Goal: Task Accomplishment & Management: Complete application form

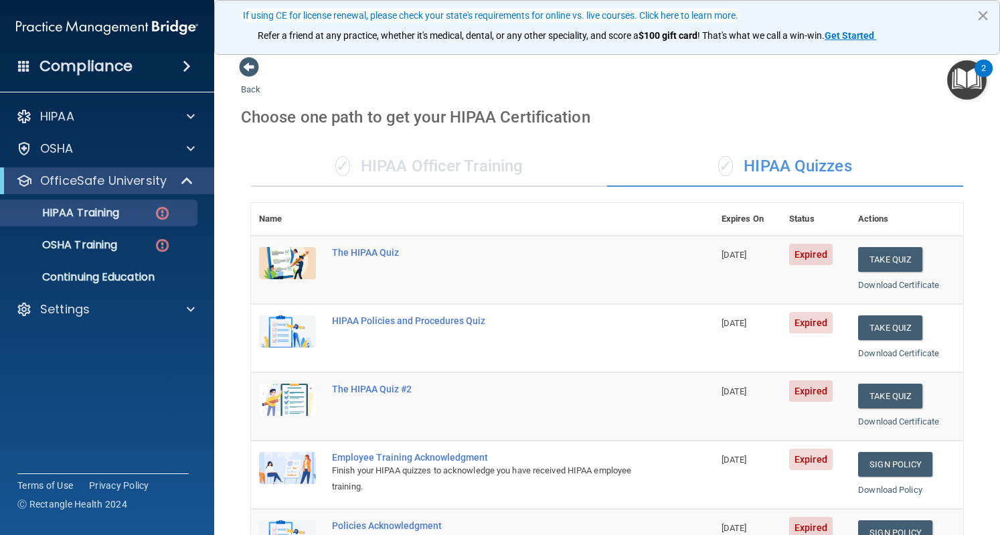
scroll to position [121, 0]
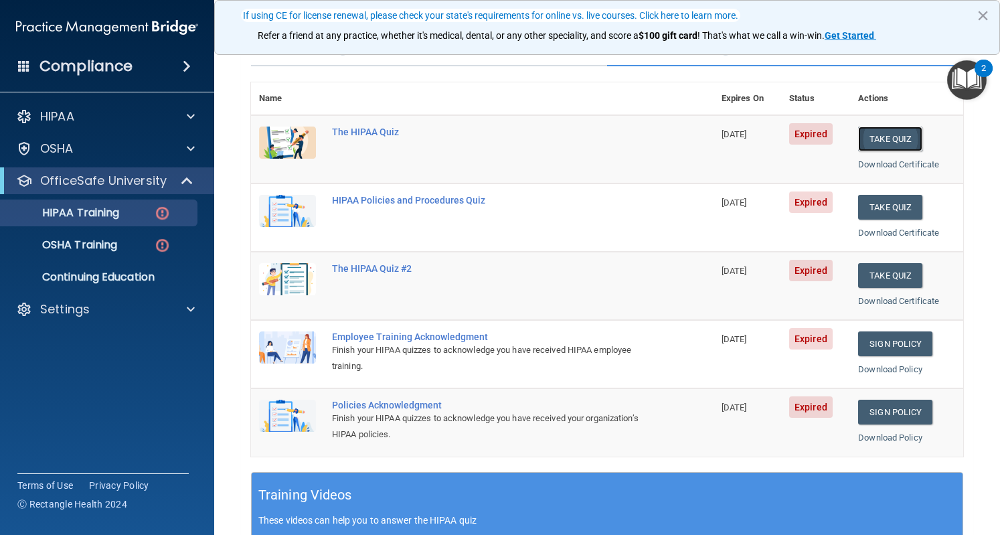
click at [877, 139] on button "Take Quiz" at bounding box center [890, 139] width 64 height 25
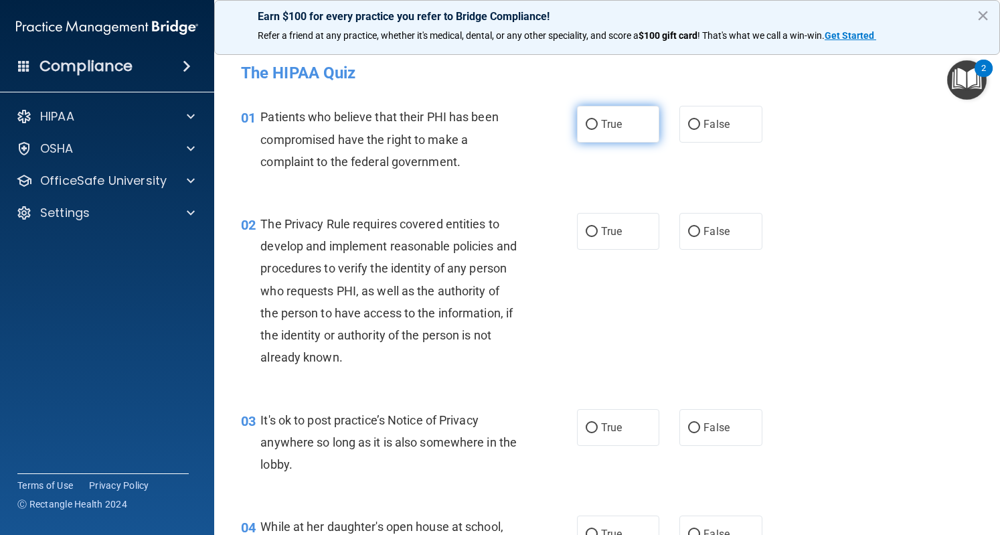
click at [605, 133] on label "True" at bounding box center [618, 124] width 82 height 37
click at [598, 130] on input "True" at bounding box center [592, 125] width 12 height 10
radio input "true"
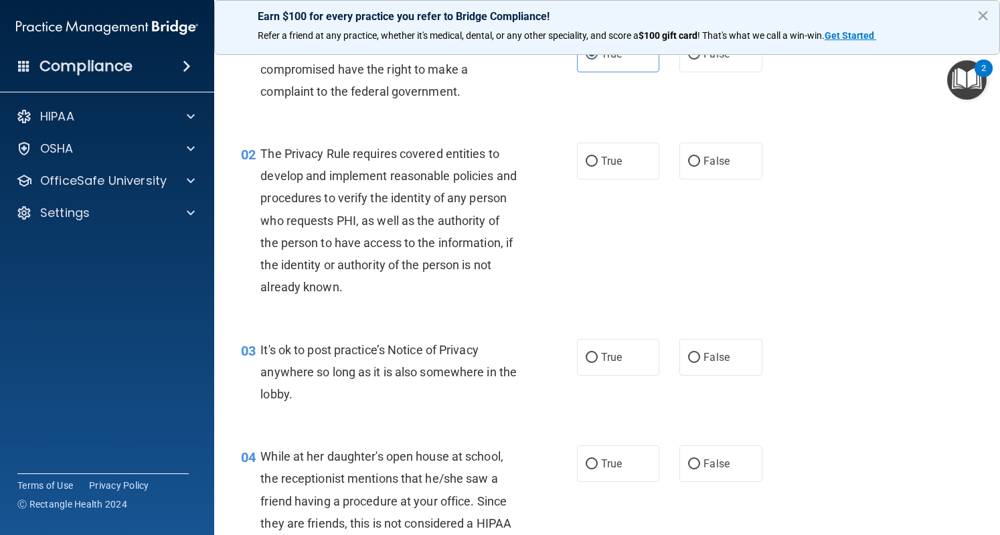
scroll to position [76, 0]
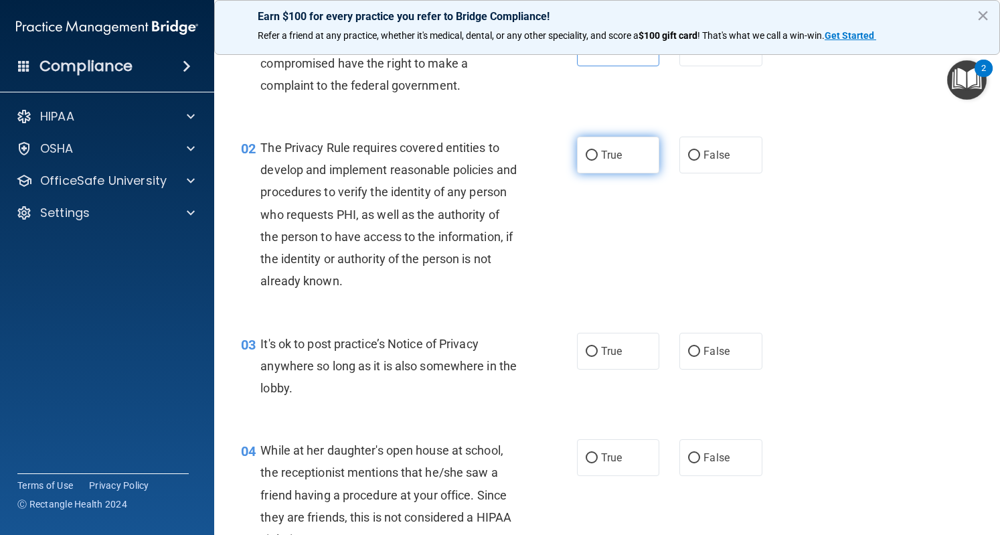
click at [613, 161] on label "True" at bounding box center [618, 155] width 82 height 37
click at [598, 161] on input "True" at bounding box center [592, 156] width 12 height 10
radio input "true"
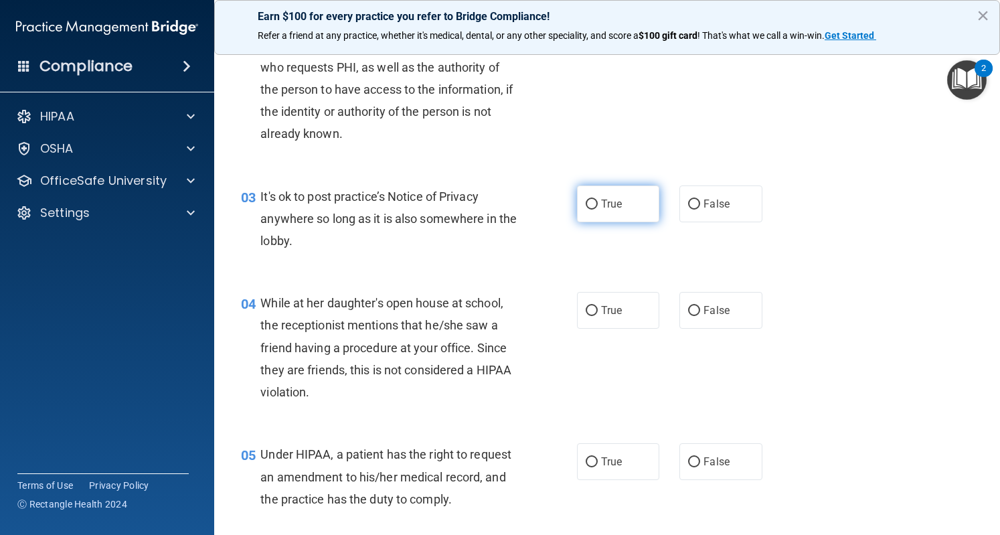
click at [618, 208] on label "True" at bounding box center [618, 203] width 82 height 37
click at [598, 208] on input "True" at bounding box center [592, 205] width 12 height 10
radio input "true"
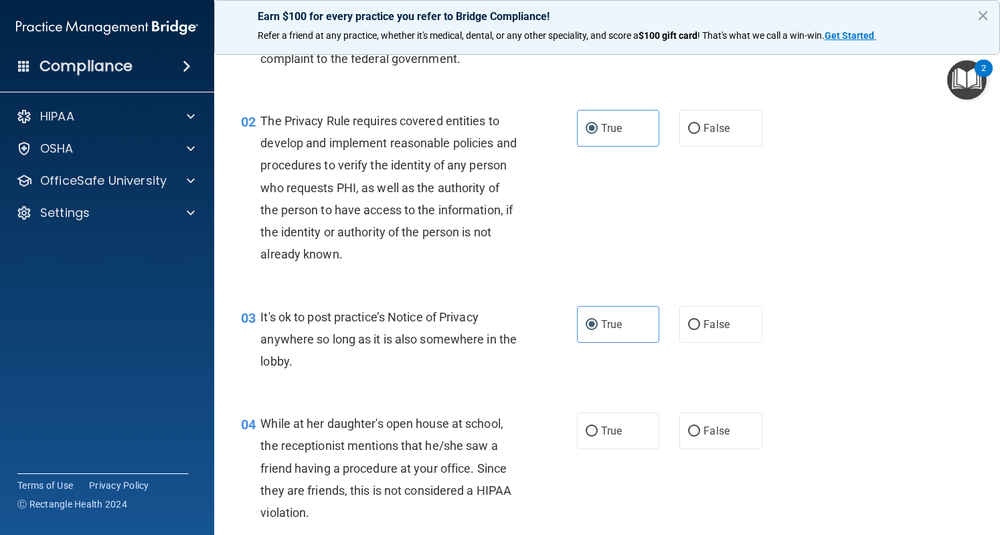
scroll to position [226, 0]
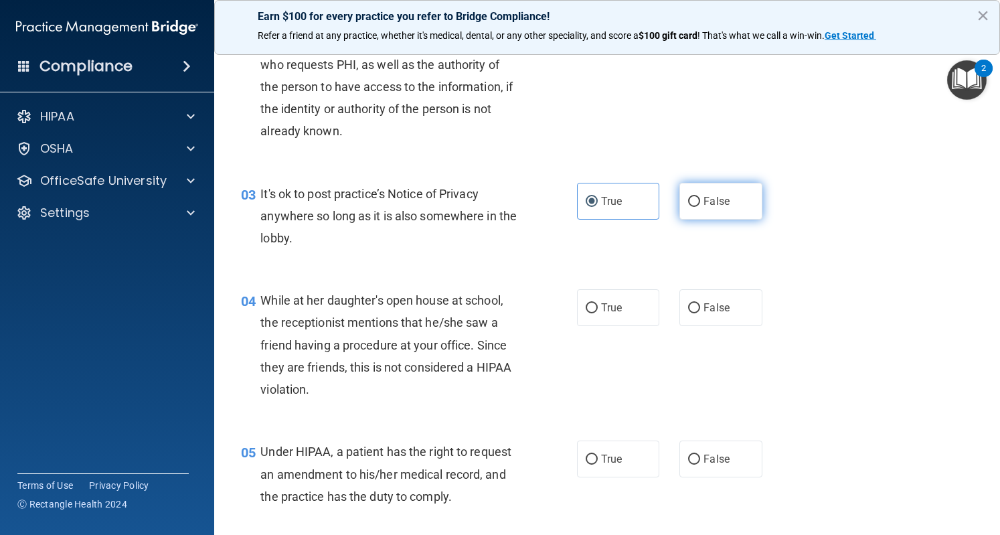
click at [680, 211] on label "False" at bounding box center [721, 201] width 82 height 37
click at [688, 207] on input "False" at bounding box center [694, 202] width 12 height 10
radio input "true"
radio input "false"
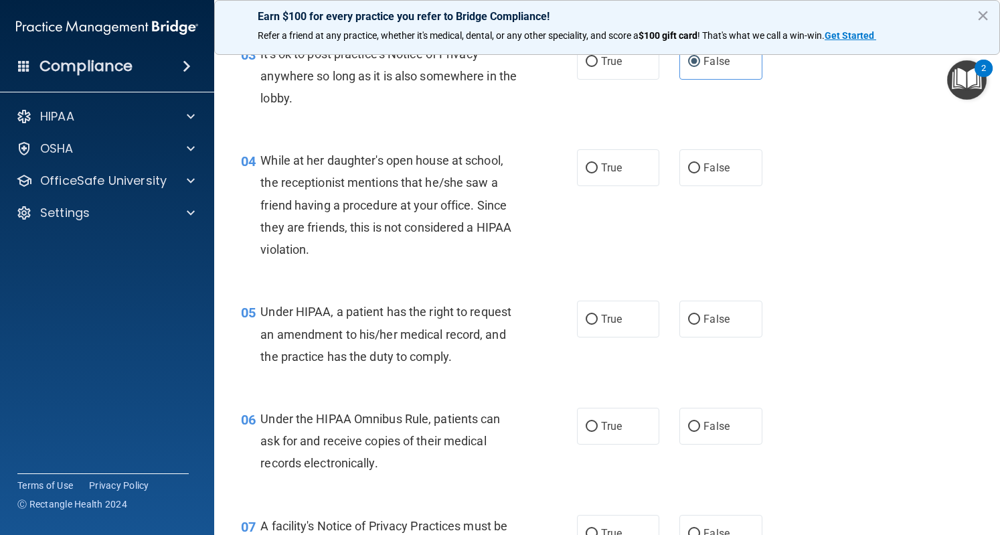
scroll to position [367, 0]
click at [721, 161] on span "False" at bounding box center [717, 167] width 26 height 13
click at [700, 163] on input "False" at bounding box center [694, 168] width 12 height 10
radio input "true"
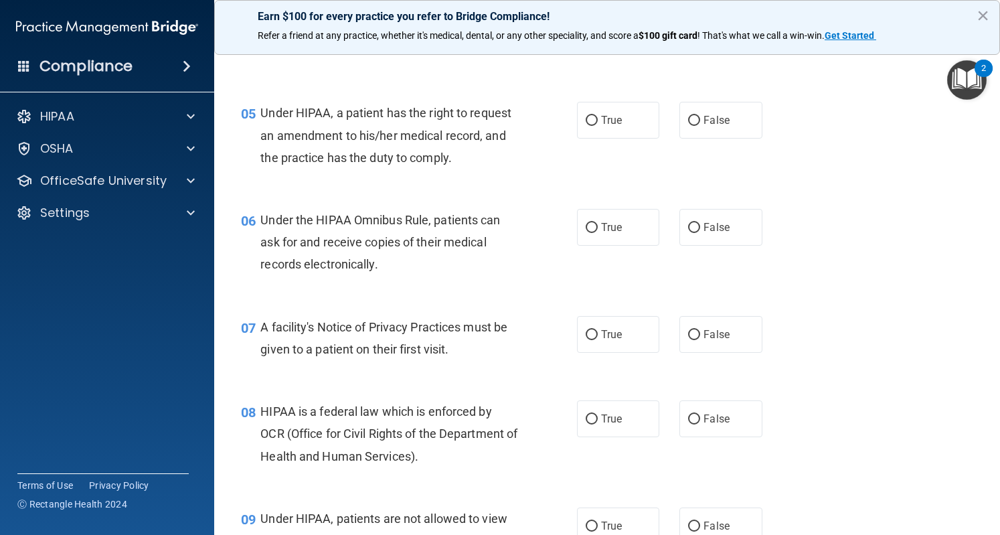
scroll to position [566, 0]
click at [596, 129] on label "True" at bounding box center [618, 119] width 82 height 37
click at [596, 125] on input "True" at bounding box center [592, 120] width 12 height 10
radio input "true"
click at [693, 121] on input "False" at bounding box center [694, 120] width 12 height 10
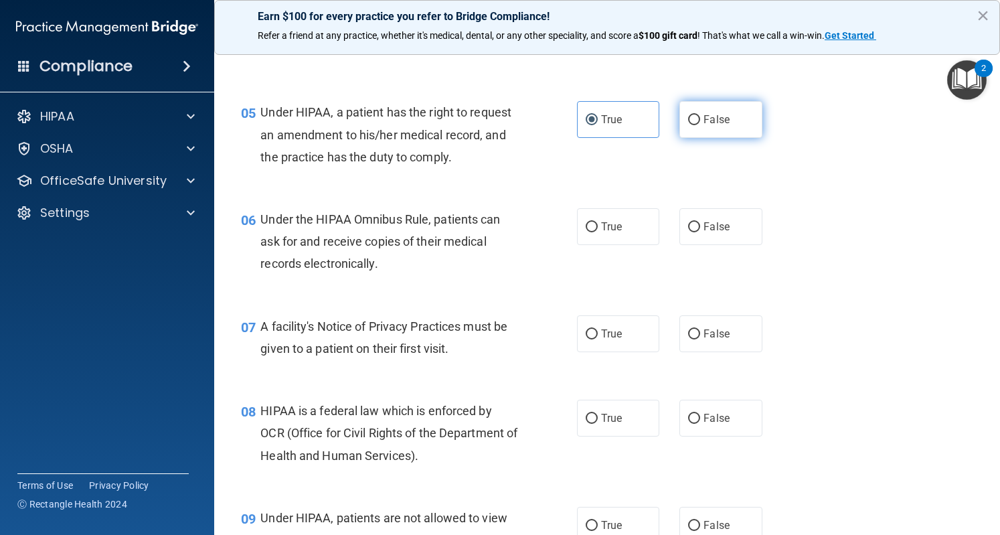
radio input "true"
radio input "false"
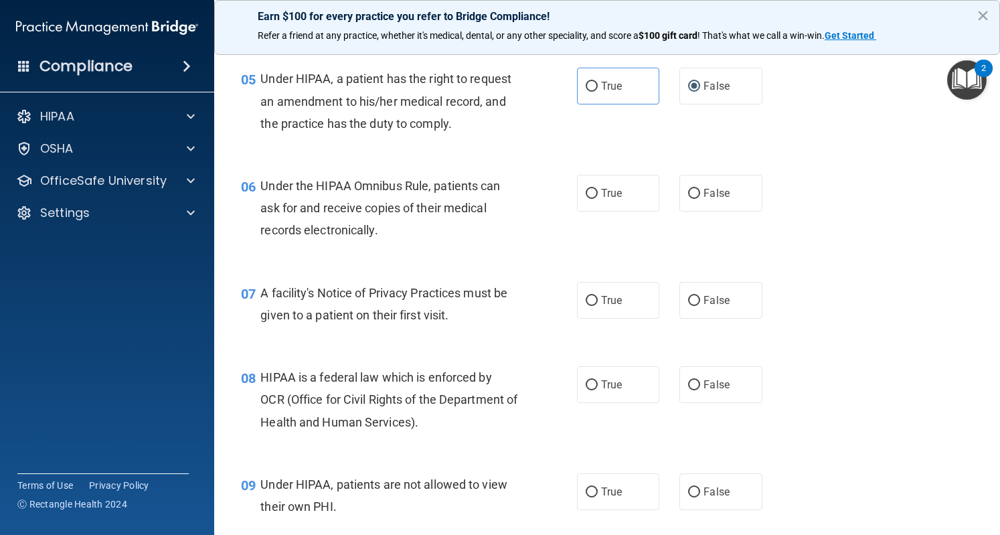
scroll to position [598, 0]
click at [588, 193] on input "True" at bounding box center [592, 195] width 12 height 10
radio input "true"
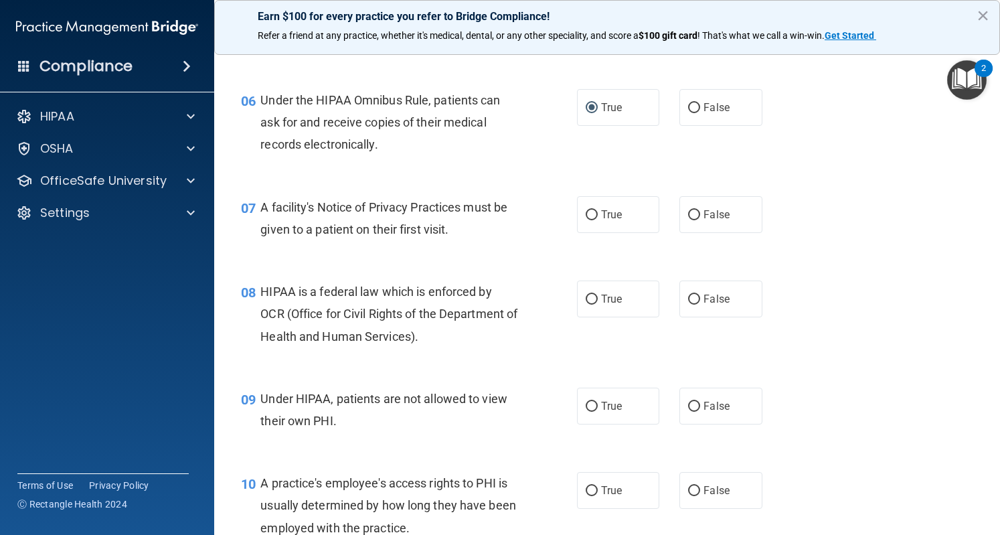
scroll to position [731, 0]
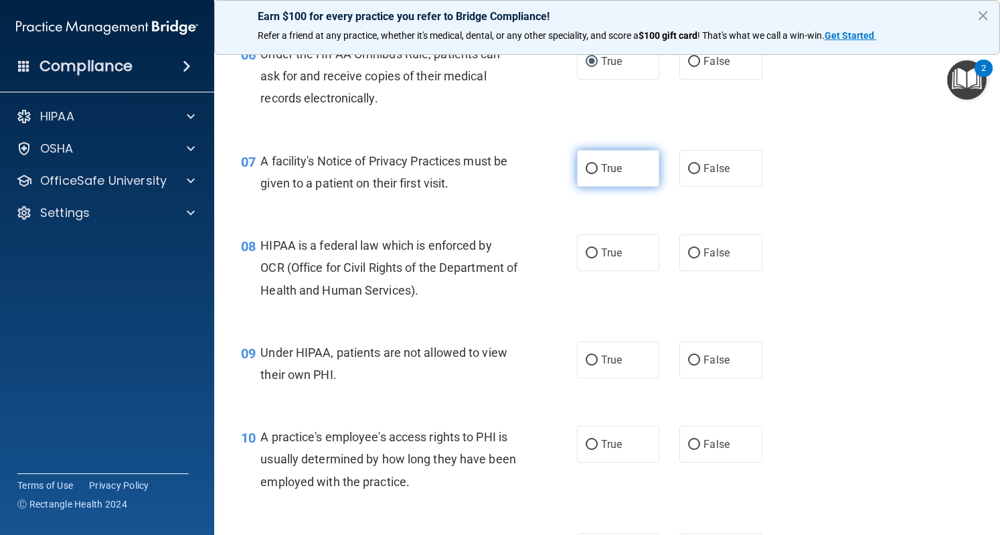
click at [605, 180] on label "True" at bounding box center [618, 168] width 82 height 37
click at [598, 174] on input "True" at bounding box center [592, 169] width 12 height 10
radio input "true"
click at [606, 265] on label "True" at bounding box center [618, 252] width 82 height 37
click at [598, 258] on input "True" at bounding box center [592, 253] width 12 height 10
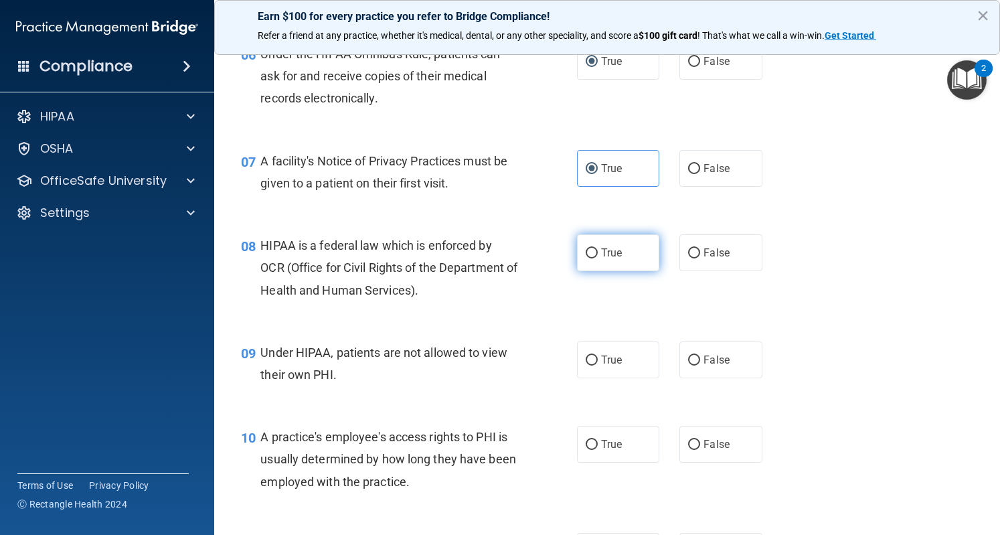
radio input "true"
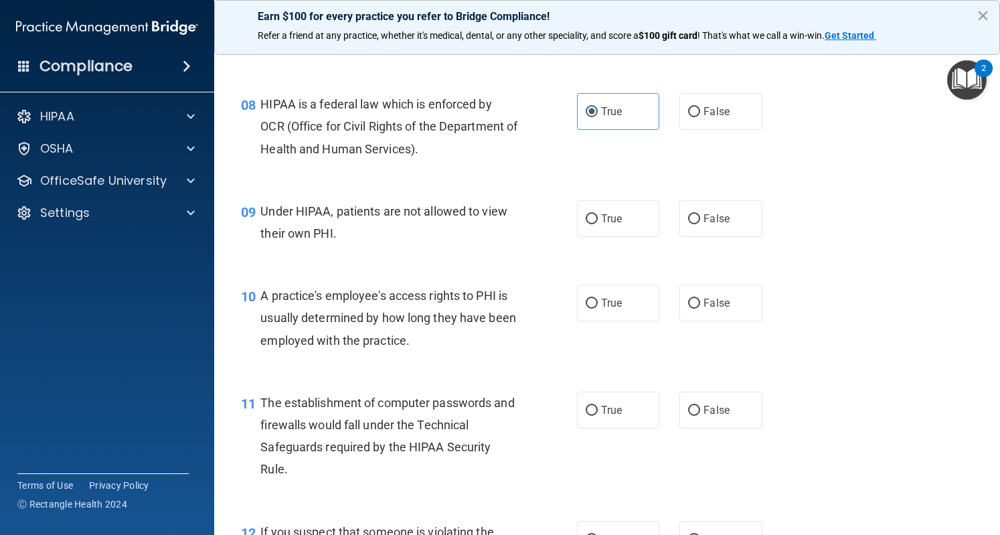
scroll to position [877, 0]
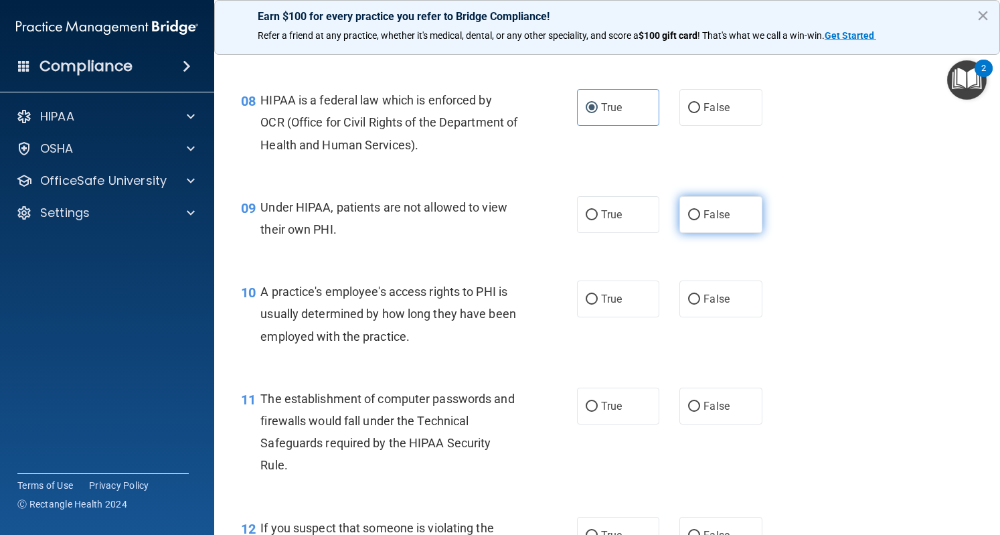
click at [733, 218] on label "False" at bounding box center [721, 214] width 82 height 37
click at [700, 218] on input "False" at bounding box center [694, 215] width 12 height 10
radio input "true"
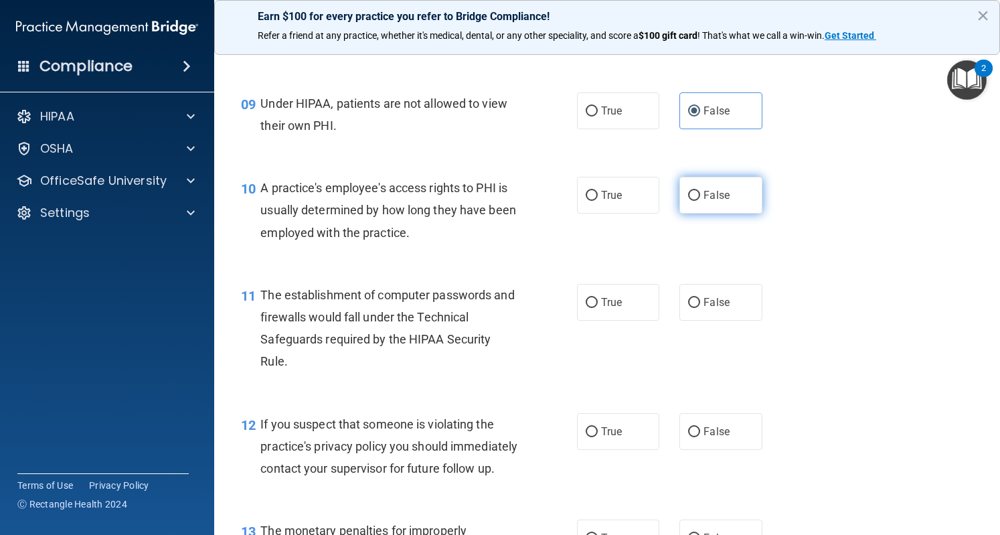
click at [717, 207] on label "False" at bounding box center [721, 195] width 82 height 37
click at [700, 201] on input "False" at bounding box center [694, 196] width 12 height 10
radio input "true"
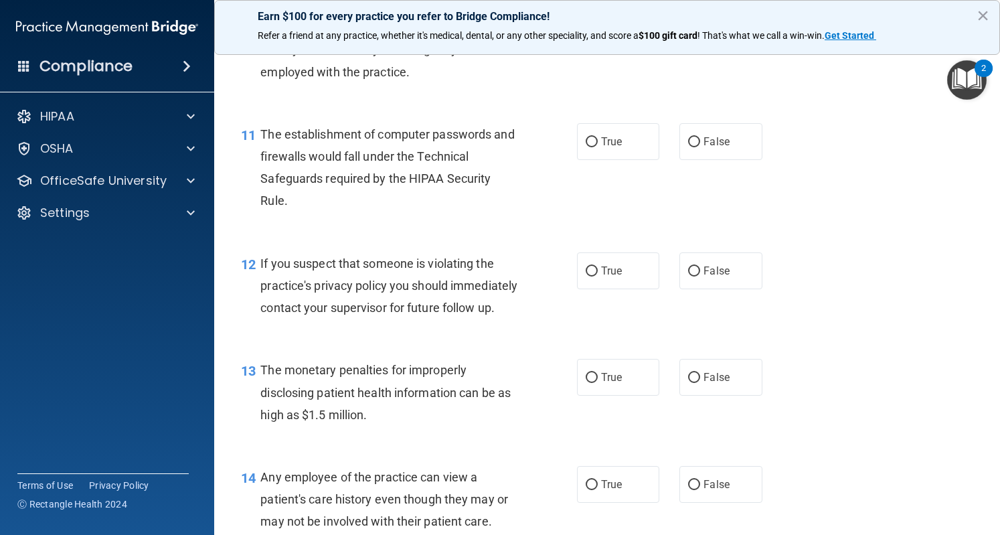
scroll to position [1156, 0]
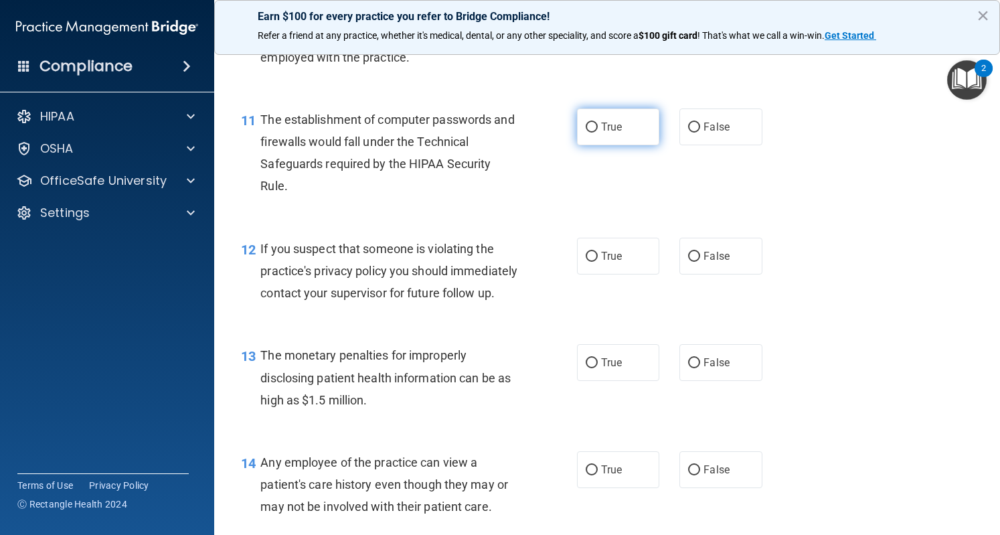
click at [615, 133] on label "True" at bounding box center [618, 126] width 82 height 37
click at [598, 133] on input "True" at bounding box center [592, 128] width 12 height 10
radio input "true"
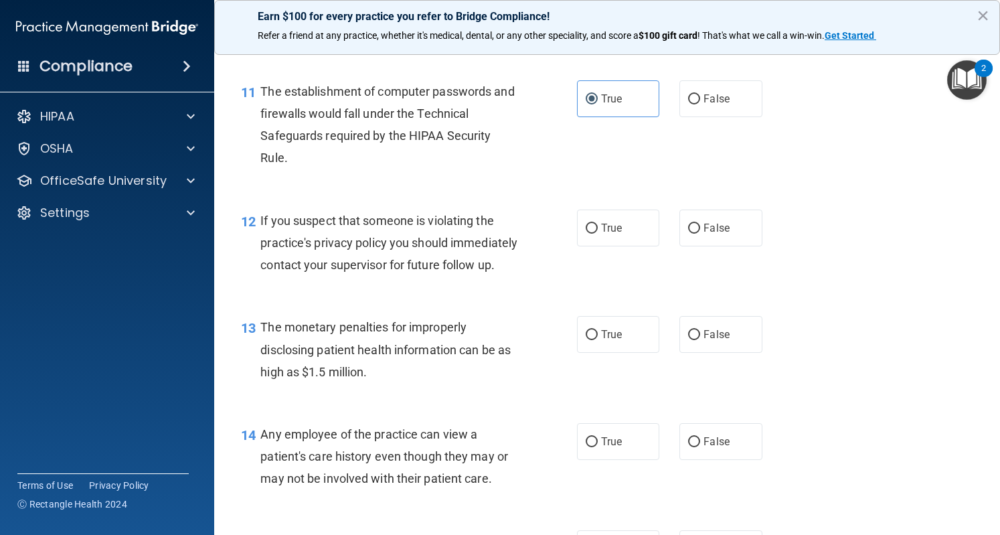
scroll to position [1238, 0]
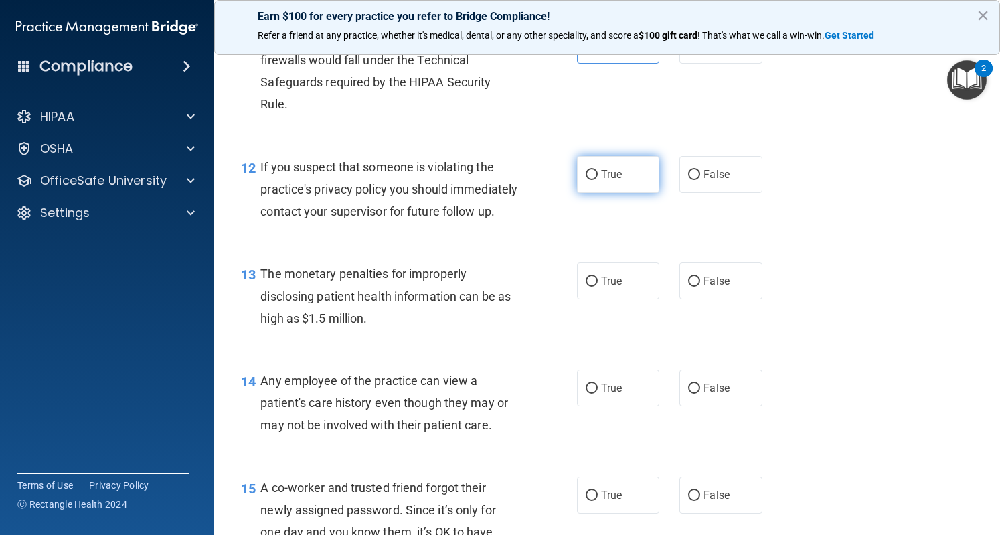
click at [600, 189] on label "True" at bounding box center [618, 174] width 82 height 37
click at [598, 180] on input "True" at bounding box center [592, 175] width 12 height 10
radio input "true"
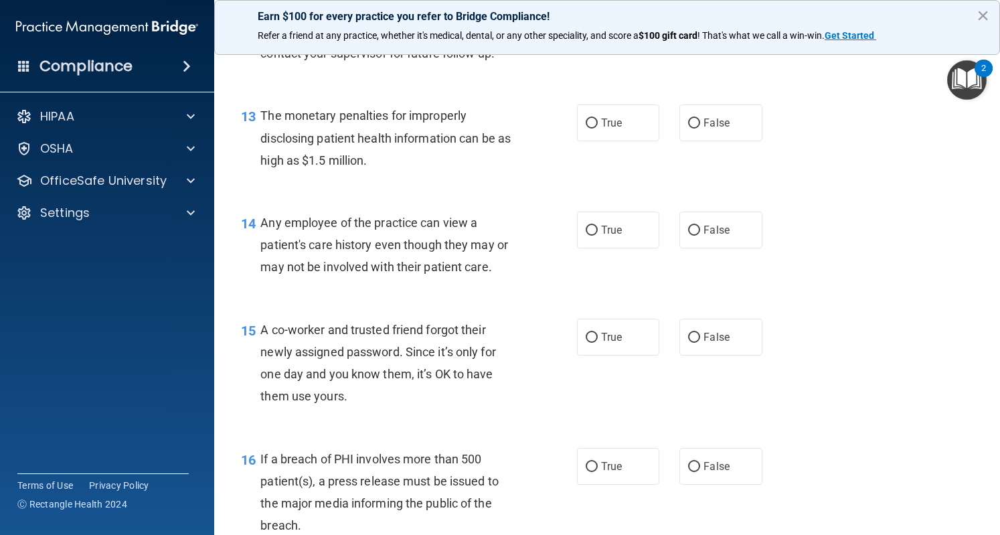
scroll to position [1404, 0]
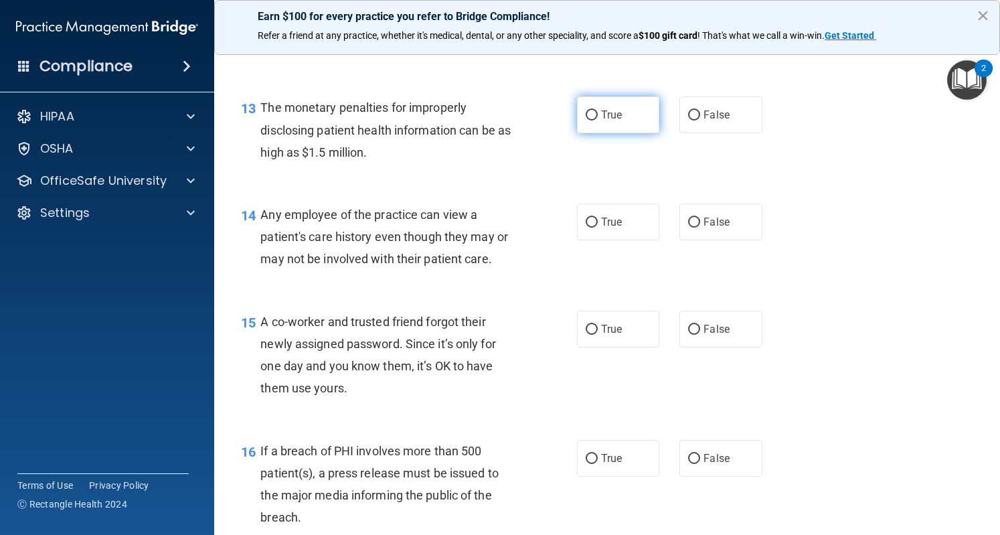
click at [592, 133] on label "True" at bounding box center [618, 114] width 82 height 37
click at [592, 121] on input "True" at bounding box center [592, 115] width 12 height 10
radio input "true"
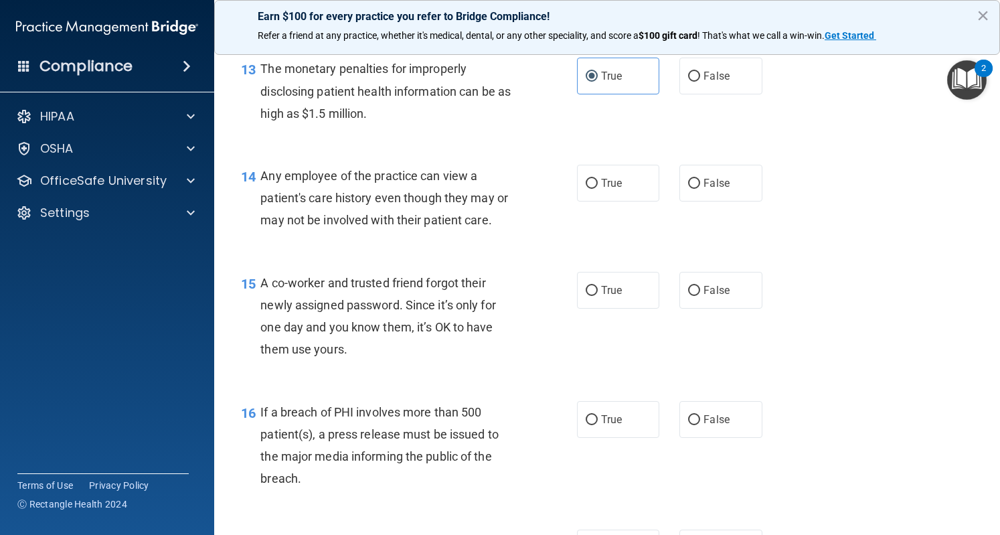
scroll to position [1444, 0]
click at [694, 200] on label "False" at bounding box center [721, 181] width 82 height 37
click at [694, 188] on input "False" at bounding box center [694, 182] width 12 height 10
radio input "true"
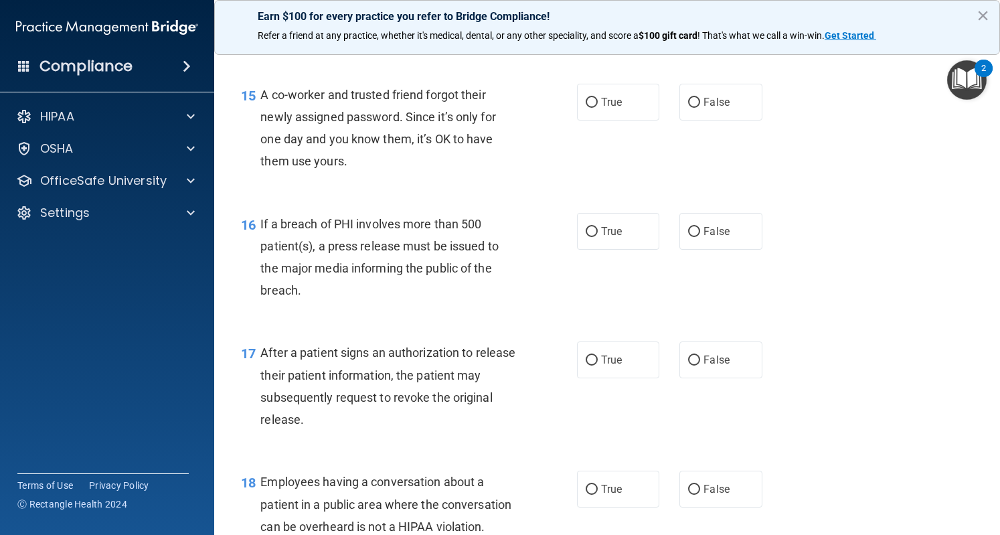
scroll to position [1639, 0]
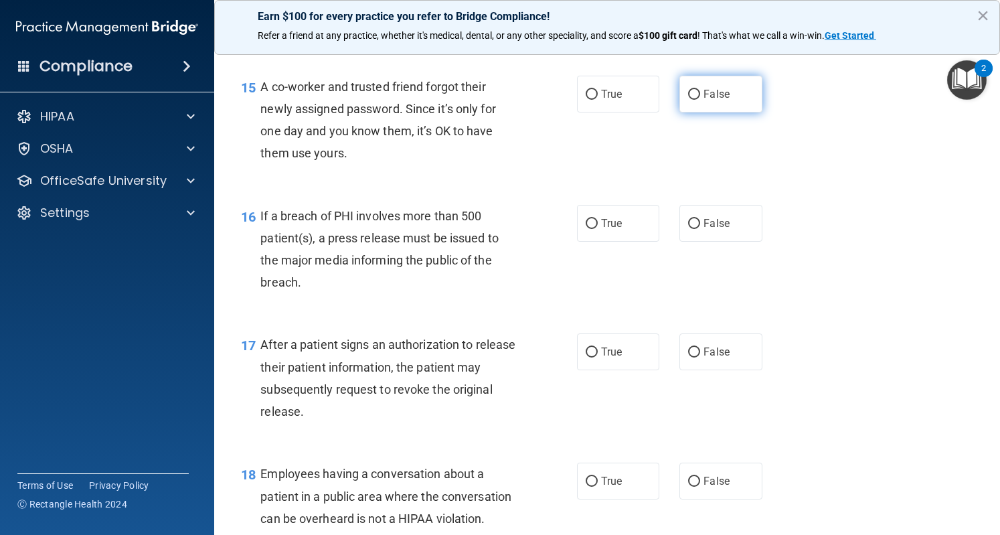
click at [717, 113] on label "False" at bounding box center [721, 94] width 82 height 37
click at [700, 100] on input "False" at bounding box center [694, 95] width 12 height 10
radio input "true"
click at [591, 242] on label "True" at bounding box center [618, 223] width 82 height 37
click at [591, 229] on input "True" at bounding box center [592, 224] width 12 height 10
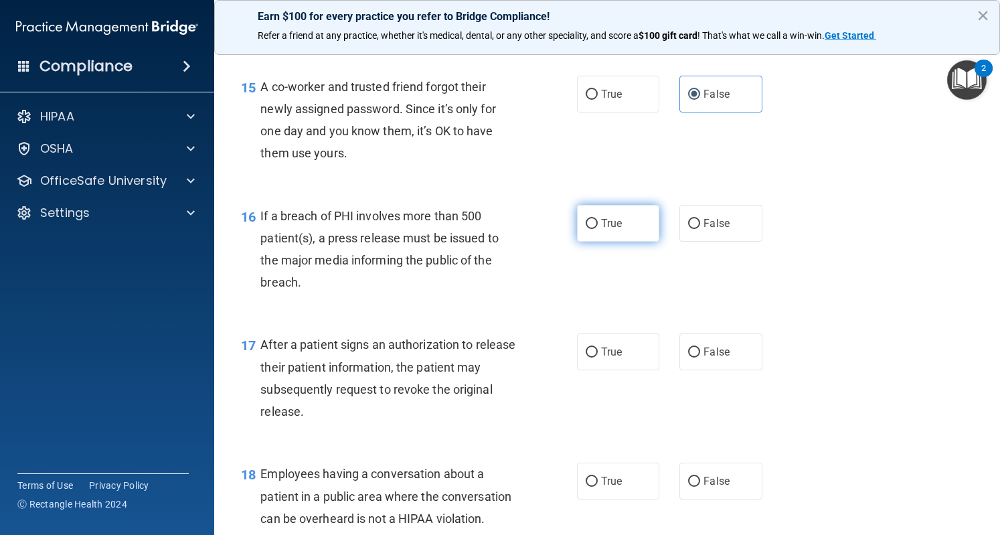
radio input "true"
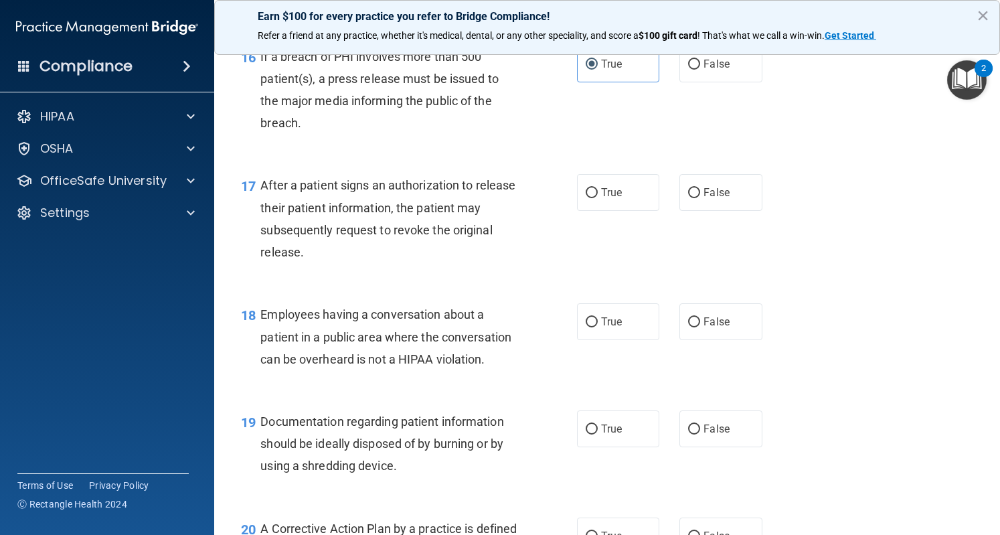
scroll to position [1851, 0]
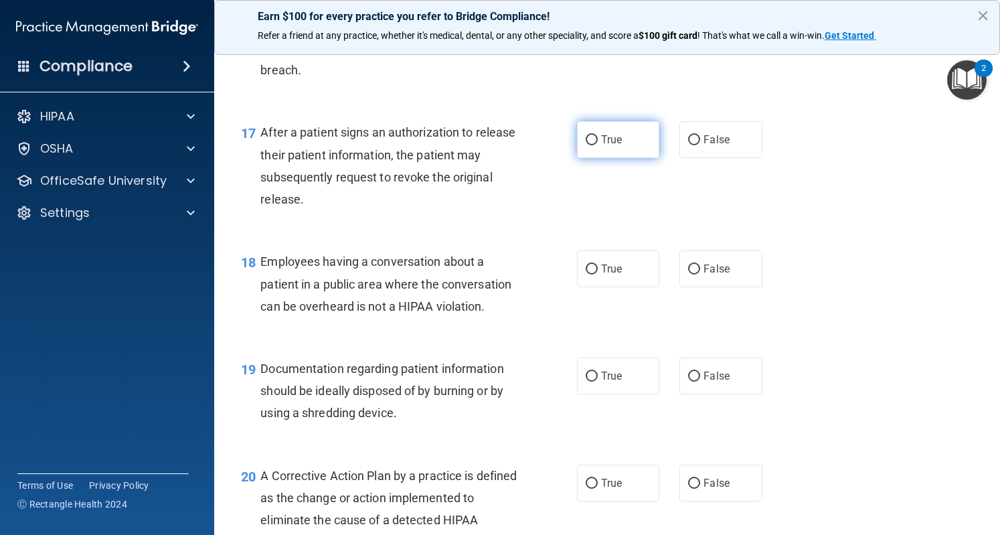
click at [595, 158] on label "True" at bounding box center [618, 139] width 82 height 37
click at [595, 145] on input "True" at bounding box center [592, 140] width 12 height 10
radio input "true"
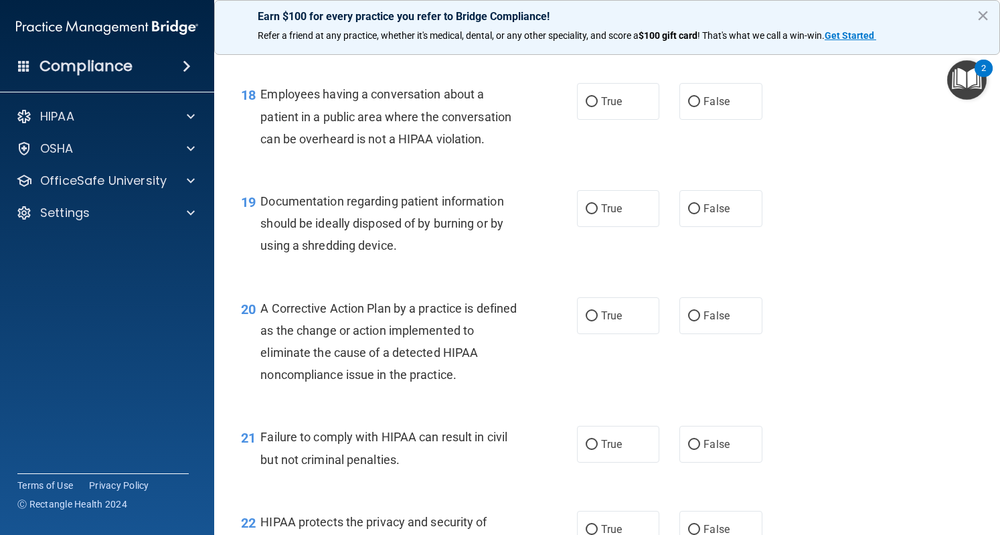
scroll to position [2028, 0]
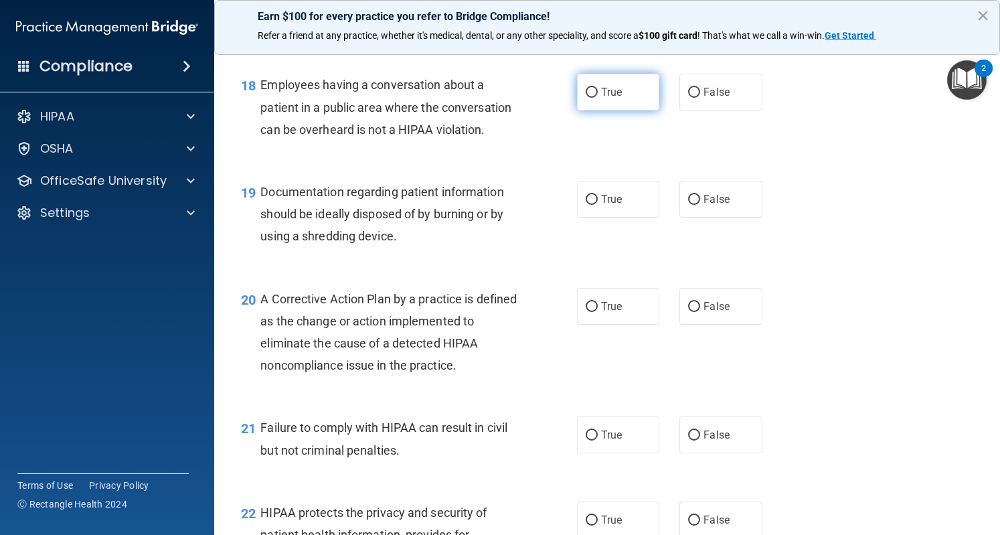
click at [617, 110] on label "True" at bounding box center [618, 92] width 82 height 37
click at [598, 98] on input "True" at bounding box center [592, 93] width 12 height 10
radio input "true"
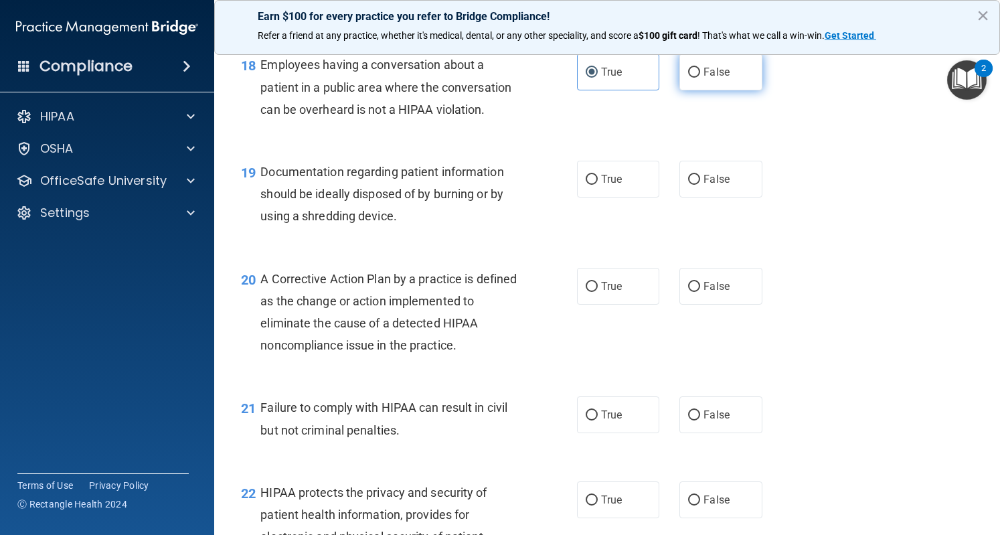
click at [727, 90] on label "False" at bounding box center [721, 72] width 82 height 37
click at [700, 78] on input "False" at bounding box center [694, 73] width 12 height 10
radio input "true"
radio input "false"
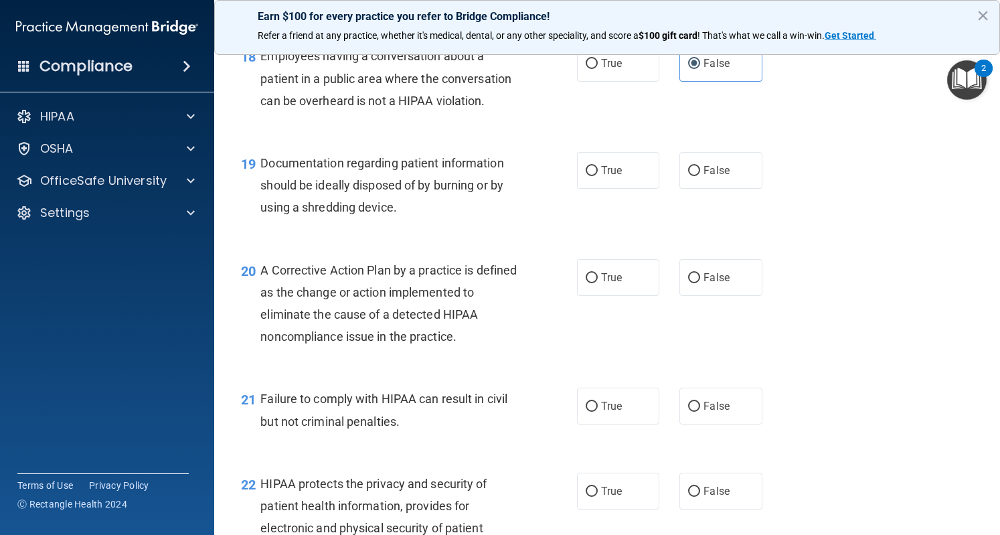
scroll to position [2058, 0]
click at [615, 175] on span "True" at bounding box center [611, 169] width 21 height 13
click at [598, 175] on input "True" at bounding box center [592, 170] width 12 height 10
radio input "true"
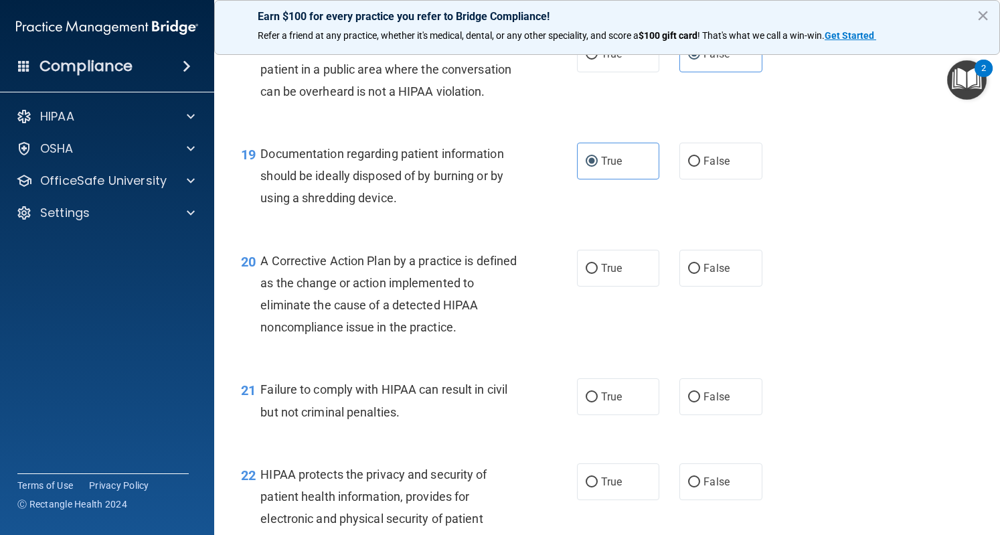
scroll to position [2219, 0]
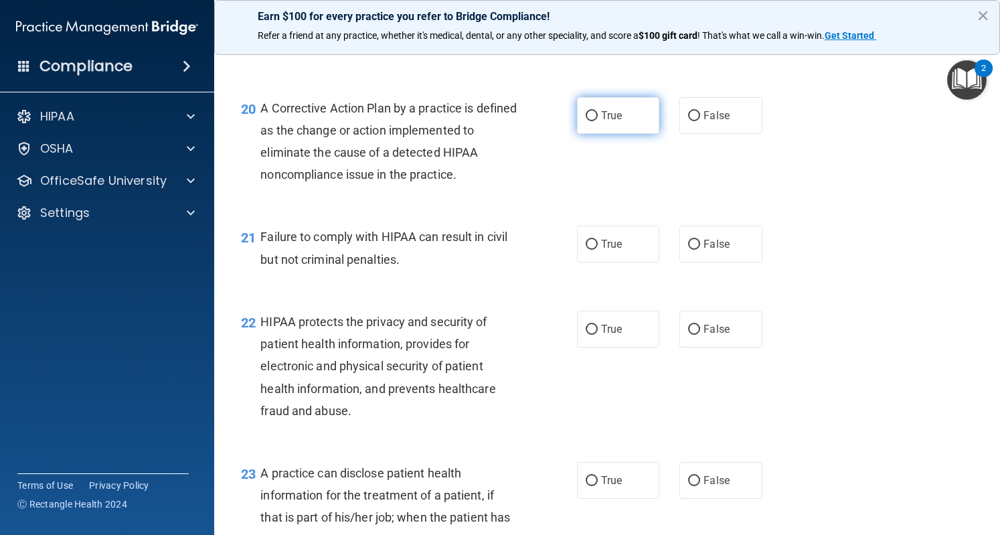
click at [607, 134] on label "True" at bounding box center [618, 115] width 82 height 37
click at [598, 121] on input "True" at bounding box center [592, 116] width 12 height 10
radio input "true"
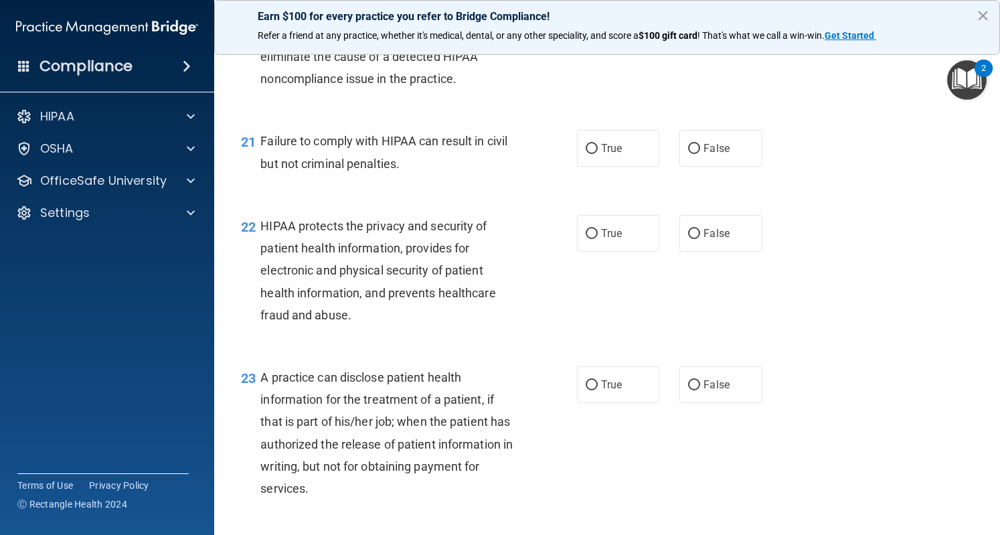
scroll to position [2314, 0]
click at [725, 167] on label "False" at bounding box center [721, 149] width 82 height 37
click at [700, 155] on input "False" at bounding box center [694, 150] width 12 height 10
radio input "true"
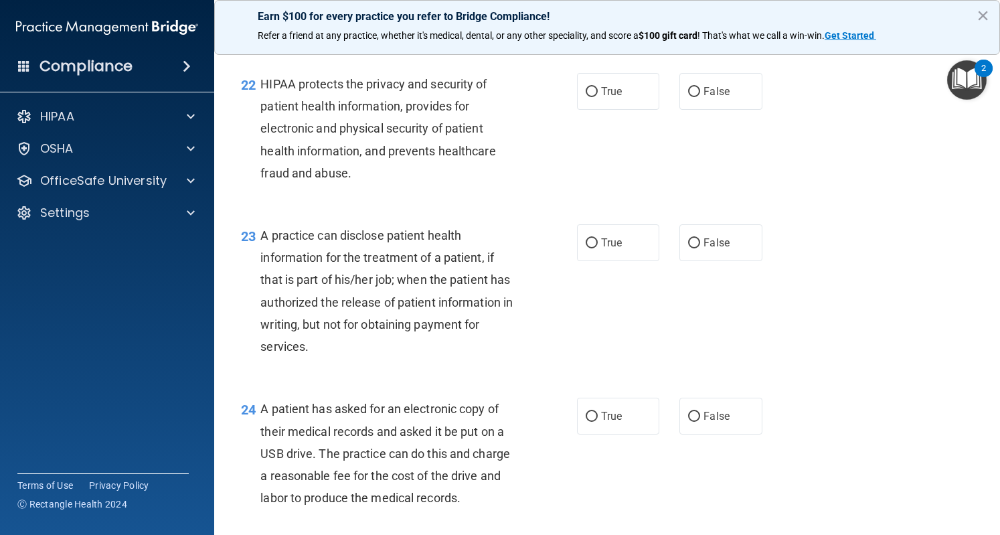
scroll to position [2457, 0]
click at [603, 104] on label "True" at bounding box center [618, 90] width 82 height 37
click at [598, 96] on input "True" at bounding box center [592, 91] width 12 height 10
radio input "true"
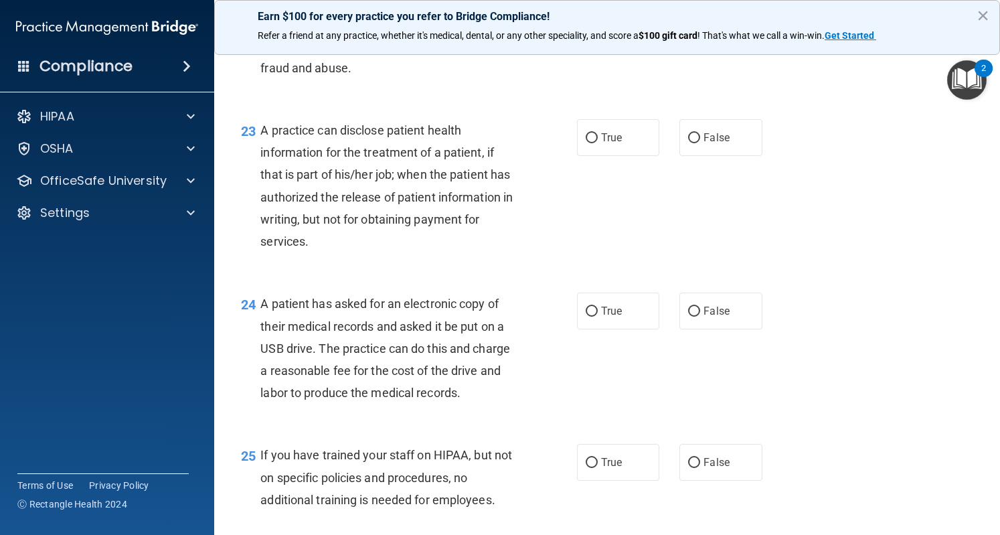
scroll to position [2561, 0]
click at [720, 157] on label "False" at bounding box center [721, 138] width 82 height 37
click at [700, 144] on input "False" at bounding box center [694, 139] width 12 height 10
radio input "true"
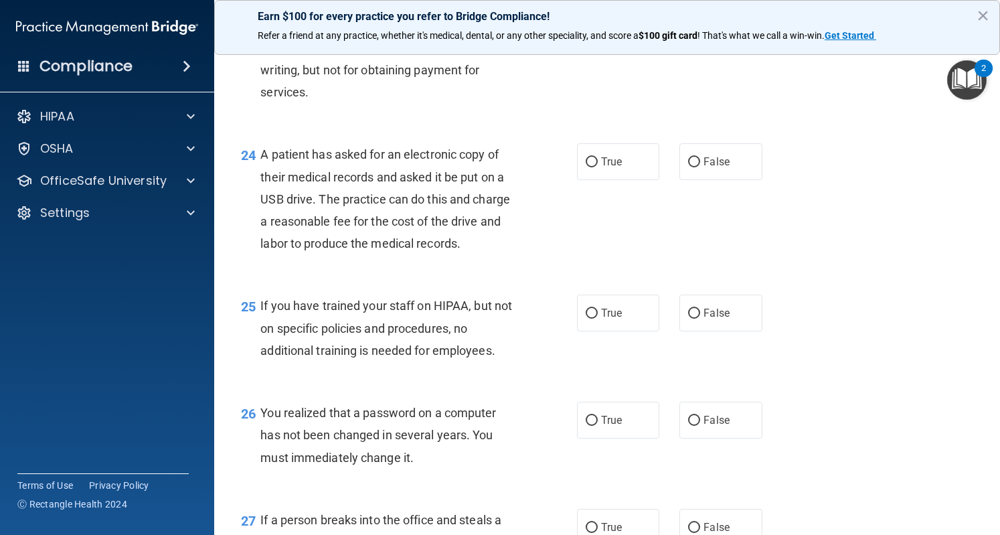
scroll to position [2760, 0]
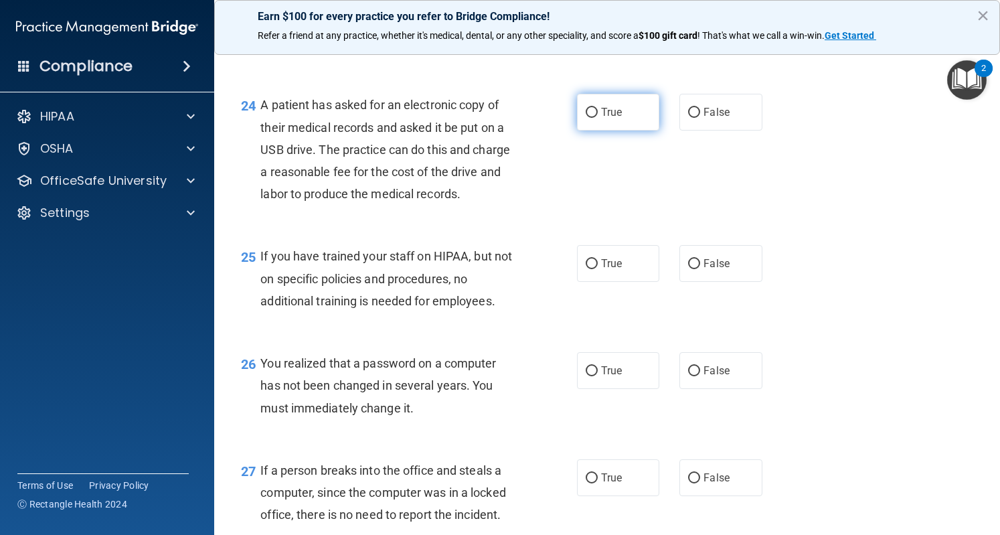
click at [604, 119] on span "True" at bounding box center [611, 112] width 21 height 13
click at [598, 118] on input "True" at bounding box center [592, 113] width 12 height 10
radio input "true"
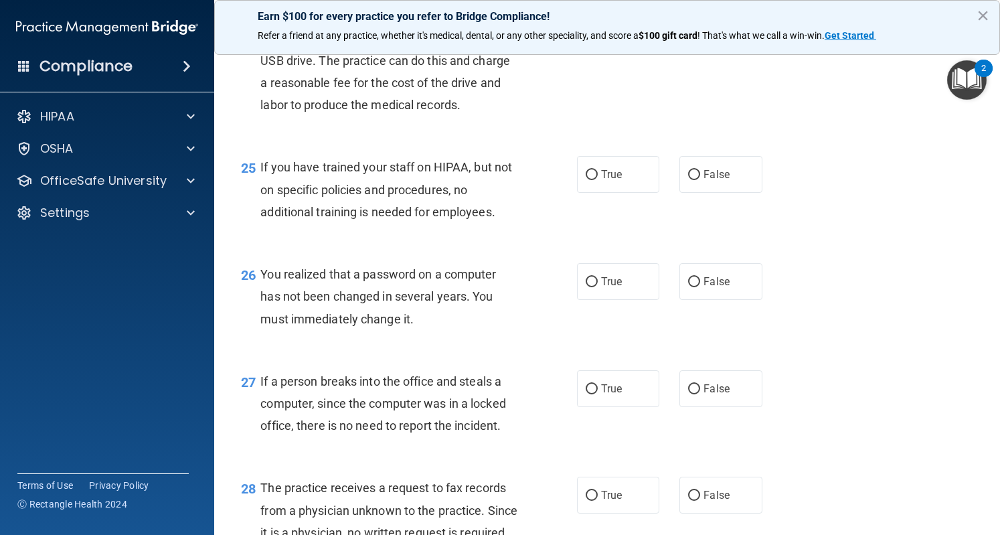
scroll to position [2850, 0]
click at [704, 180] on span "False" at bounding box center [717, 173] width 26 height 13
click at [698, 179] on input "False" at bounding box center [694, 174] width 12 height 10
radio input "true"
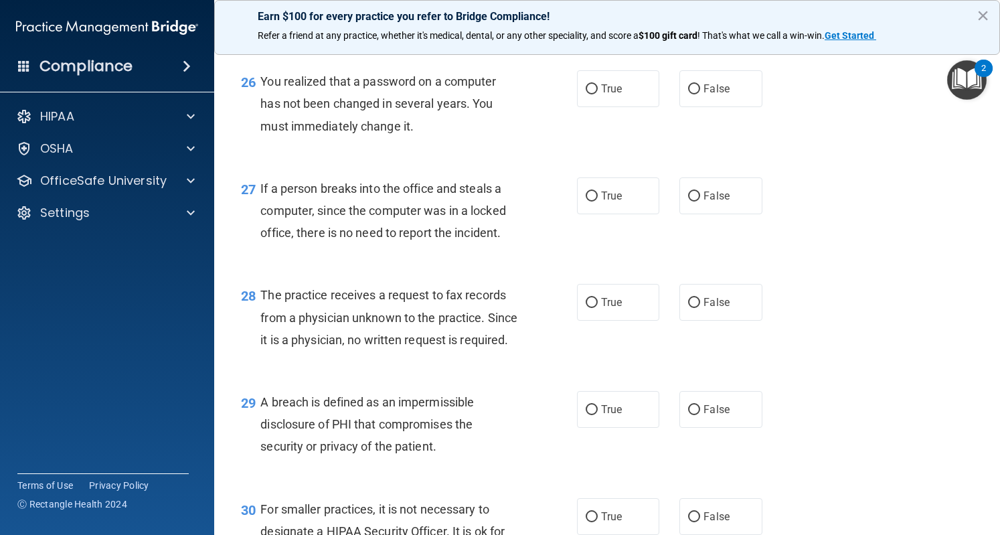
scroll to position [3046, 0]
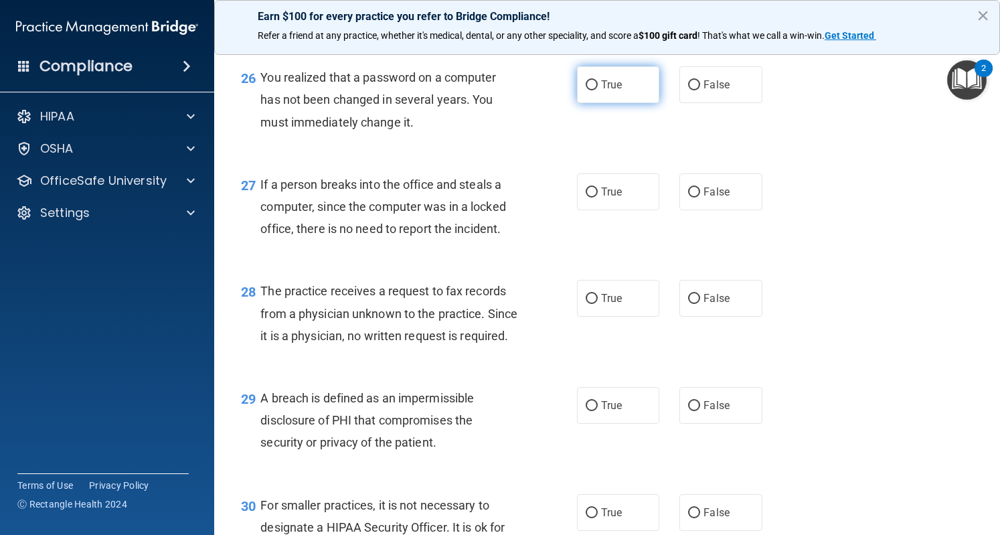
click at [614, 91] on span "True" at bounding box center [611, 84] width 21 height 13
click at [598, 90] on input "True" at bounding box center [592, 85] width 12 height 10
radio input "true"
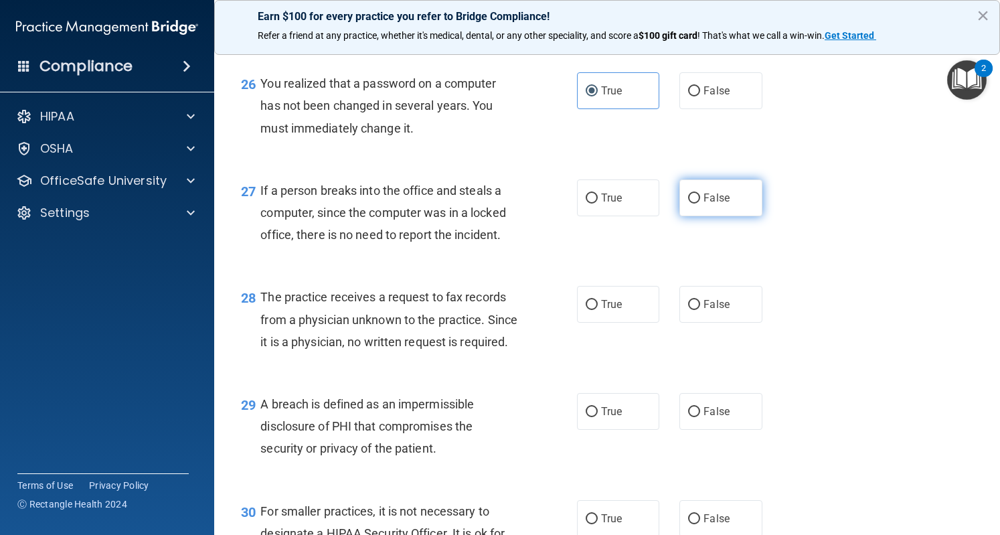
click at [724, 214] on label "False" at bounding box center [721, 197] width 82 height 37
click at [700, 204] on input "False" at bounding box center [694, 199] width 12 height 10
radio input "true"
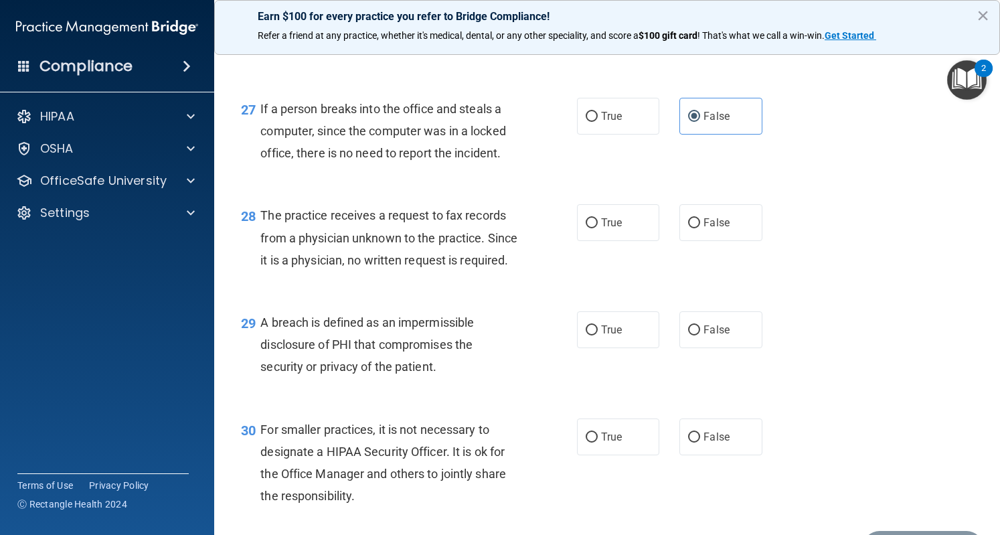
scroll to position [3140, 0]
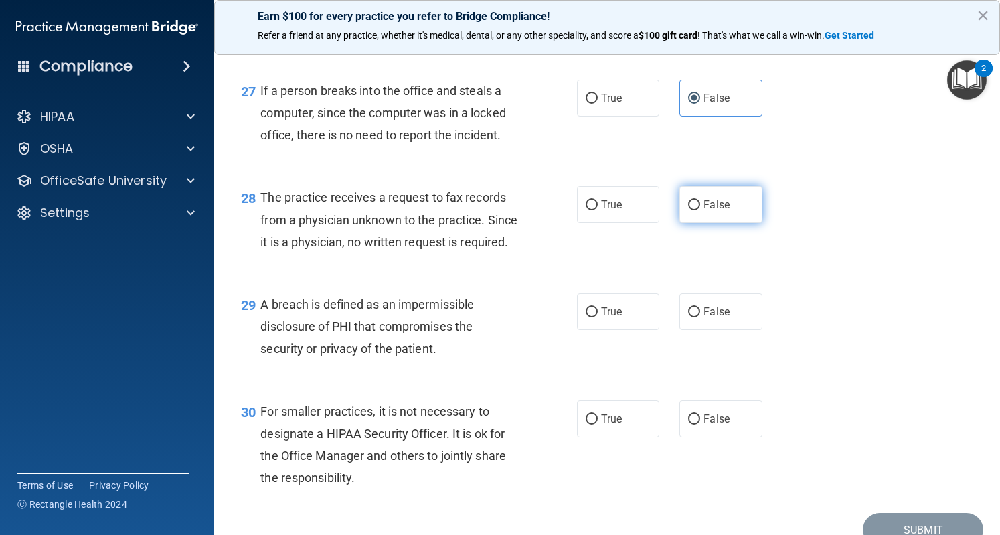
click at [700, 223] on label "False" at bounding box center [721, 204] width 82 height 37
click at [700, 210] on input "False" at bounding box center [694, 205] width 12 height 10
radio input "true"
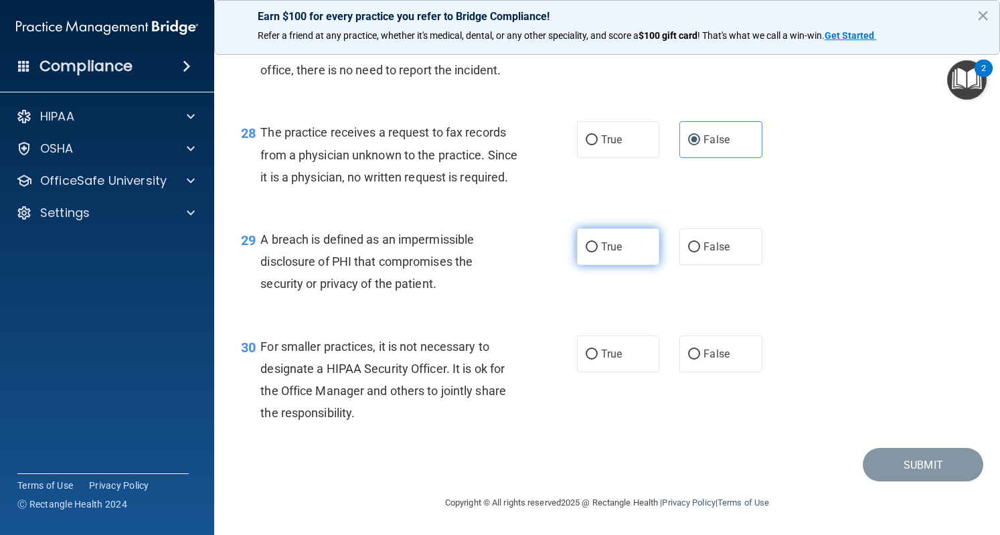
click at [601, 256] on label "True" at bounding box center [618, 246] width 82 height 37
click at [598, 252] on input "True" at bounding box center [592, 247] width 12 height 10
radio input "true"
click at [699, 361] on label "False" at bounding box center [721, 353] width 82 height 37
click at [699, 360] on input "False" at bounding box center [694, 355] width 12 height 10
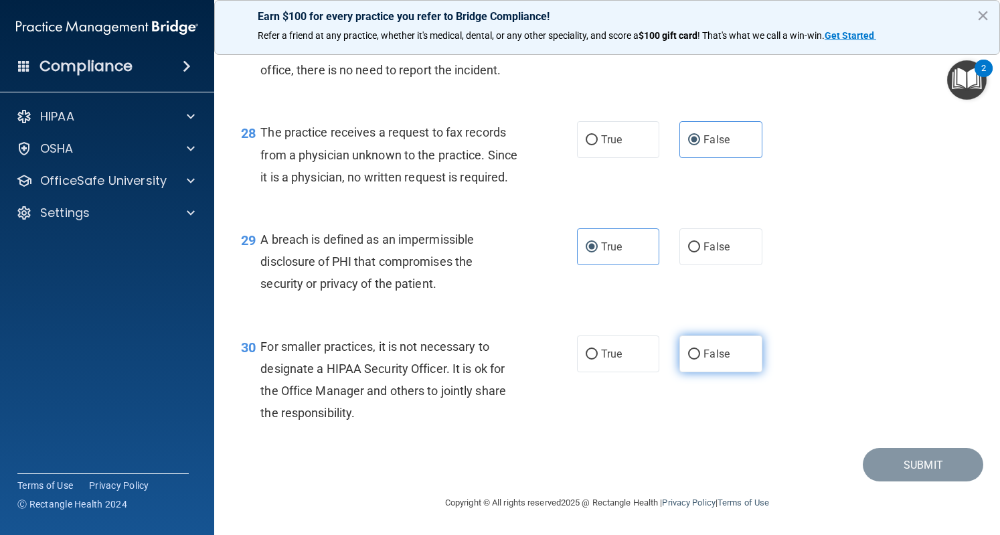
radio input "true"
click at [907, 461] on button "Submit" at bounding box center [923, 465] width 121 height 34
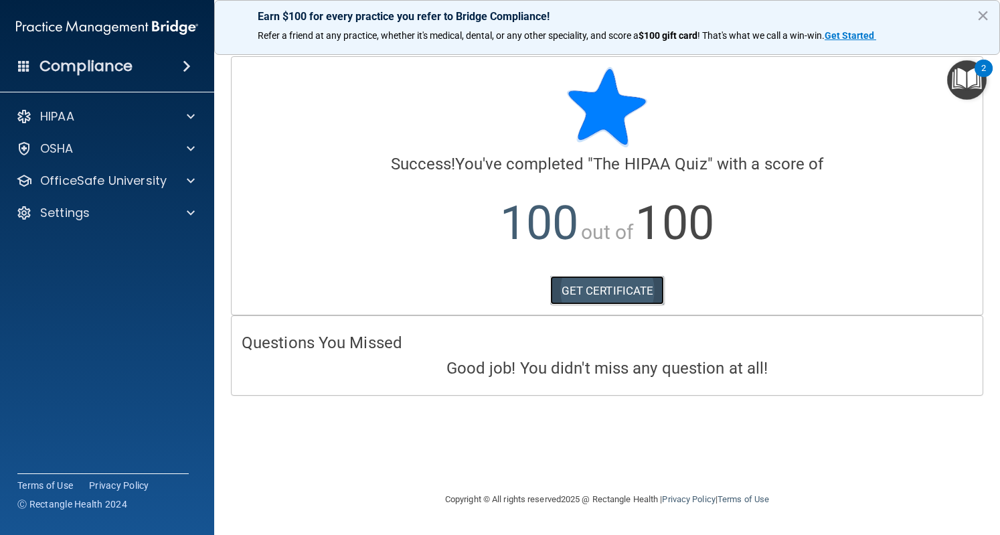
click at [609, 291] on link "GET CERTIFICATE" at bounding box center [607, 290] width 115 height 29
click at [68, 117] on p "HIPAA" at bounding box center [57, 116] width 34 height 16
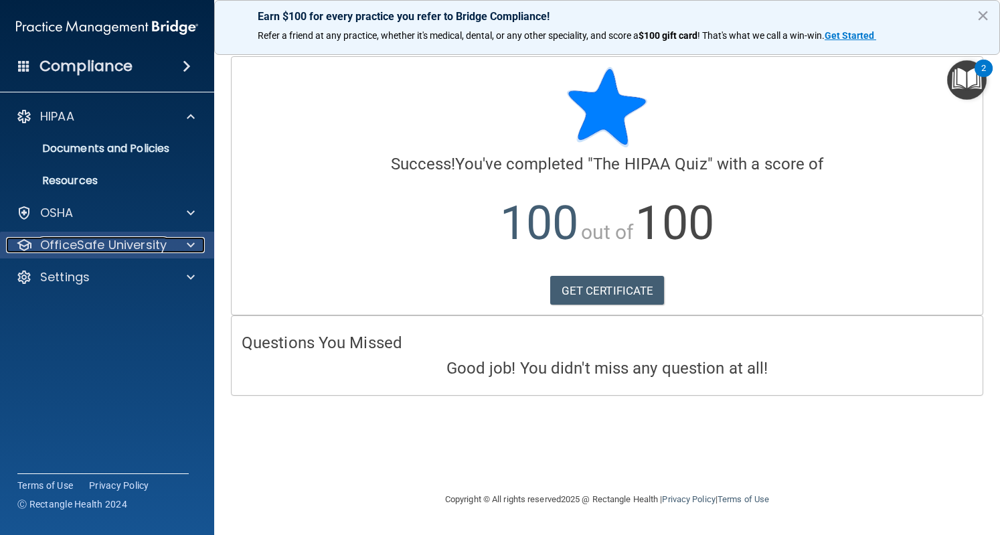
click at [94, 239] on p "OfficeSafe University" at bounding box center [103, 245] width 127 height 16
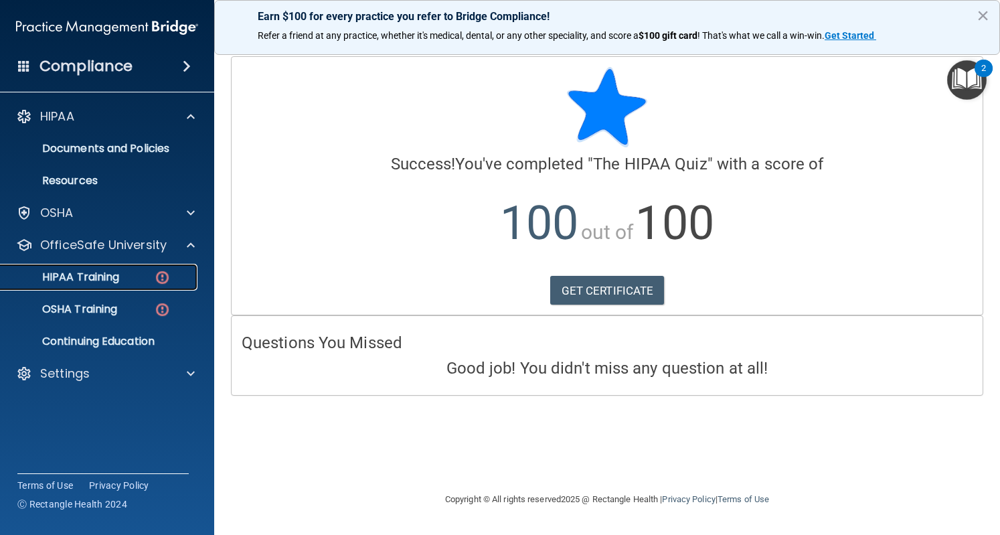
click at [84, 290] on link "HIPAA Training" at bounding box center [92, 277] width 211 height 27
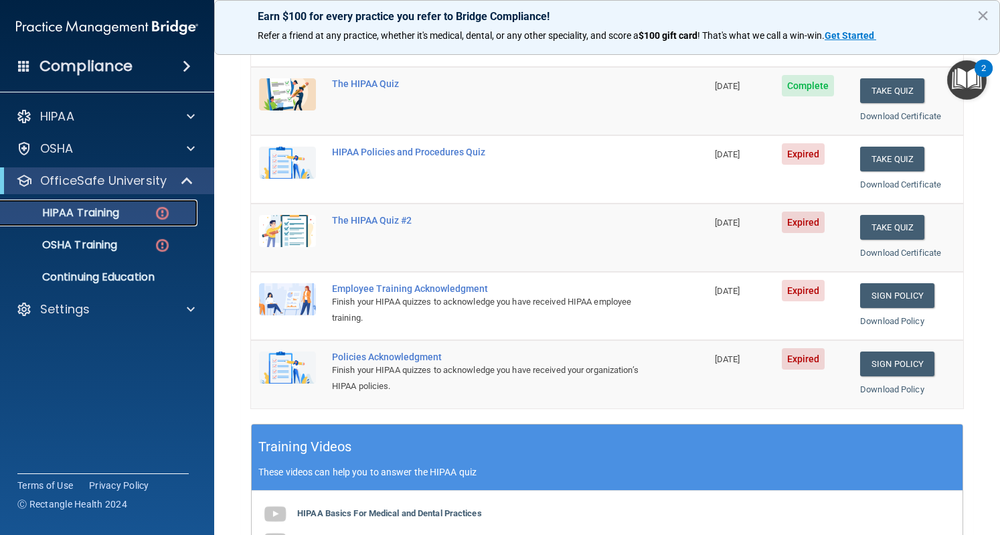
scroll to position [99, 0]
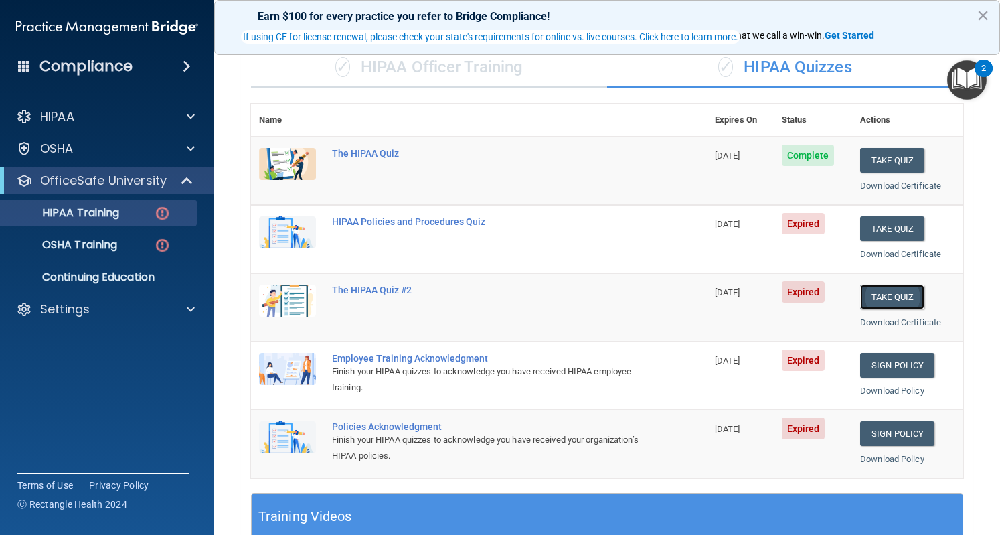
click at [860, 298] on button "Take Quiz" at bounding box center [892, 297] width 64 height 25
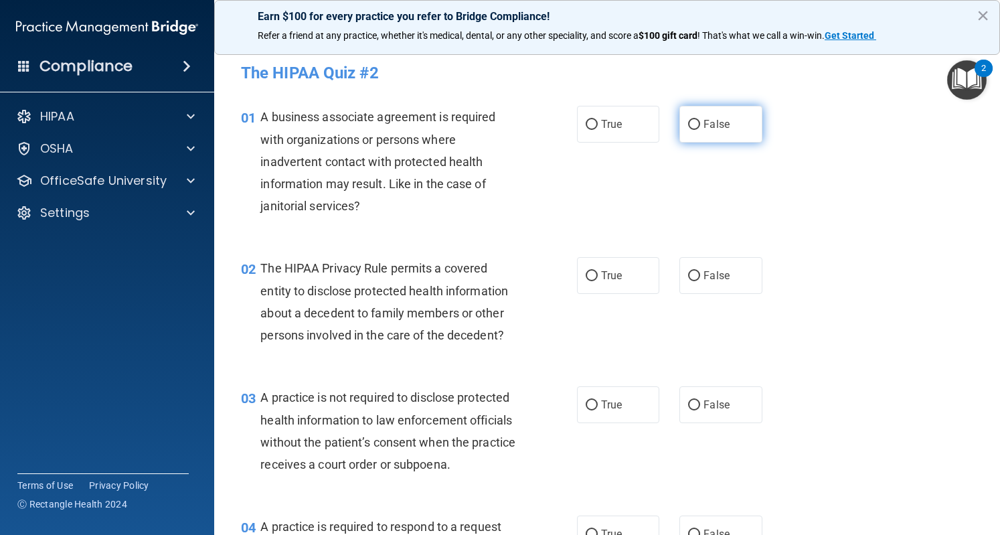
click at [708, 124] on span "False" at bounding box center [717, 124] width 26 height 13
click at [700, 124] on input "False" at bounding box center [694, 125] width 12 height 10
radio input "true"
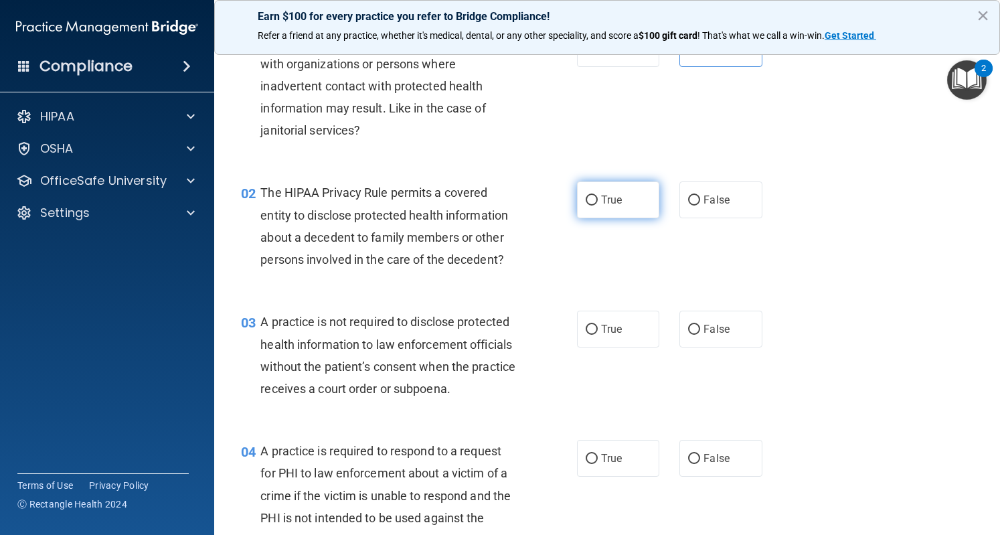
click at [615, 202] on span "True" at bounding box center [611, 200] width 21 height 13
click at [598, 202] on input "True" at bounding box center [592, 201] width 12 height 10
radio input "true"
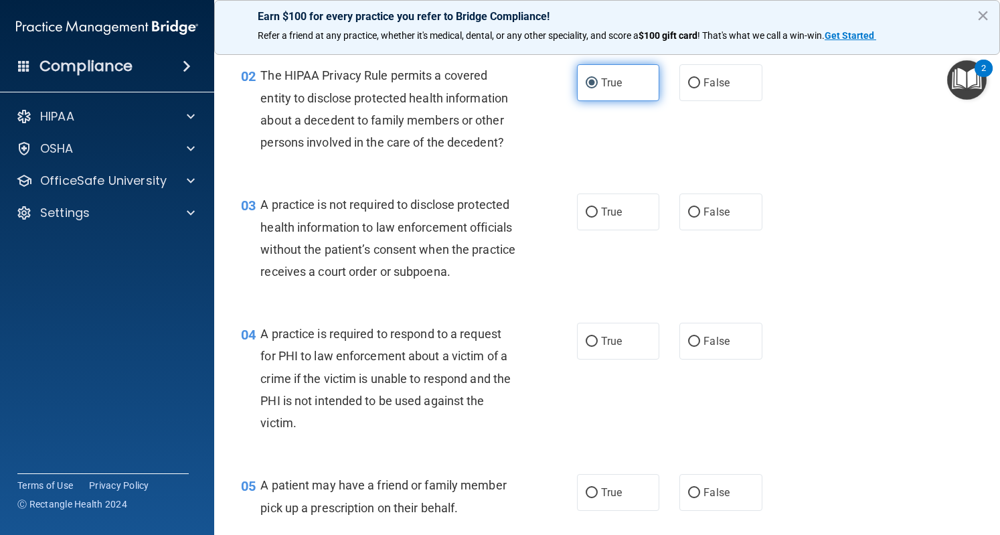
scroll to position [204, 0]
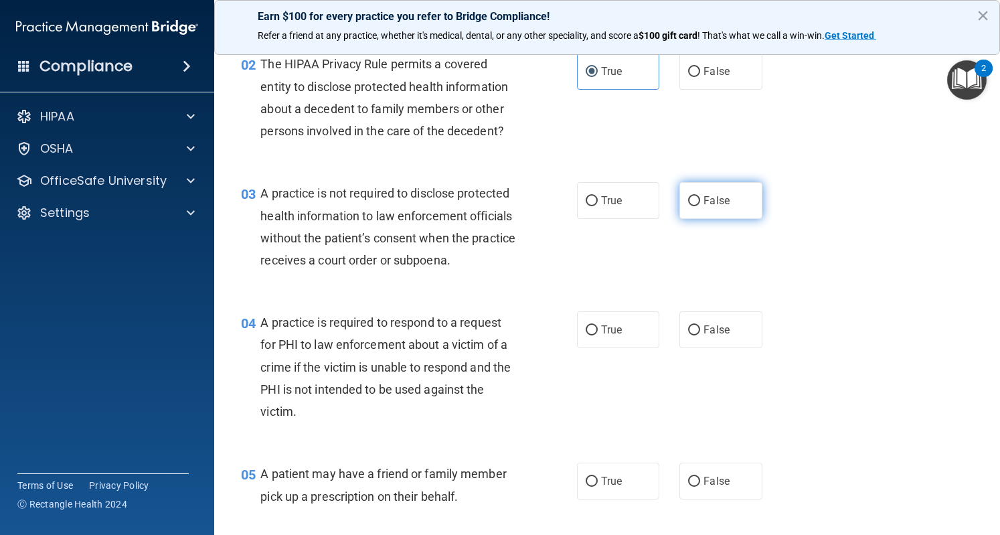
click at [699, 208] on label "False" at bounding box center [721, 200] width 82 height 37
click at [699, 206] on input "False" at bounding box center [694, 201] width 12 height 10
radio input "true"
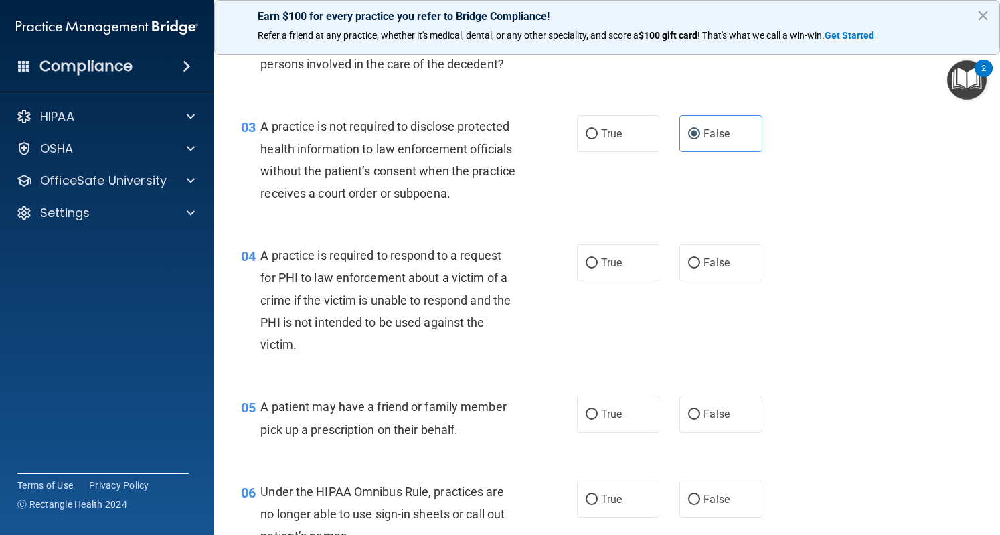
scroll to position [264, 0]
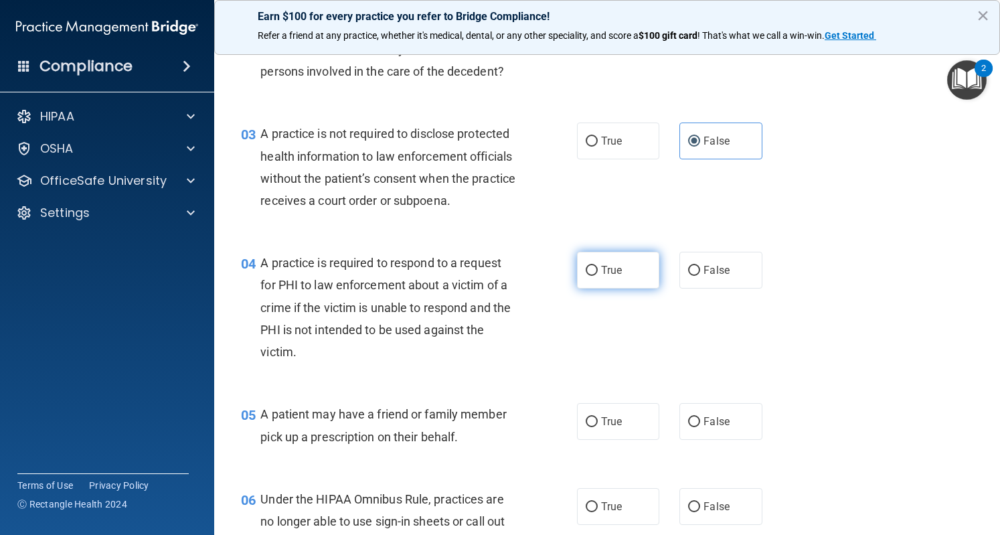
click at [586, 276] on input "True" at bounding box center [592, 271] width 12 height 10
radio input "true"
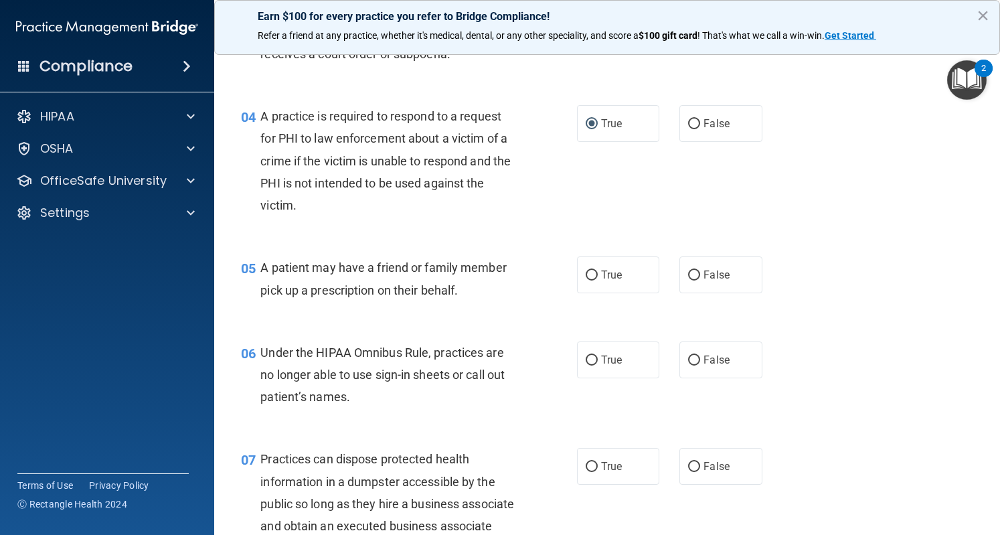
scroll to position [435, 0]
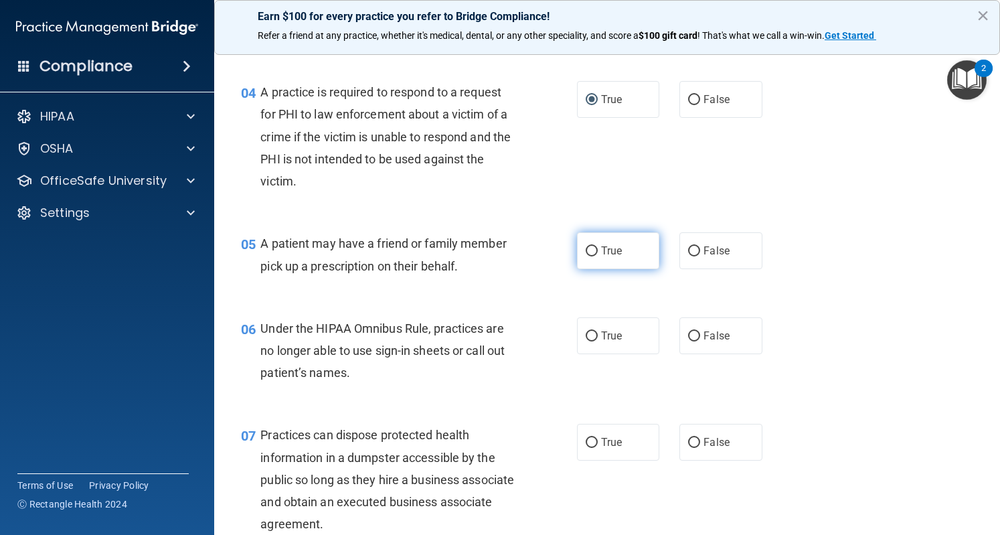
click at [605, 257] on span "True" at bounding box center [611, 250] width 21 height 13
click at [598, 256] on input "True" at bounding box center [592, 251] width 12 height 10
radio input "true"
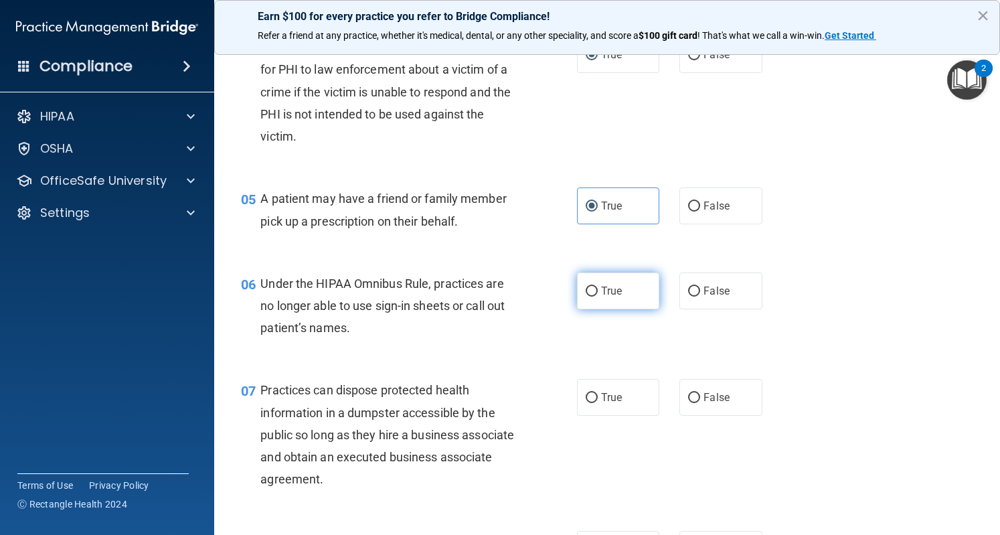
click at [595, 309] on label "True" at bounding box center [618, 291] width 82 height 37
click at [595, 297] on input "True" at bounding box center [592, 292] width 12 height 10
radio input "true"
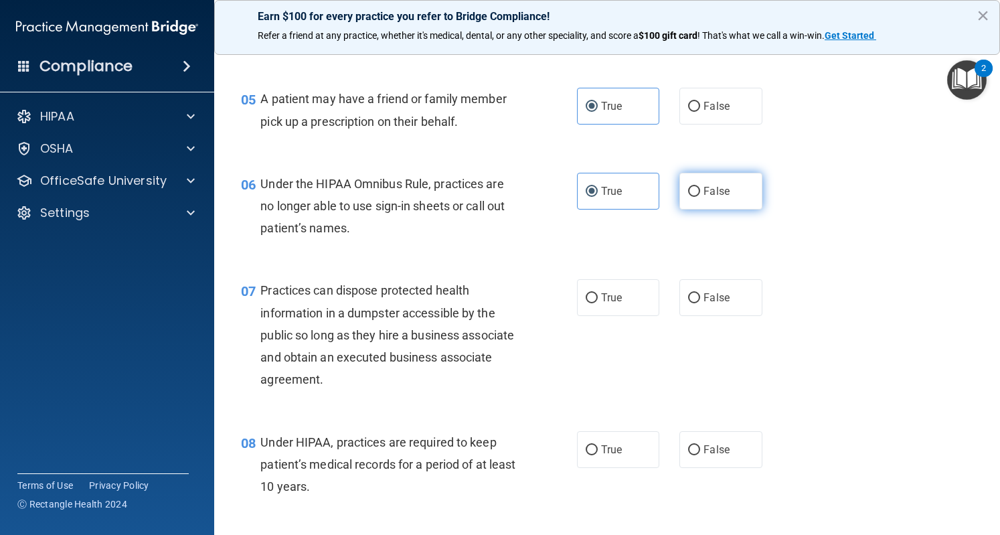
click at [704, 198] on span "False" at bounding box center [717, 191] width 26 height 13
click at [700, 197] on input "False" at bounding box center [694, 192] width 12 height 10
radio input "true"
radio input "false"
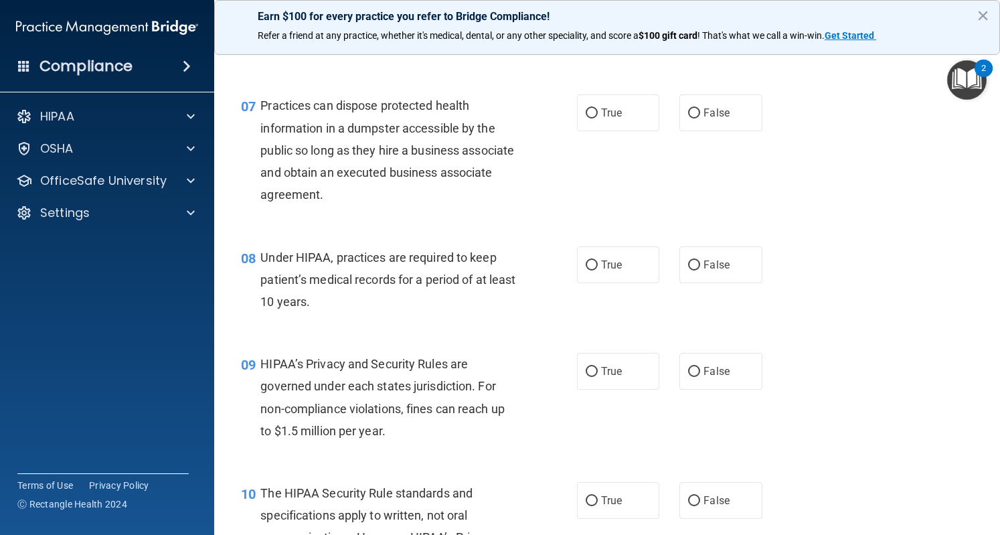
scroll to position [765, 0]
click at [697, 131] on label "False" at bounding box center [721, 112] width 82 height 37
click at [697, 118] on input "False" at bounding box center [694, 113] width 12 height 10
radio input "true"
click at [611, 275] on label "True" at bounding box center [618, 264] width 82 height 37
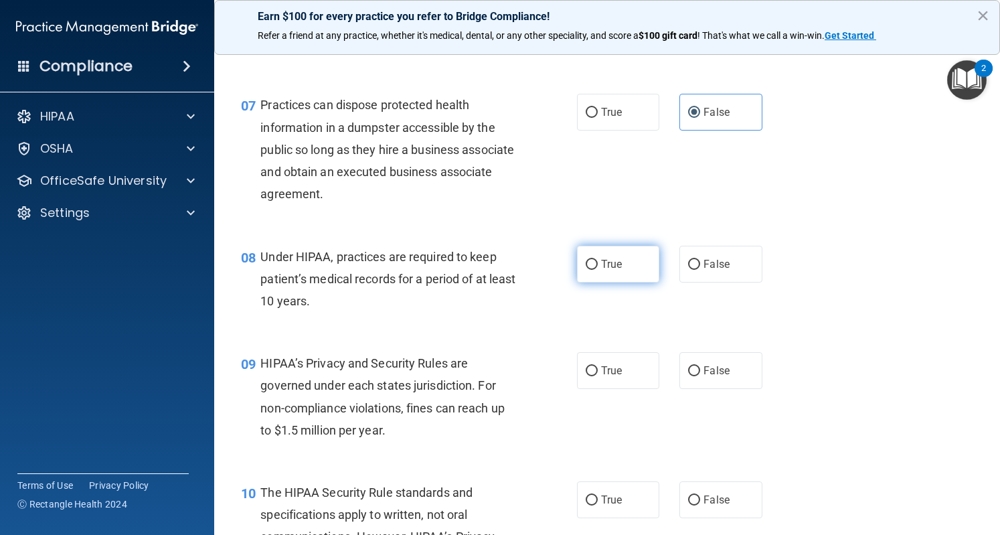
click at [598, 270] on input "True" at bounding box center [592, 265] width 12 height 10
radio input "true"
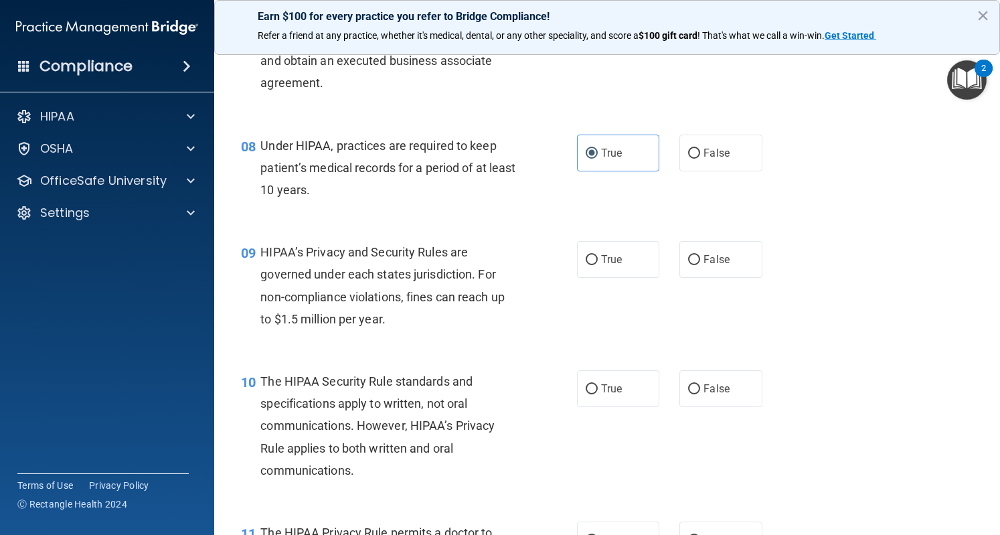
scroll to position [875, 0]
click at [695, 172] on label "False" at bounding box center [721, 153] width 82 height 37
click at [695, 159] on input "False" at bounding box center [694, 154] width 12 height 10
radio input "true"
radio input "false"
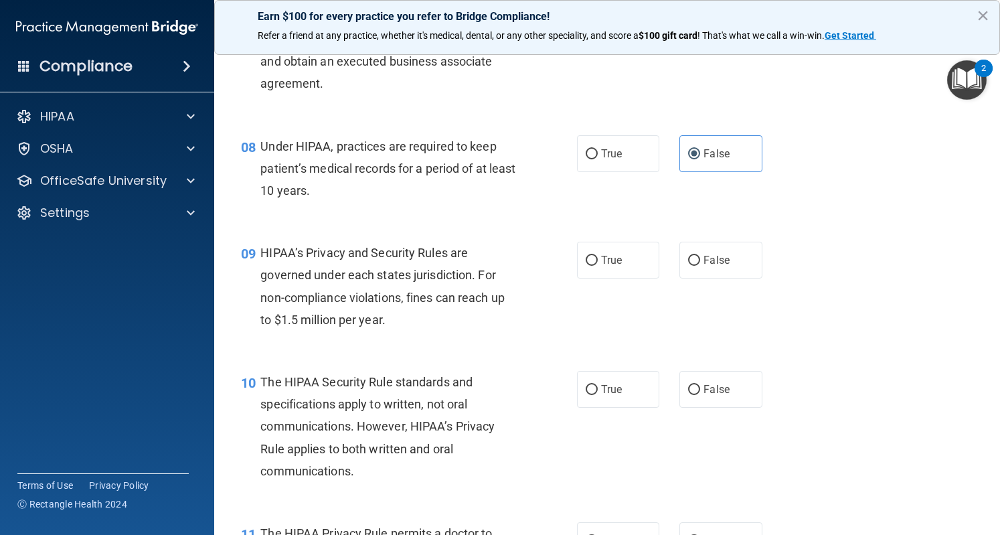
scroll to position [958, 0]
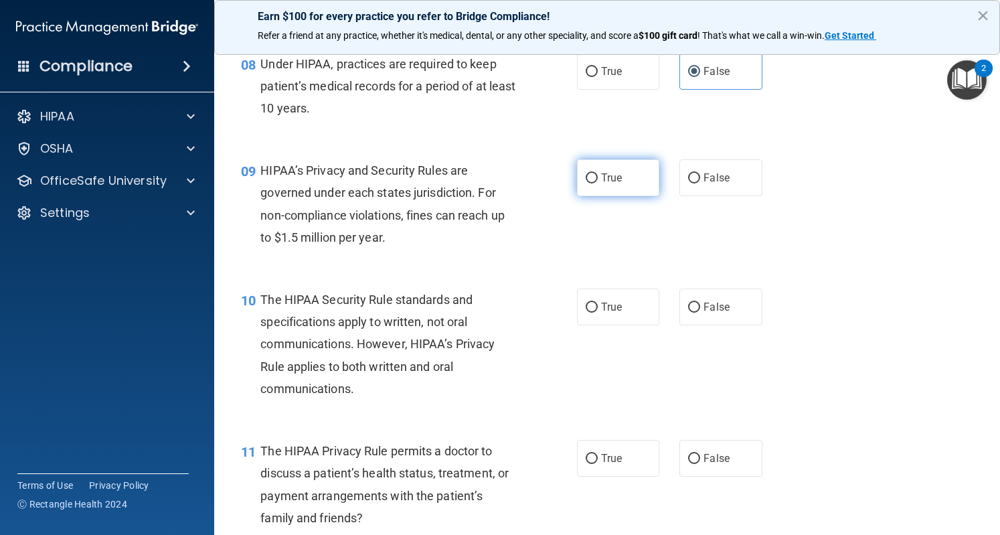
click at [591, 183] on input "True" at bounding box center [592, 178] width 12 height 10
radio input "true"
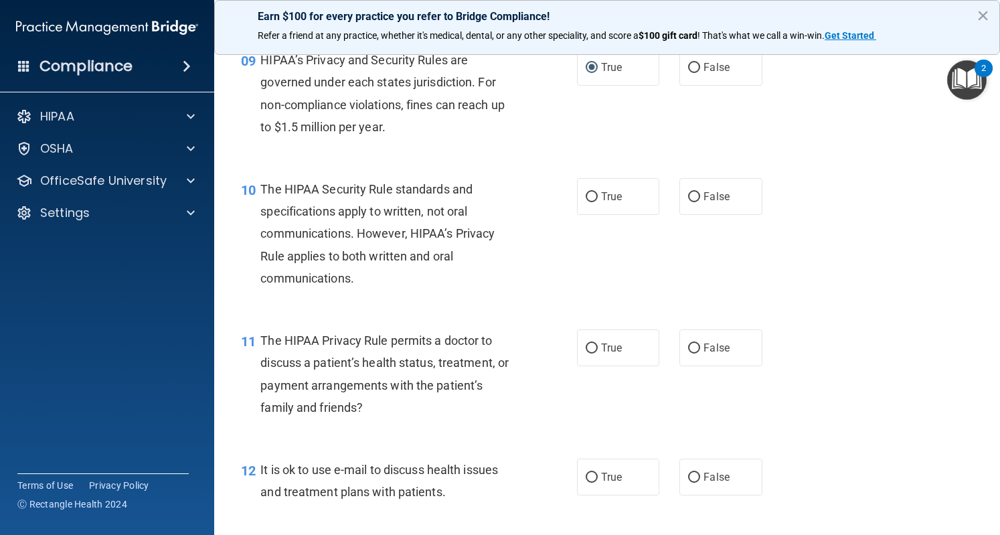
scroll to position [1069, 0]
click at [719, 73] on span "False" at bounding box center [717, 66] width 26 height 13
click at [700, 72] on input "False" at bounding box center [694, 67] width 12 height 10
radio input "true"
radio input "false"
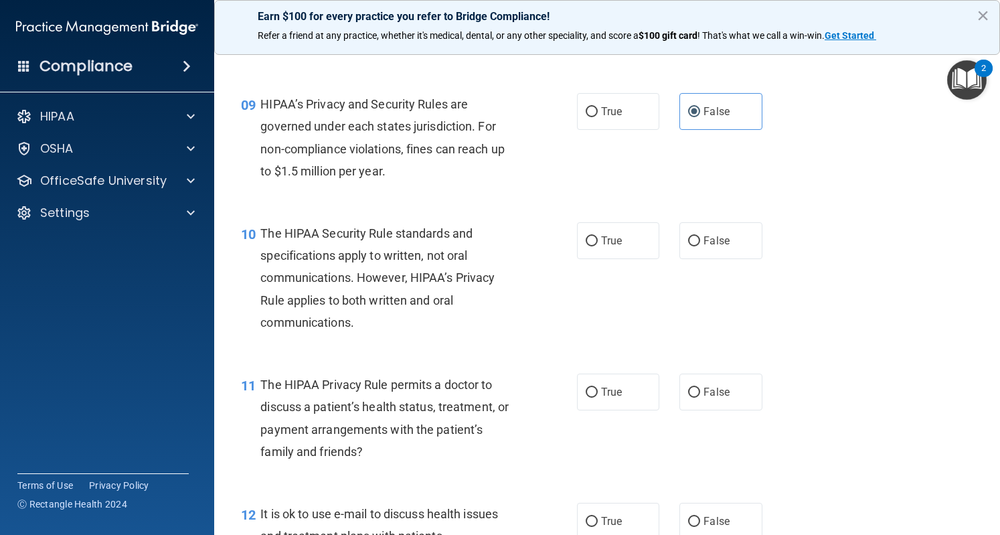
scroll to position [1014, 0]
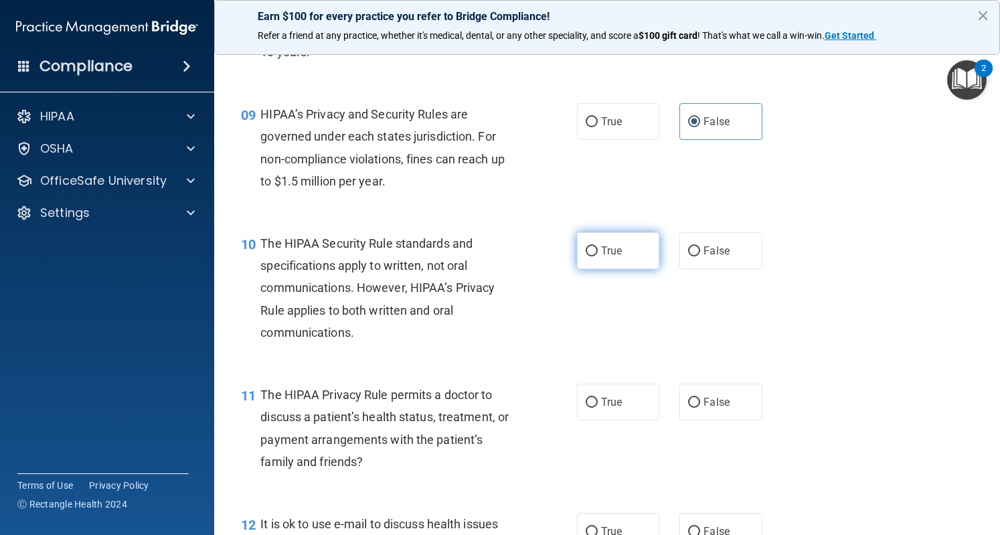
click at [581, 266] on label "True" at bounding box center [618, 250] width 82 height 37
click at [586, 256] on input "True" at bounding box center [592, 251] width 12 height 10
radio input "true"
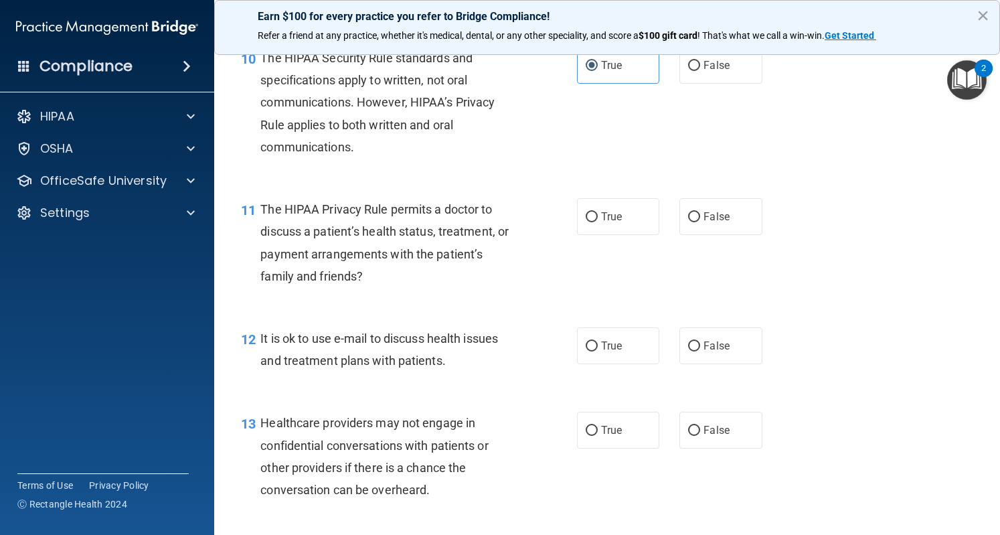
scroll to position [1200, 0]
click at [720, 222] on span "False" at bounding box center [717, 216] width 26 height 13
click at [700, 222] on input "False" at bounding box center [694, 217] width 12 height 10
radio input "true"
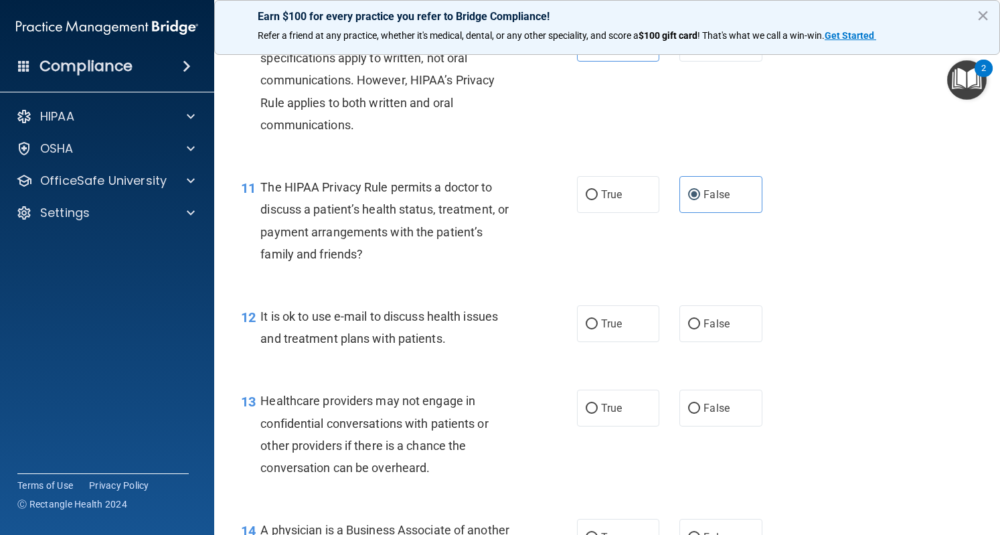
scroll to position [1222, 0]
click at [613, 200] on span "True" at bounding box center [611, 194] width 21 height 13
click at [598, 200] on input "True" at bounding box center [592, 195] width 12 height 10
radio input "true"
radio input "false"
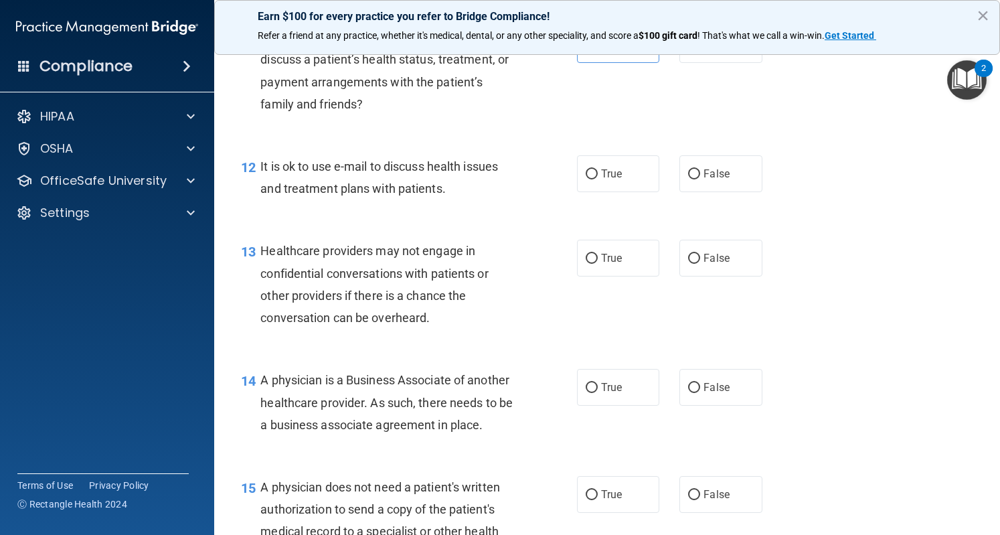
scroll to position [1454, 0]
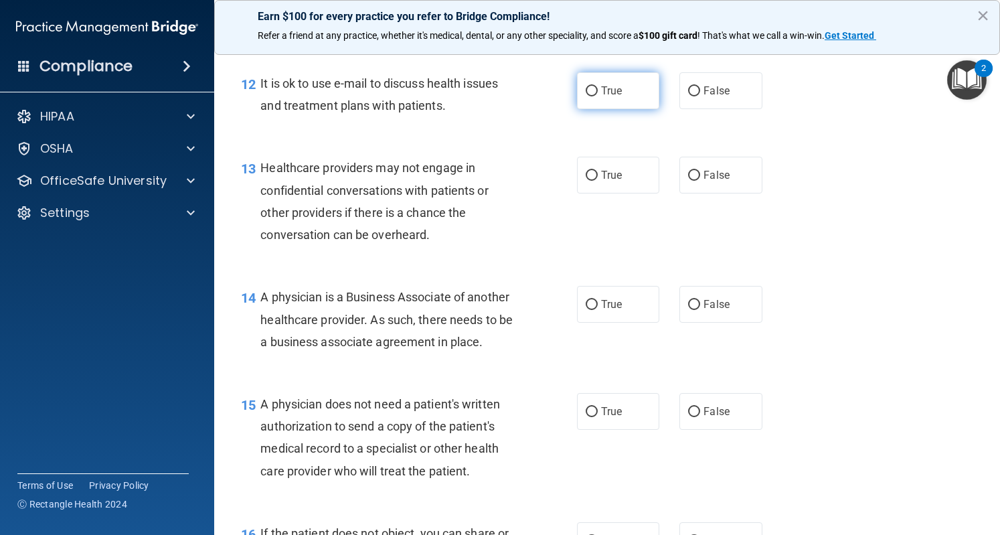
click at [601, 97] on span "True" at bounding box center [611, 90] width 21 height 13
click at [598, 96] on input "True" at bounding box center [592, 91] width 12 height 10
radio input "true"
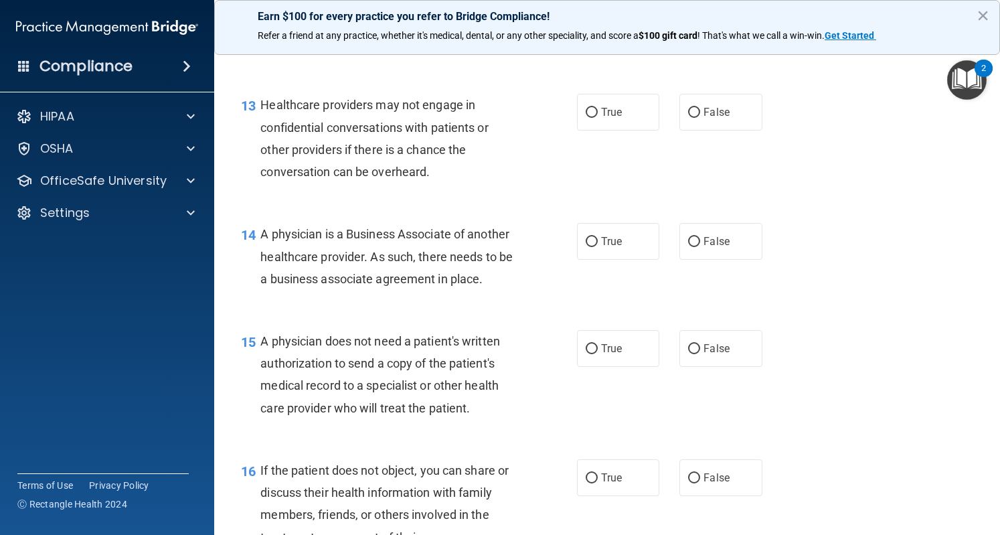
scroll to position [1519, 0]
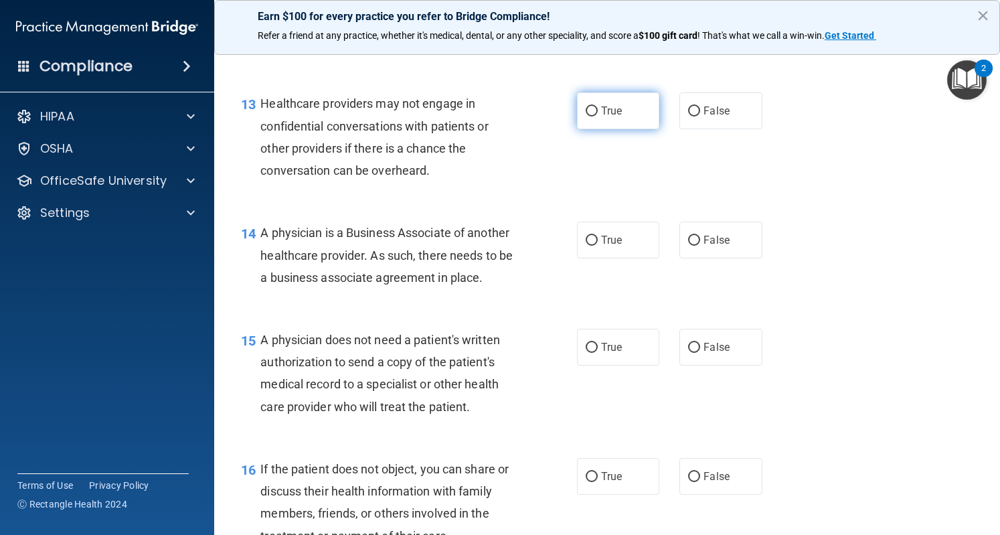
click at [595, 129] on label "True" at bounding box center [618, 110] width 82 height 37
click at [595, 117] on input "True" at bounding box center [592, 111] width 12 height 10
radio input "true"
click at [702, 123] on label "False" at bounding box center [721, 110] width 82 height 37
click at [700, 117] on input "False" at bounding box center [694, 111] width 12 height 10
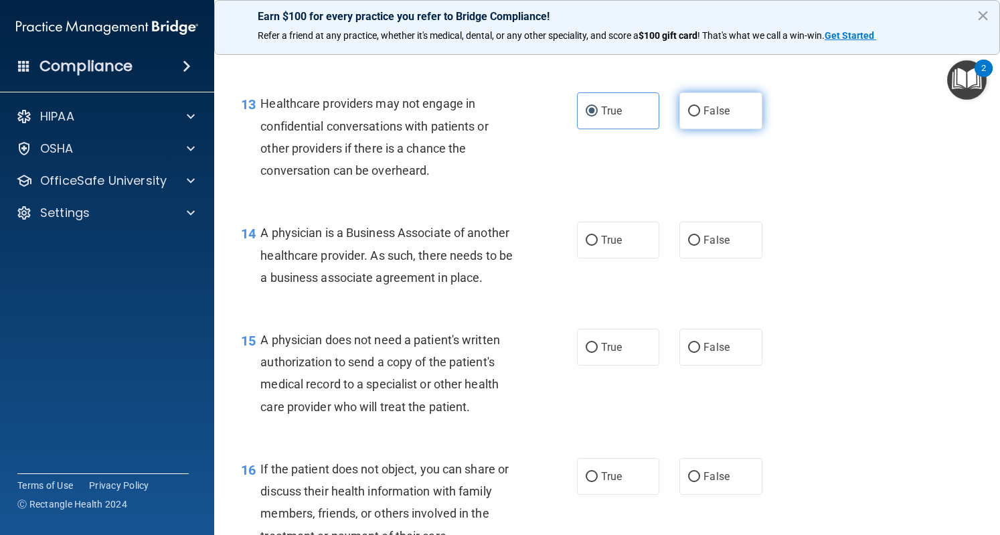
radio input "true"
radio input "false"
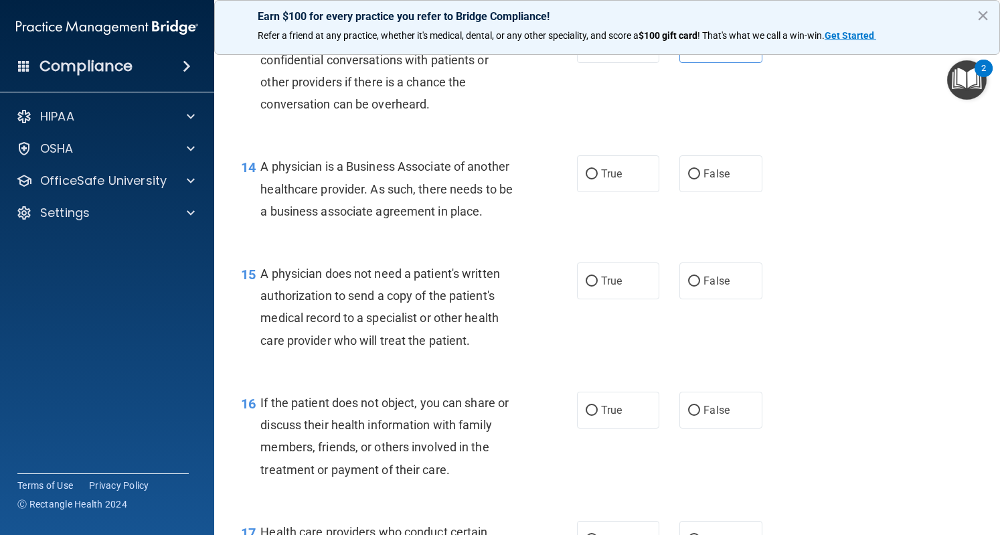
scroll to position [1618, 0]
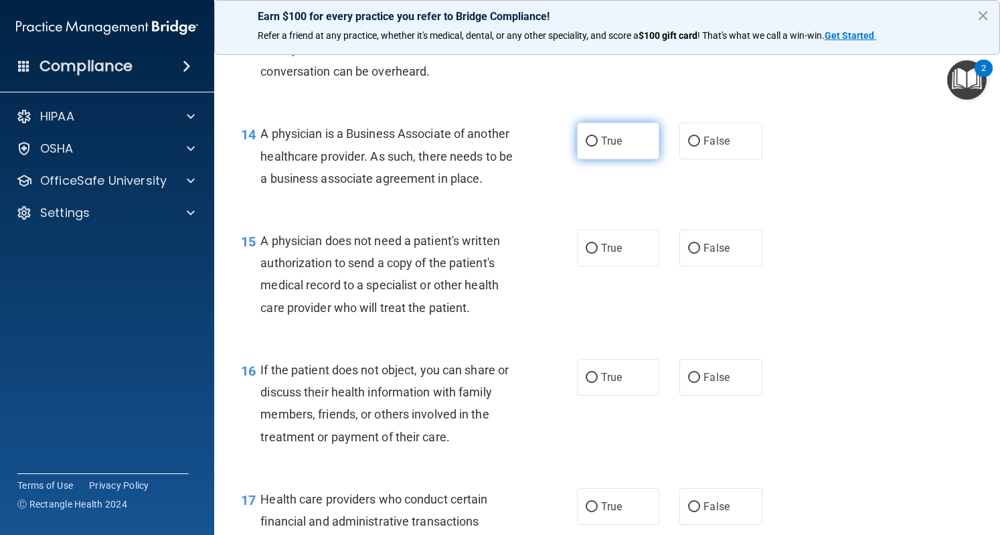
click at [603, 147] on span "True" at bounding box center [611, 141] width 21 height 13
click at [598, 147] on input "True" at bounding box center [592, 142] width 12 height 10
radio input "true"
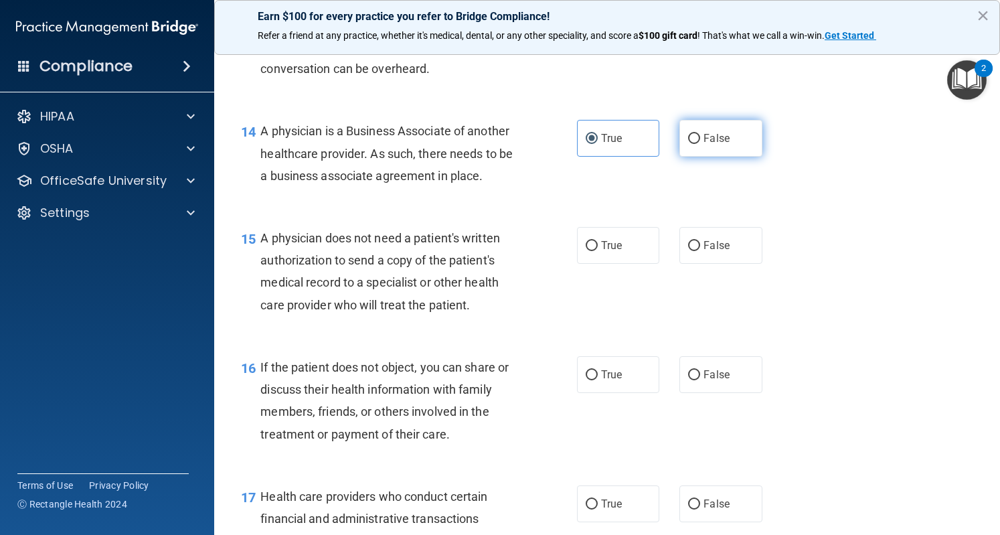
click at [706, 149] on label "False" at bounding box center [721, 138] width 82 height 37
click at [700, 144] on input "False" at bounding box center [694, 139] width 12 height 10
radio input "true"
radio input "false"
click at [601, 252] on span "True" at bounding box center [611, 245] width 21 height 13
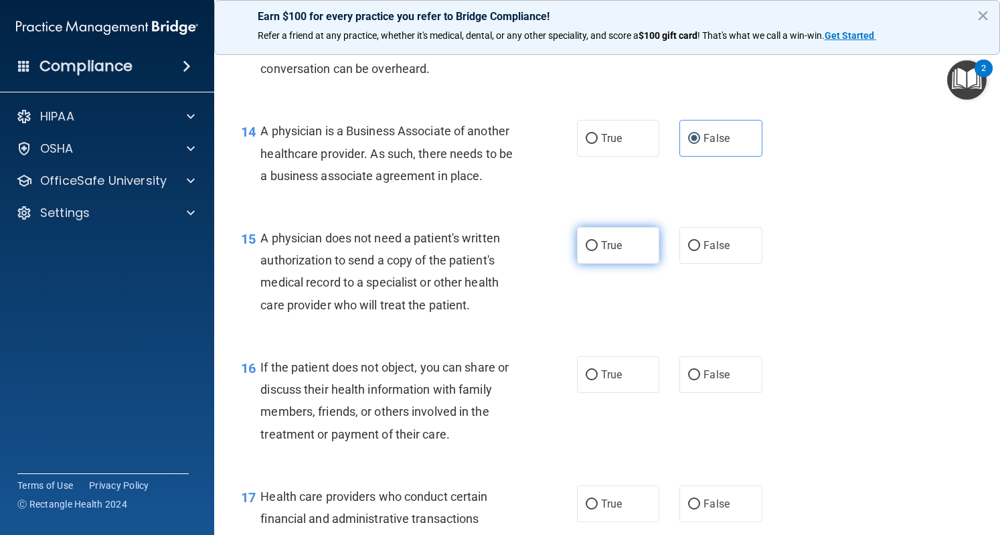
click at [597, 251] on input "True" at bounding box center [592, 246] width 12 height 10
radio input "true"
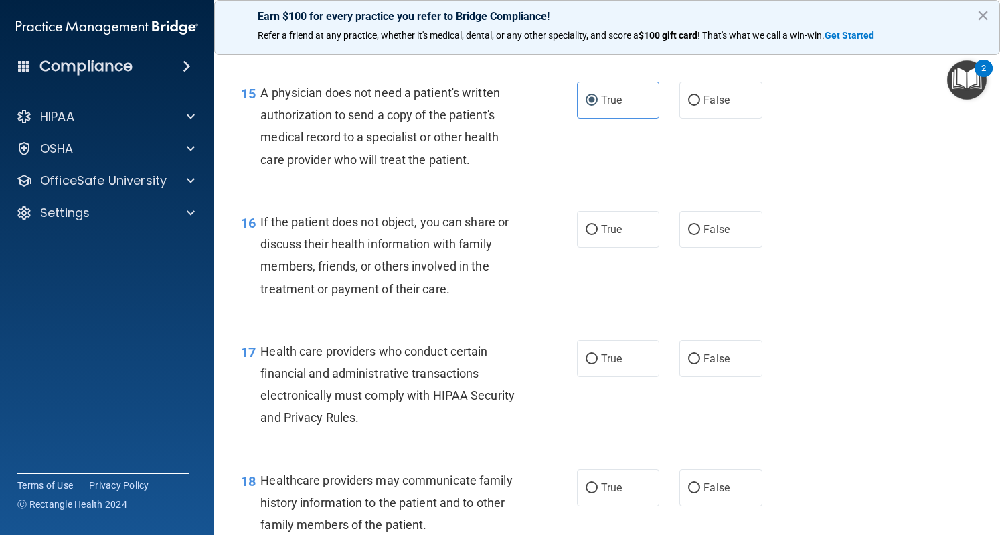
scroll to position [1826, 0]
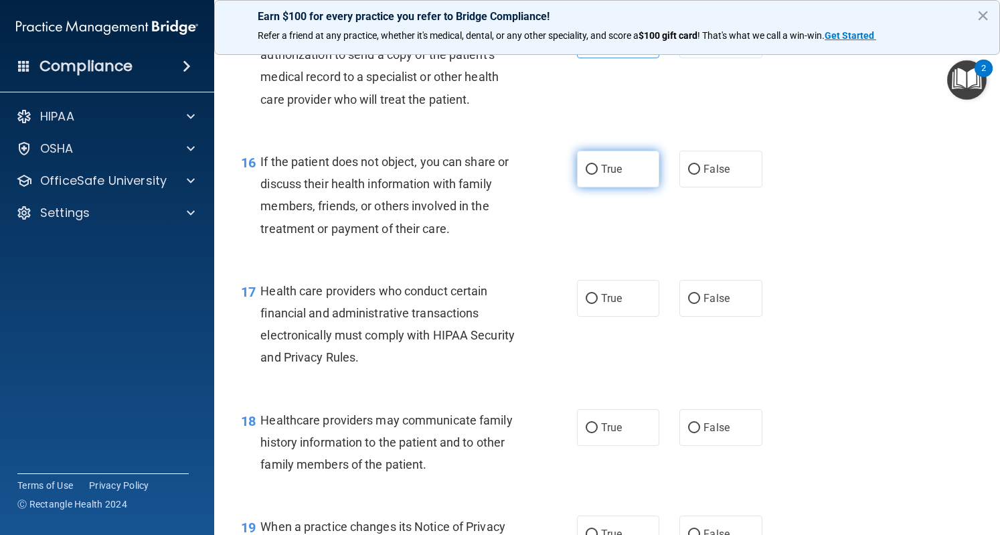
click at [597, 188] on label "True" at bounding box center [618, 169] width 82 height 37
click at [597, 175] on input "True" at bounding box center [592, 170] width 12 height 10
radio input "true"
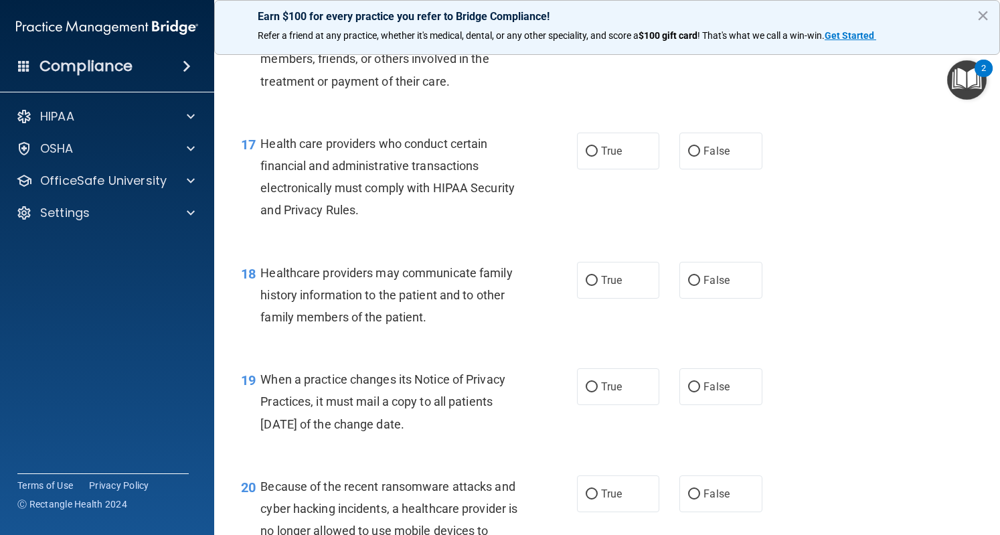
scroll to position [1974, 0]
click at [596, 169] on label "True" at bounding box center [618, 150] width 82 height 37
click at [596, 156] on input "True" at bounding box center [592, 151] width 12 height 10
radio input "true"
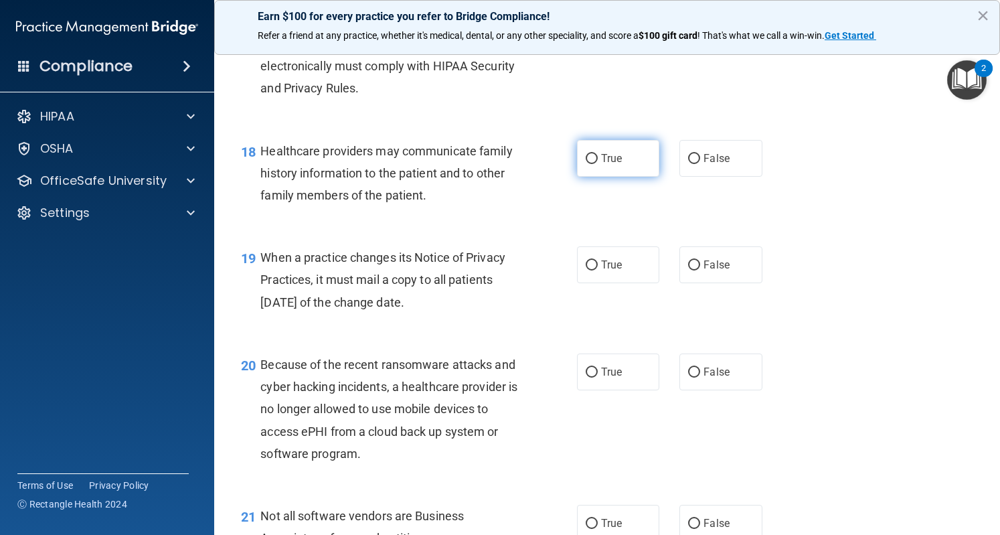
click at [586, 164] on input "True" at bounding box center [592, 159] width 12 height 10
radio input "true"
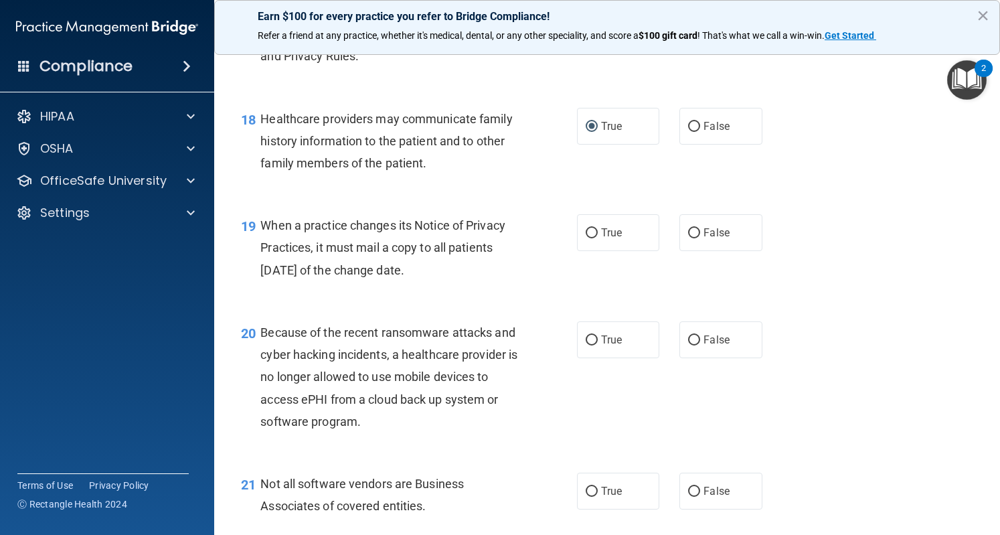
scroll to position [2127, 0]
click at [704, 133] on span "False" at bounding box center [717, 127] width 26 height 13
click at [700, 133] on input "False" at bounding box center [694, 128] width 12 height 10
radio input "true"
radio input "false"
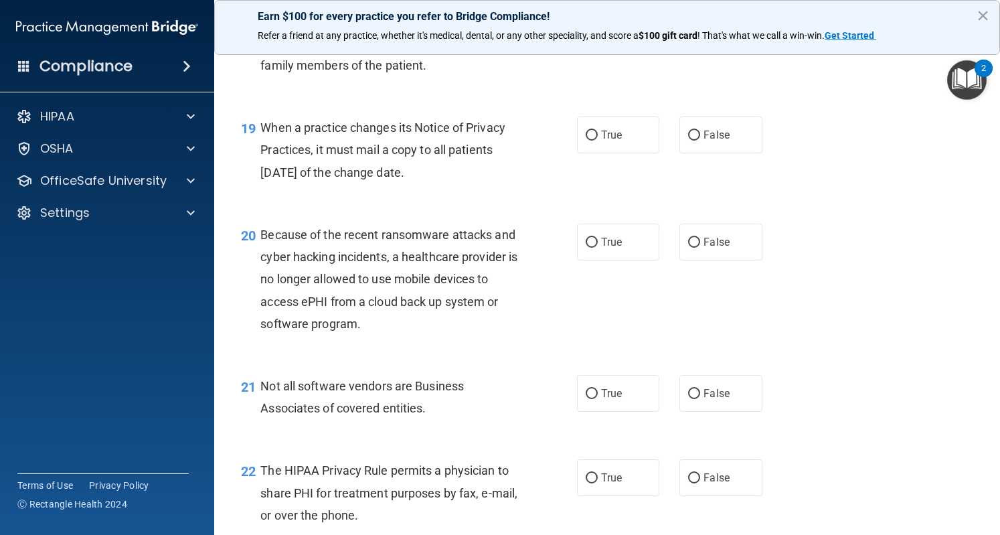
scroll to position [2113, 0]
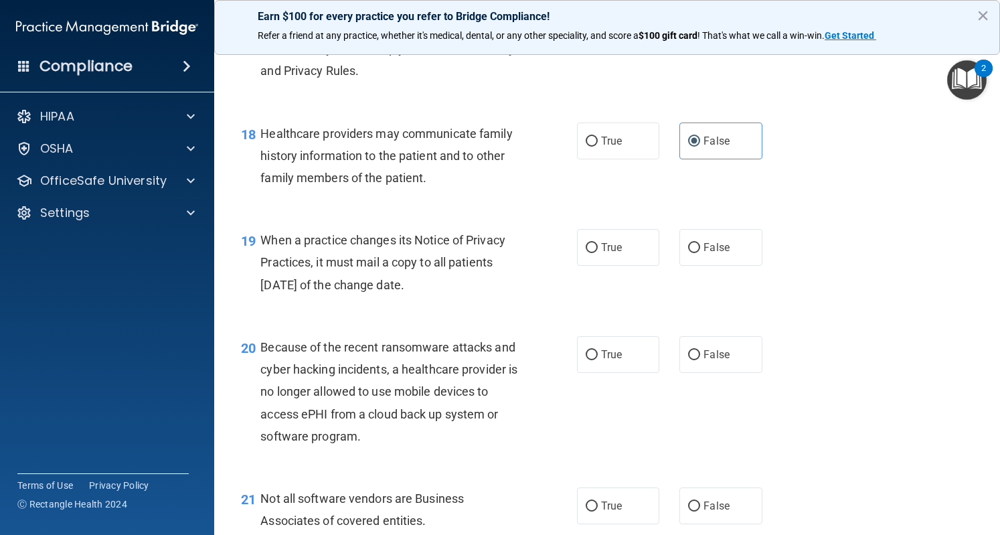
click at [702, 289] on div "19 When a practice changes its Notice of Privacy Practices, it must mail a copy…" at bounding box center [607, 265] width 753 height 107
click at [691, 253] on input "False" at bounding box center [694, 248] width 12 height 10
radio input "true"
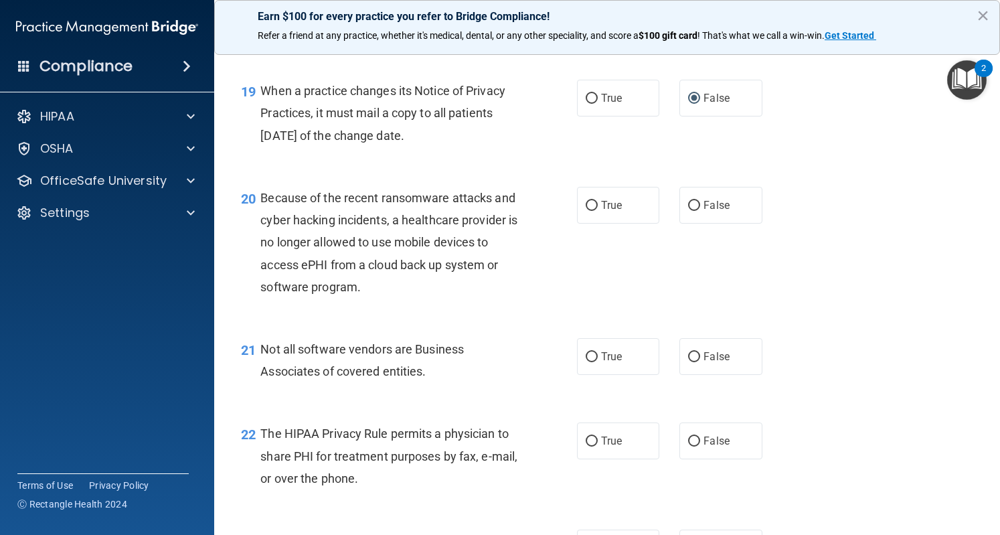
scroll to position [2308, 0]
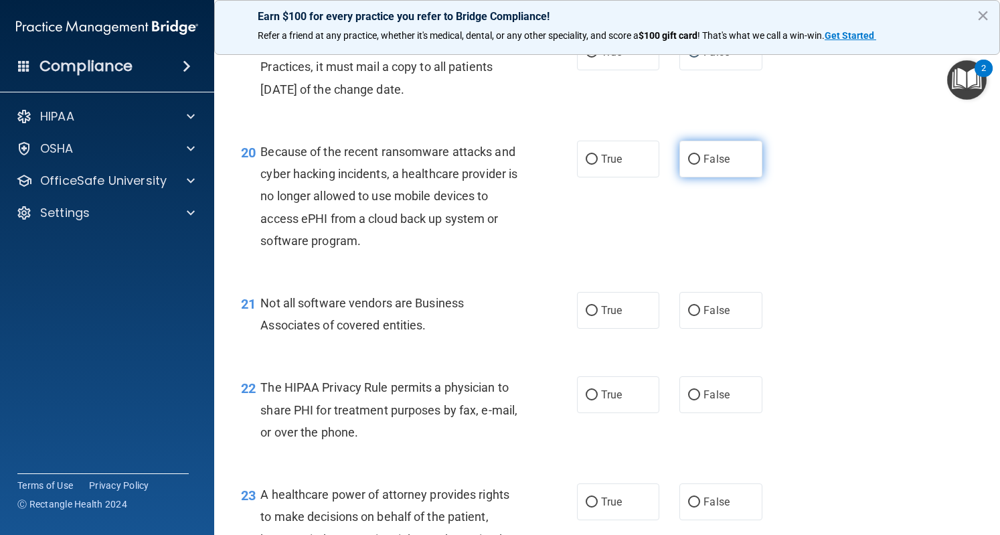
click at [704, 165] on span "False" at bounding box center [717, 159] width 26 height 13
click at [698, 165] on input "False" at bounding box center [694, 160] width 12 height 10
radio input "true"
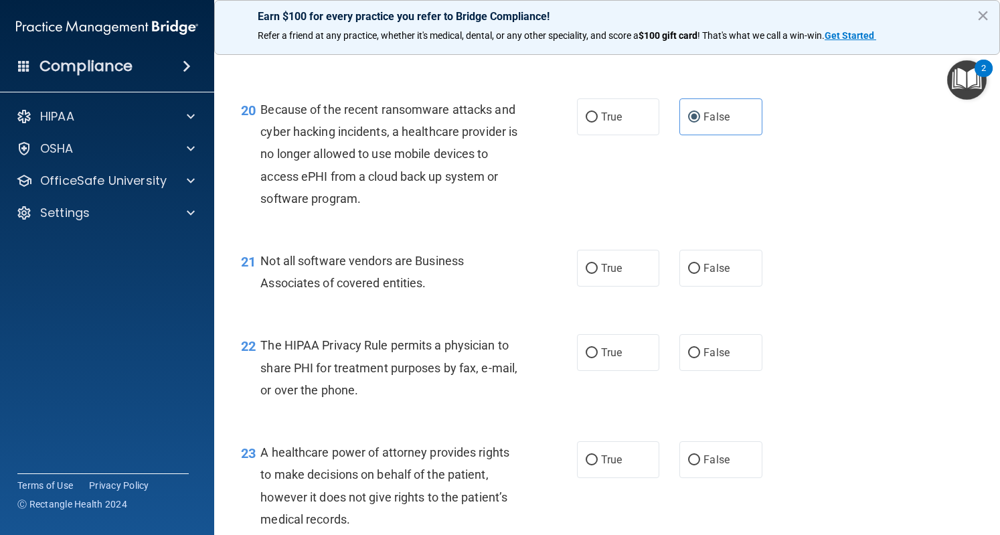
scroll to position [2351, 0]
click at [597, 286] on label "True" at bounding box center [618, 267] width 82 height 37
click at [597, 273] on input "True" at bounding box center [592, 268] width 12 height 10
radio input "true"
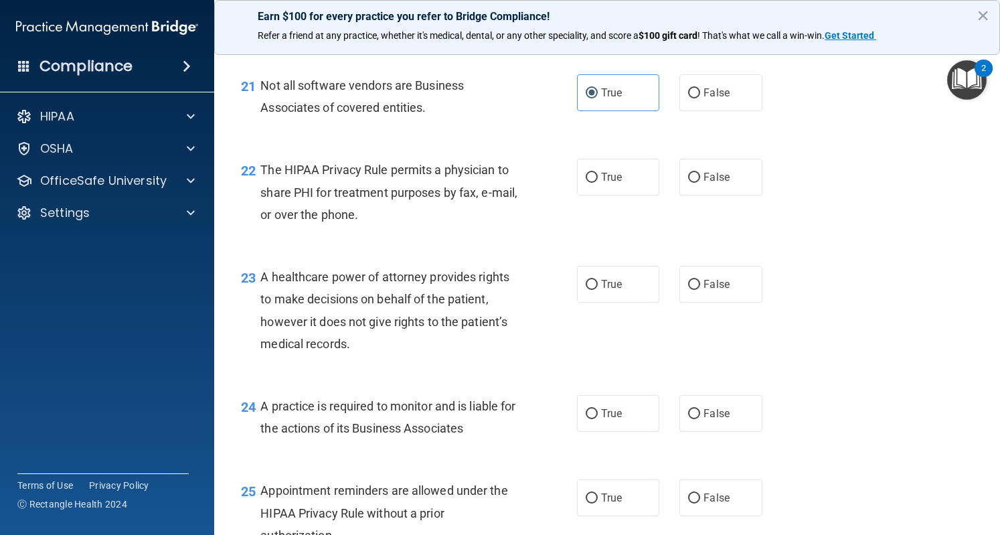
scroll to position [2527, 0]
click at [597, 194] on label "True" at bounding box center [618, 175] width 82 height 37
click at [597, 181] on input "True" at bounding box center [592, 176] width 12 height 10
radio input "true"
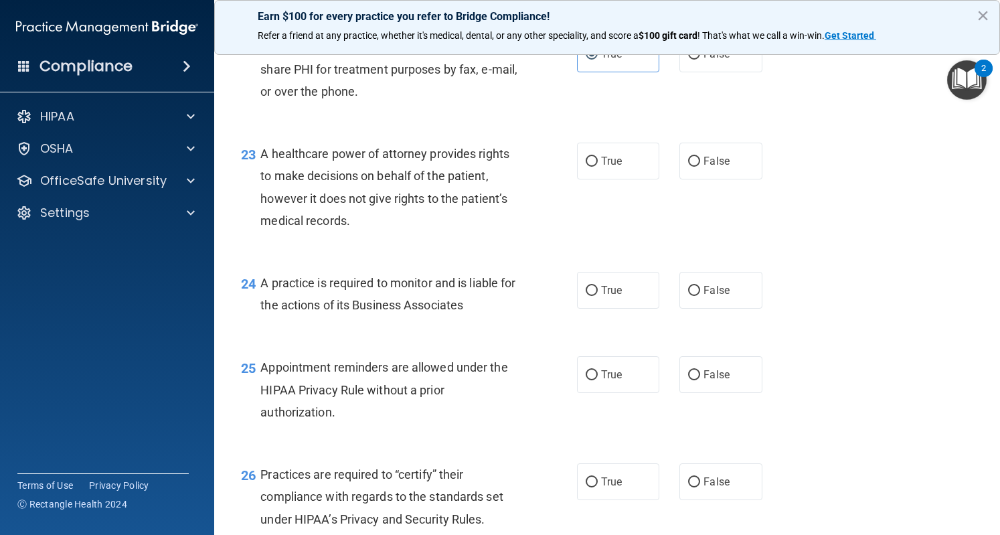
scroll to position [2663, 0]
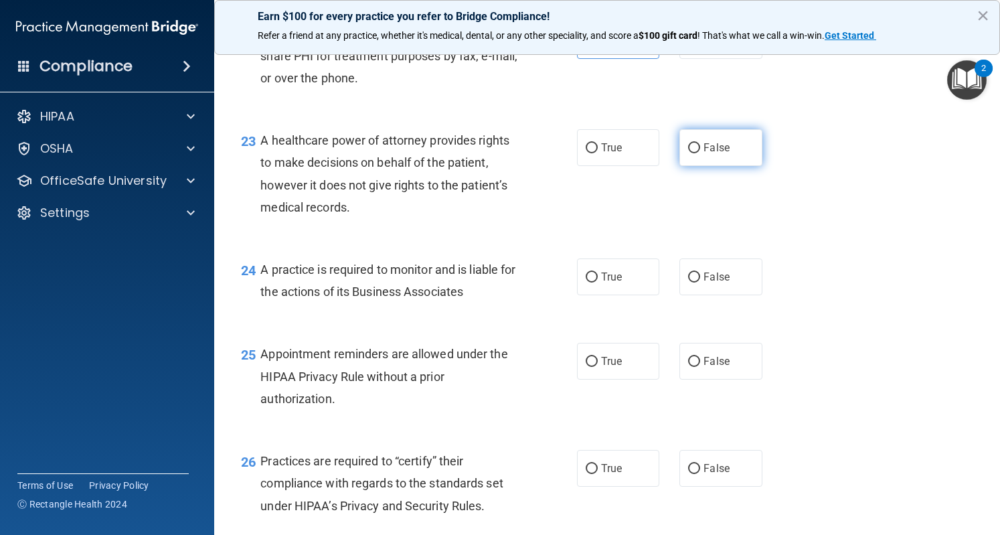
click at [688, 153] on input "False" at bounding box center [694, 148] width 12 height 10
radio input "true"
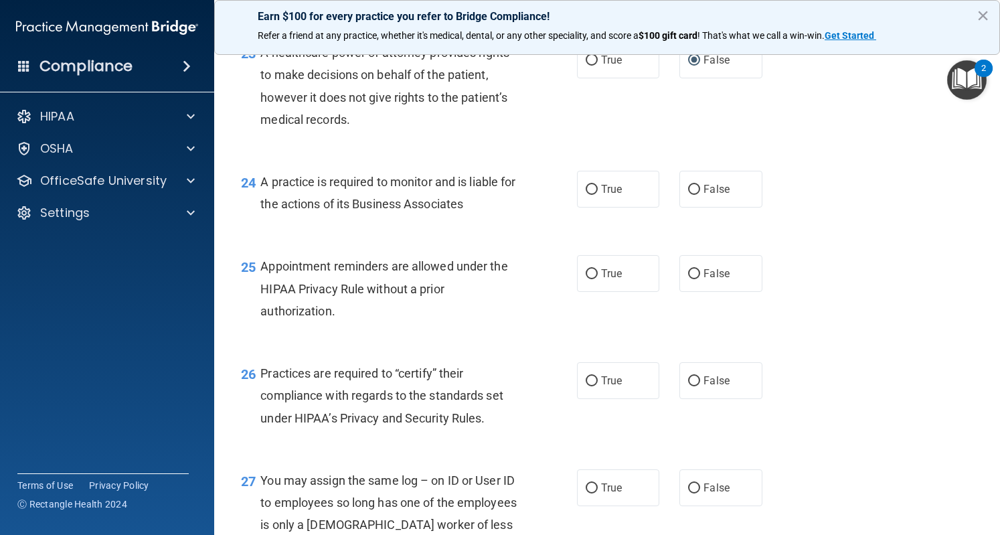
scroll to position [2751, 0]
click at [704, 207] on label "False" at bounding box center [721, 188] width 82 height 37
click at [700, 194] on input "False" at bounding box center [694, 189] width 12 height 10
radio input "true"
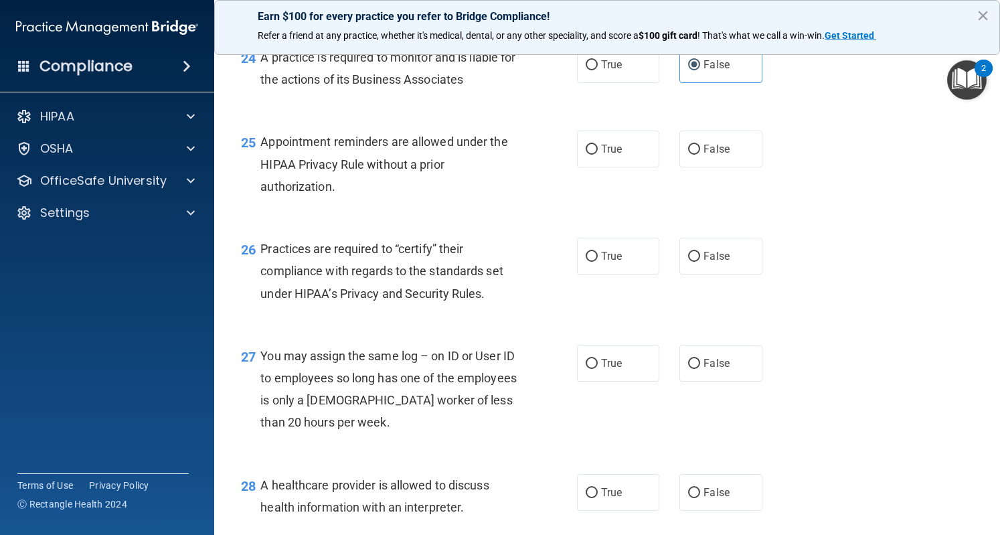
scroll to position [2881, 0]
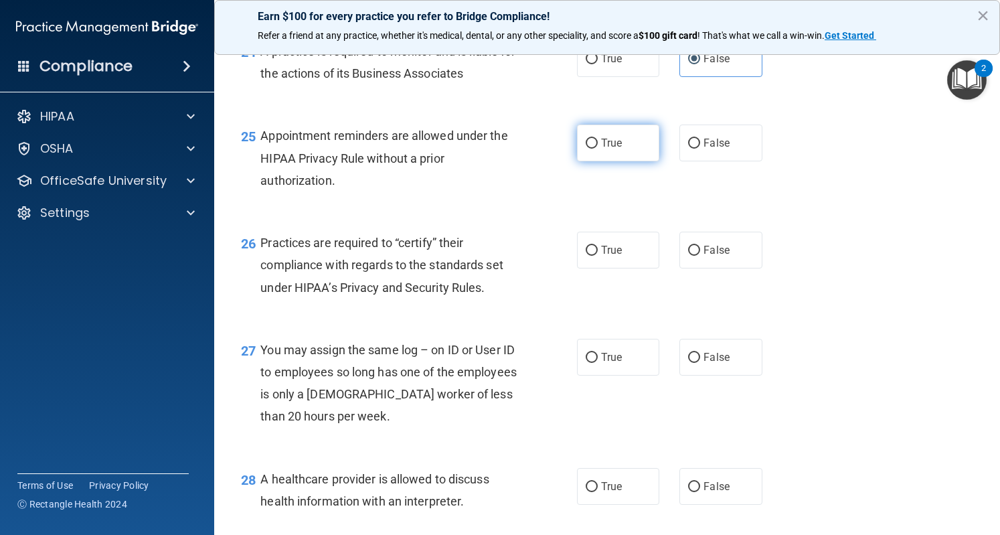
click at [599, 161] on label "True" at bounding box center [618, 143] width 82 height 37
click at [598, 149] on input "True" at bounding box center [592, 144] width 12 height 10
radio input "true"
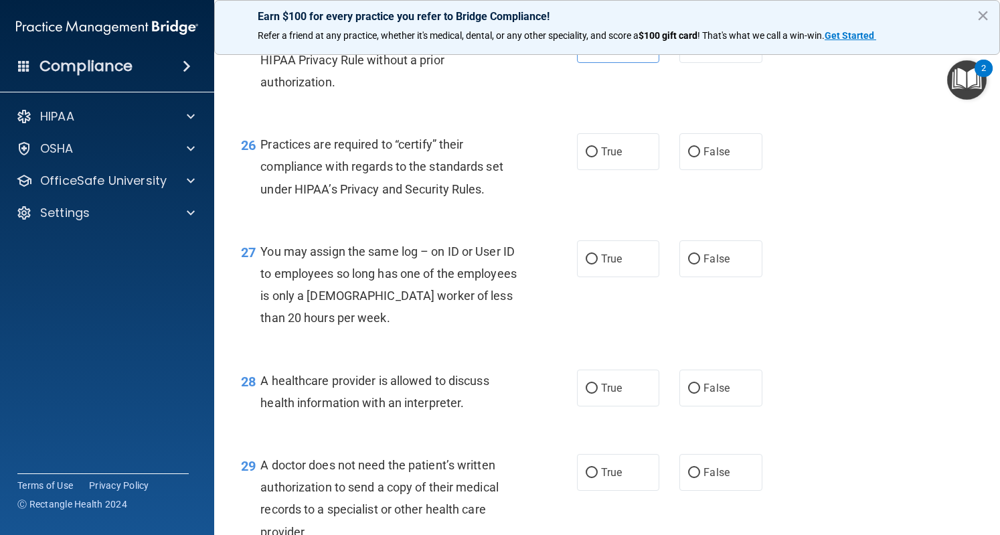
scroll to position [2981, 0]
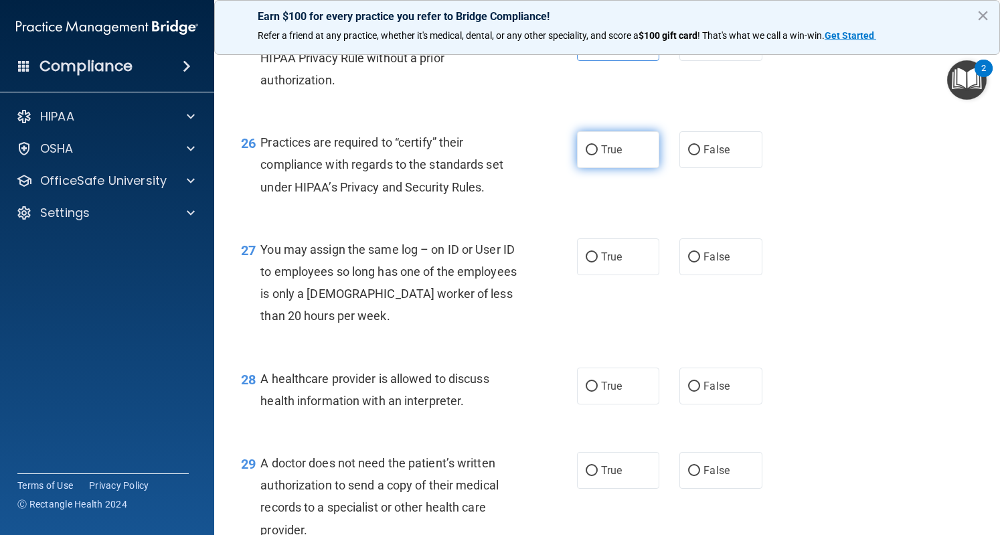
click at [601, 156] on span "True" at bounding box center [611, 149] width 21 height 13
click at [597, 155] on input "True" at bounding box center [592, 150] width 12 height 10
radio input "true"
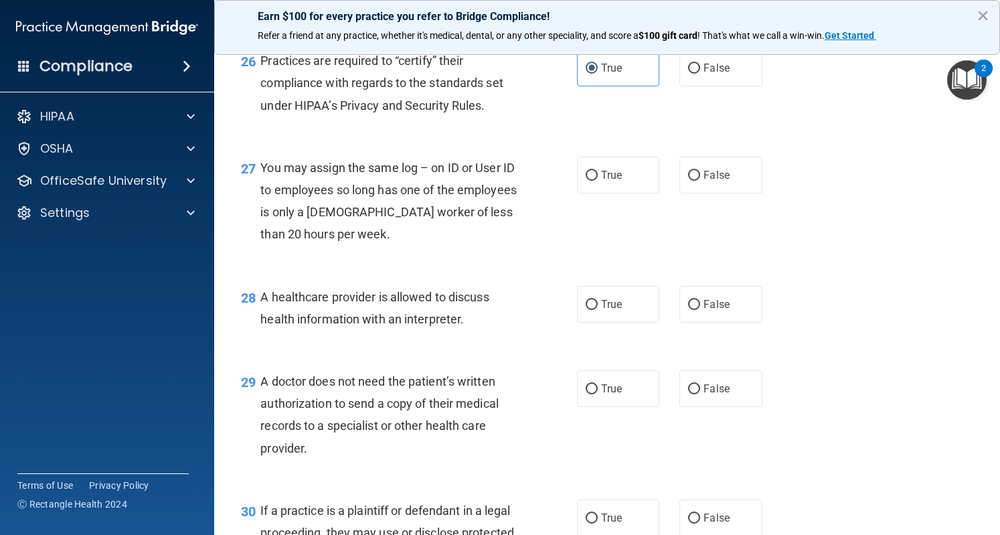
scroll to position [3027, 0]
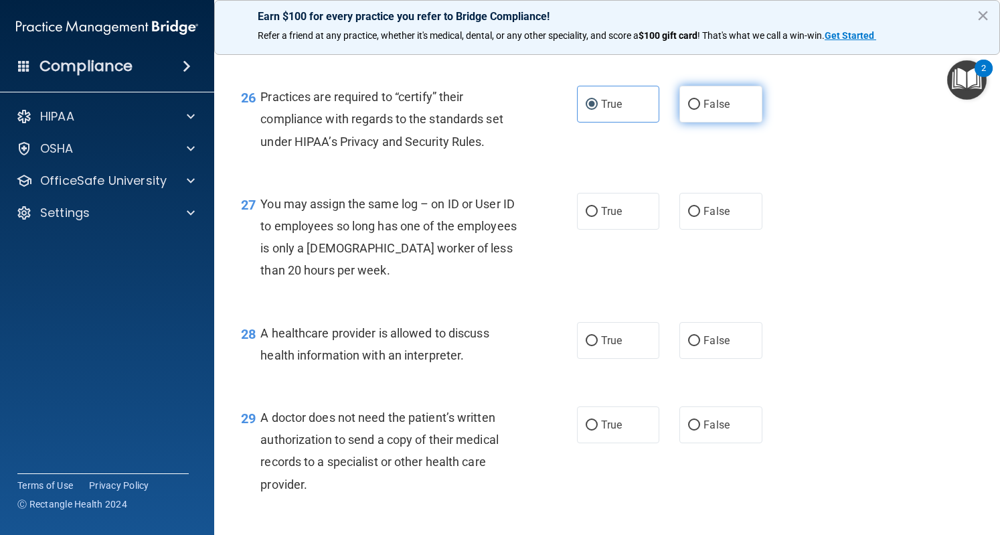
click at [708, 110] on span "False" at bounding box center [717, 104] width 26 height 13
click at [700, 110] on input "False" at bounding box center [694, 105] width 12 height 10
radio input "true"
radio input "false"
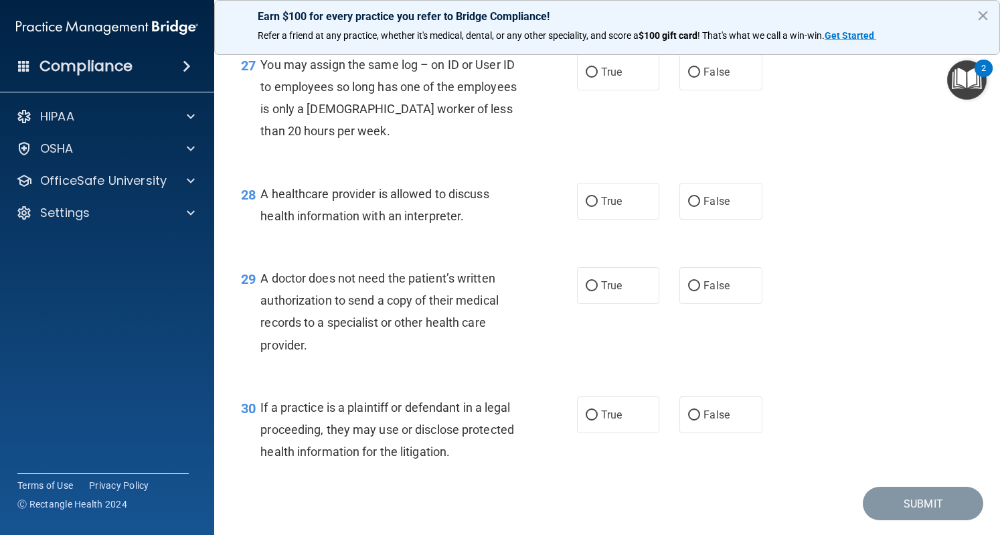
scroll to position [3166, 0]
click at [704, 78] on span "False" at bounding box center [717, 72] width 26 height 13
click at [700, 78] on input "False" at bounding box center [694, 73] width 12 height 10
radio input "true"
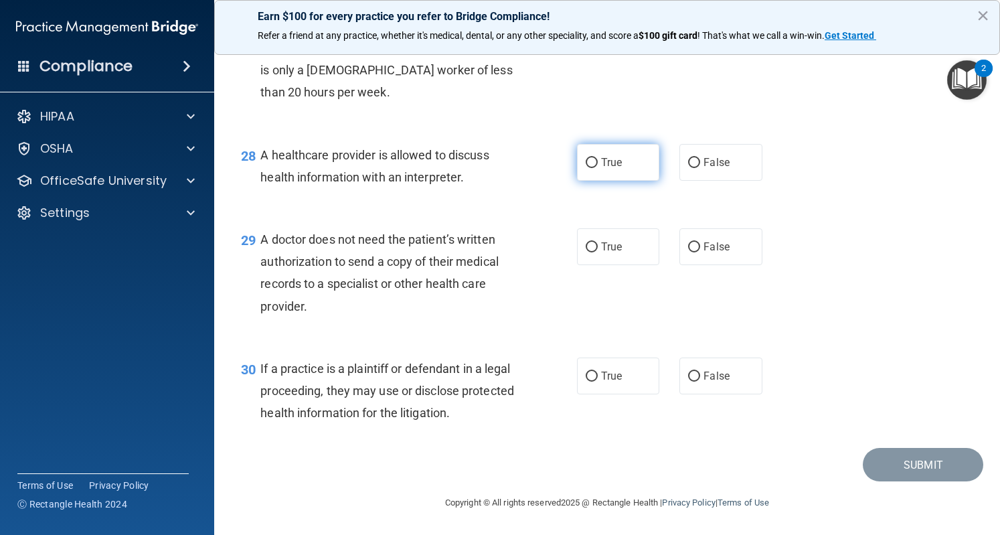
click at [592, 175] on label "True" at bounding box center [618, 162] width 82 height 37
click at [592, 168] on input "True" at bounding box center [592, 163] width 12 height 10
radio input "true"
click at [578, 244] on label "True" at bounding box center [618, 246] width 82 height 37
click at [586, 244] on input "True" at bounding box center [592, 247] width 12 height 10
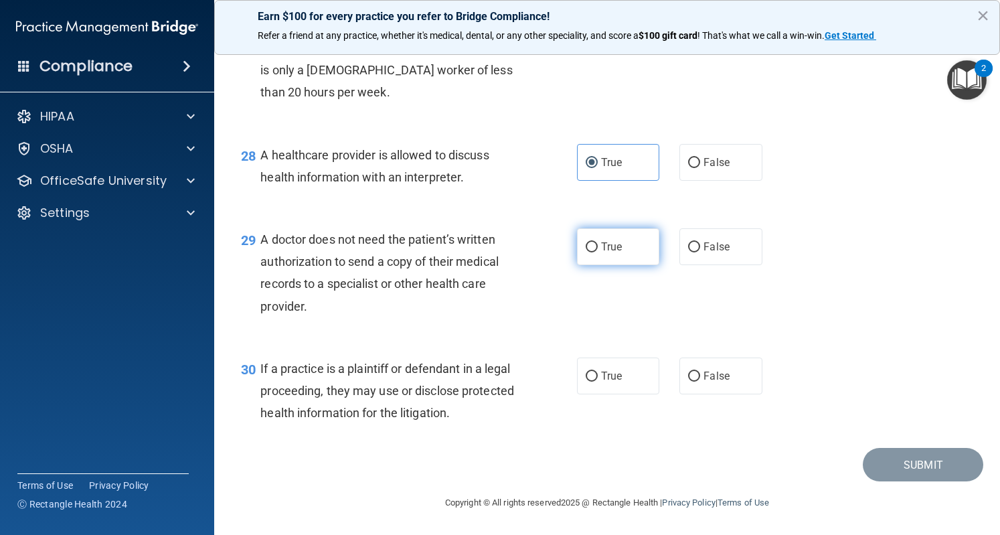
radio input "true"
click at [609, 370] on span "True" at bounding box center [611, 376] width 21 height 13
click at [598, 372] on input "True" at bounding box center [592, 377] width 12 height 10
radio input "true"
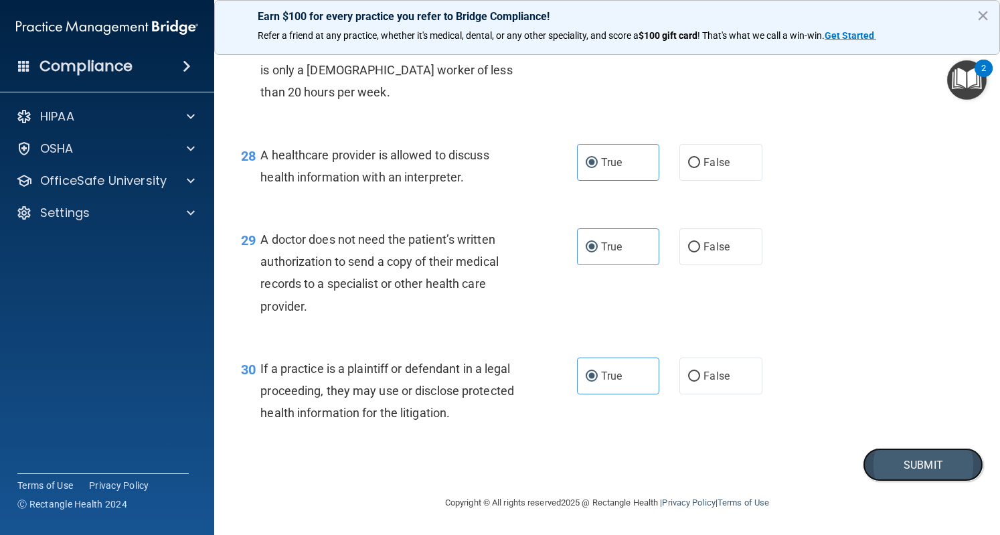
click at [903, 469] on button "Submit" at bounding box center [923, 465] width 121 height 34
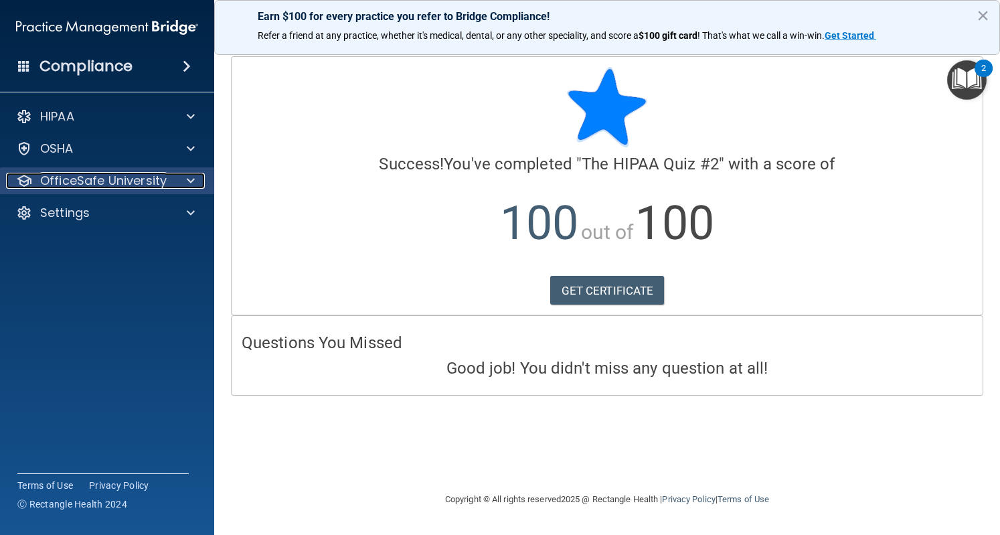
click at [136, 183] on p "OfficeSafe University" at bounding box center [103, 181] width 127 height 16
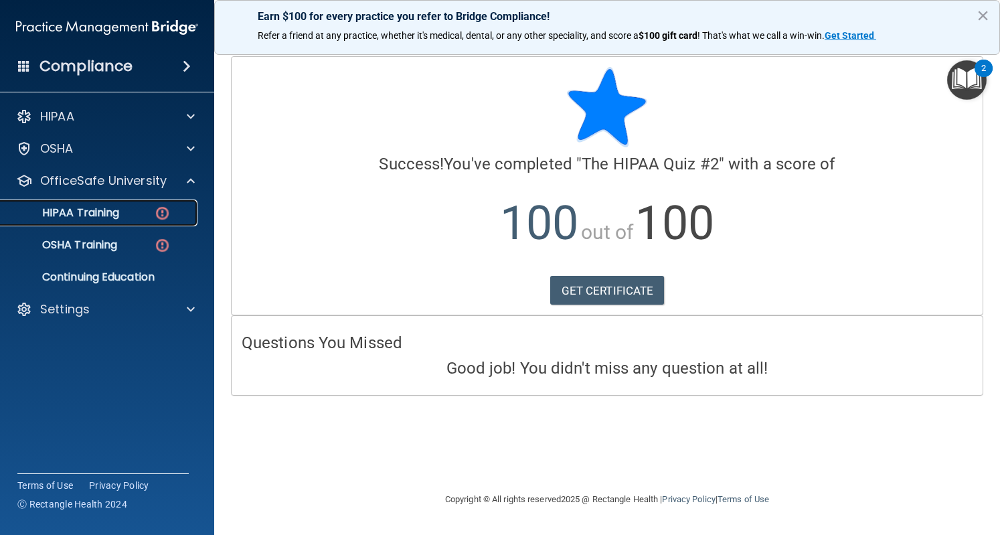
click at [110, 208] on p "HIPAA Training" at bounding box center [64, 212] width 110 height 13
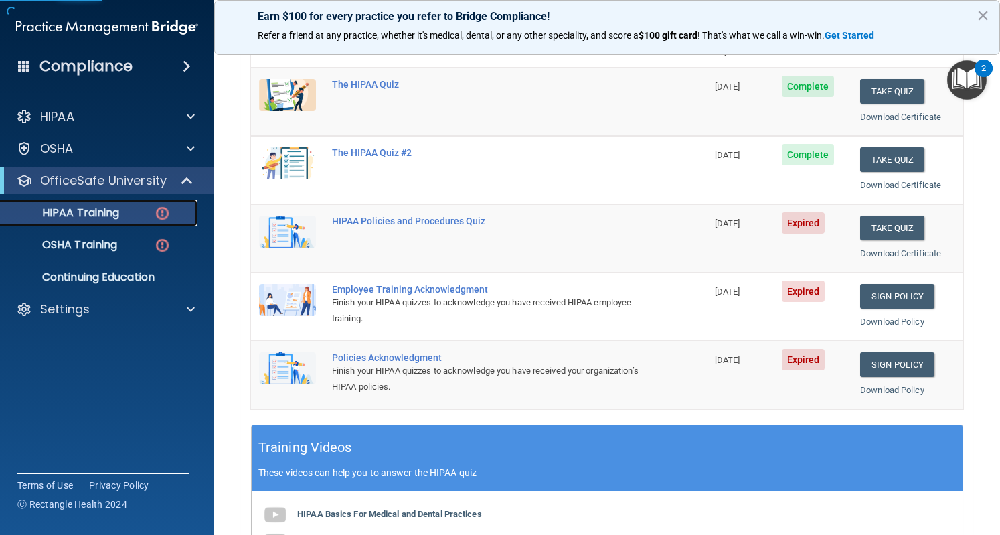
scroll to position [175, 0]
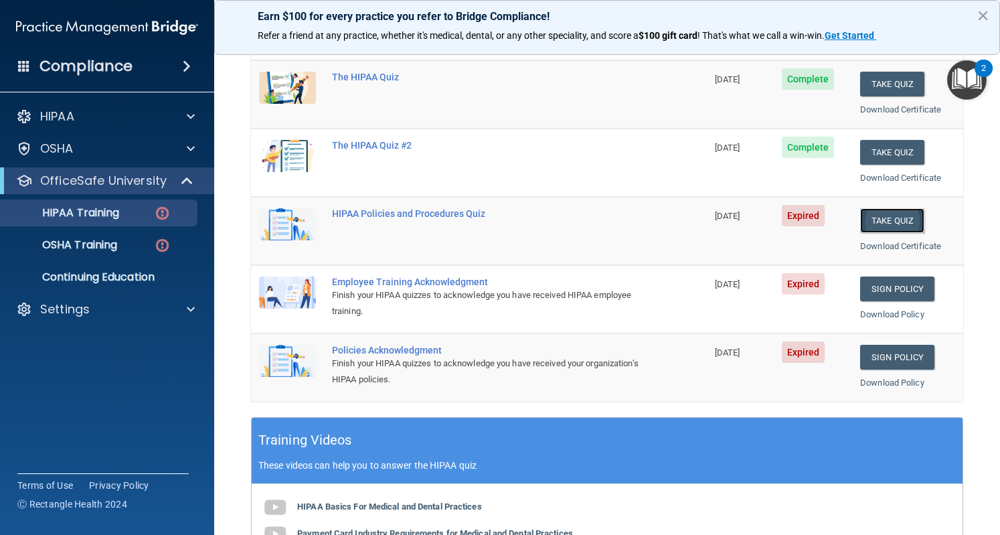
click at [863, 222] on button "Take Quiz" at bounding box center [892, 220] width 64 height 25
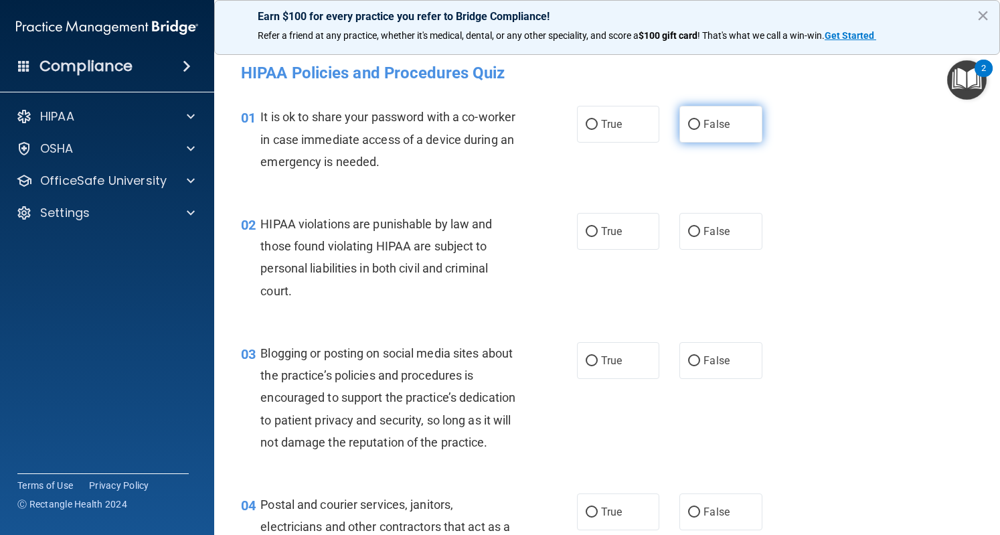
click at [714, 131] on label "False" at bounding box center [721, 124] width 82 height 37
click at [700, 130] on input "False" at bounding box center [694, 125] width 12 height 10
radio input "true"
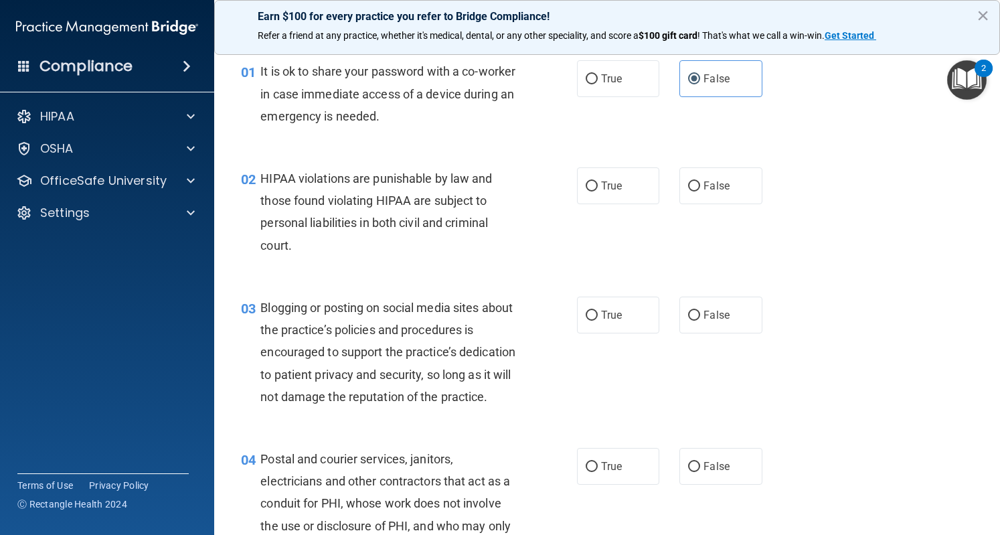
scroll to position [48, 0]
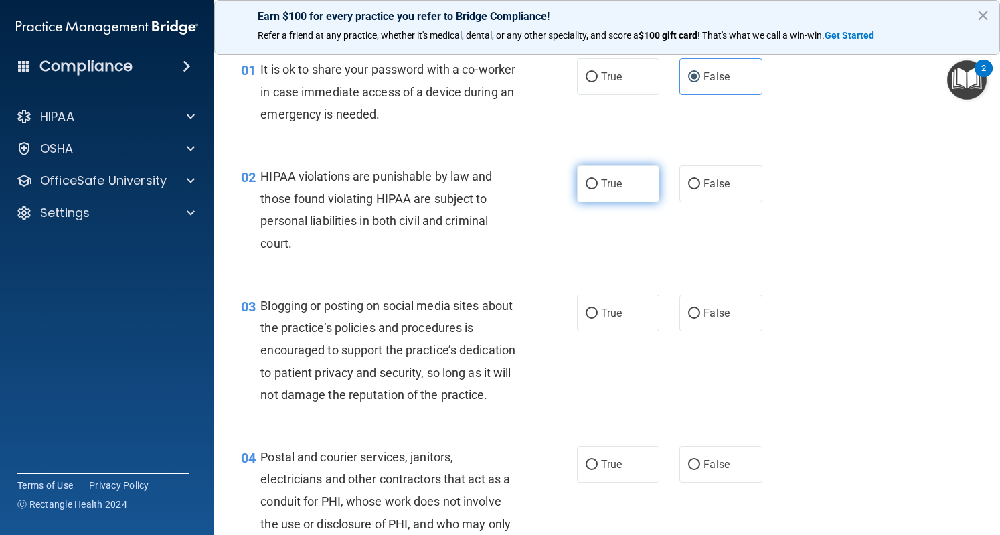
click at [601, 177] on span "True" at bounding box center [611, 183] width 21 height 13
click at [596, 179] on input "True" at bounding box center [592, 184] width 12 height 10
radio input "true"
click at [717, 322] on label "False" at bounding box center [721, 313] width 82 height 37
click at [700, 319] on input "False" at bounding box center [694, 314] width 12 height 10
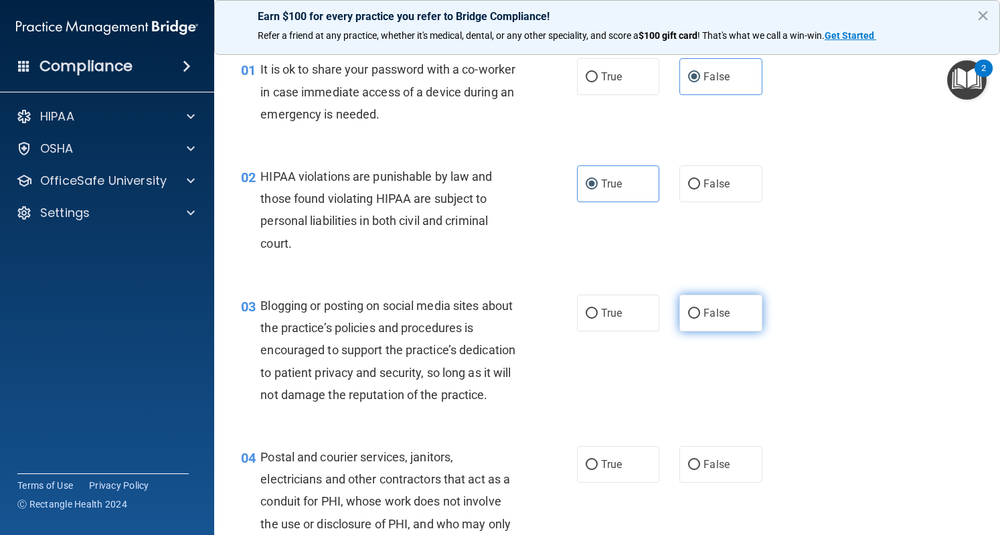
radio input "true"
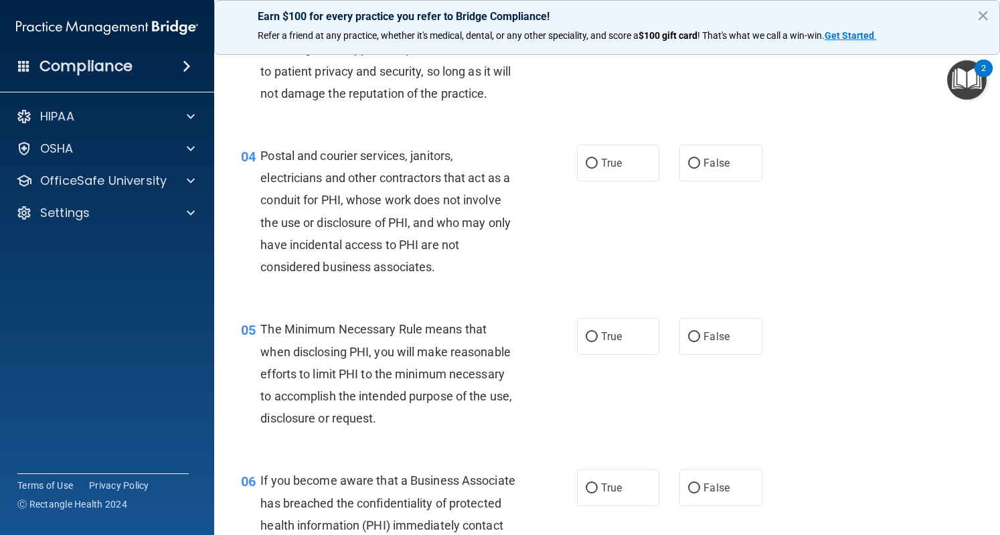
scroll to position [350, 0]
click at [607, 181] on label "True" at bounding box center [618, 162] width 82 height 37
click at [598, 168] on input "True" at bounding box center [592, 163] width 12 height 10
radio input "true"
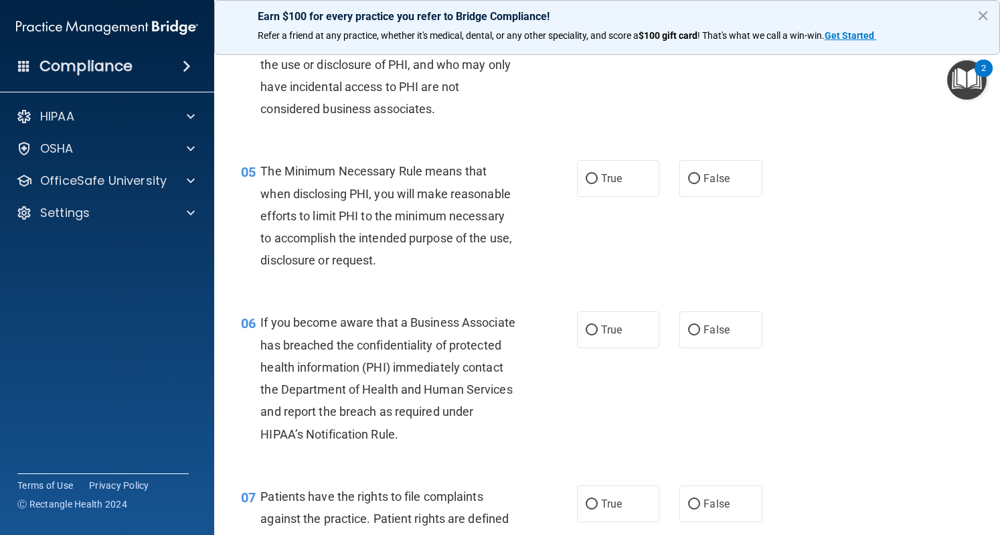
scroll to position [542, 0]
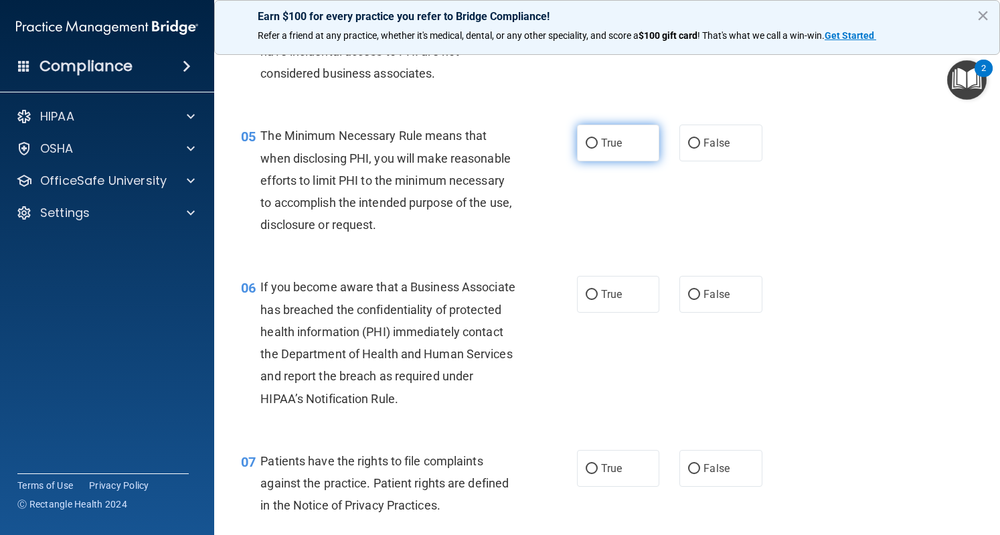
click at [601, 149] on span "True" at bounding box center [611, 143] width 21 height 13
click at [598, 149] on input "True" at bounding box center [592, 144] width 12 height 10
radio input "true"
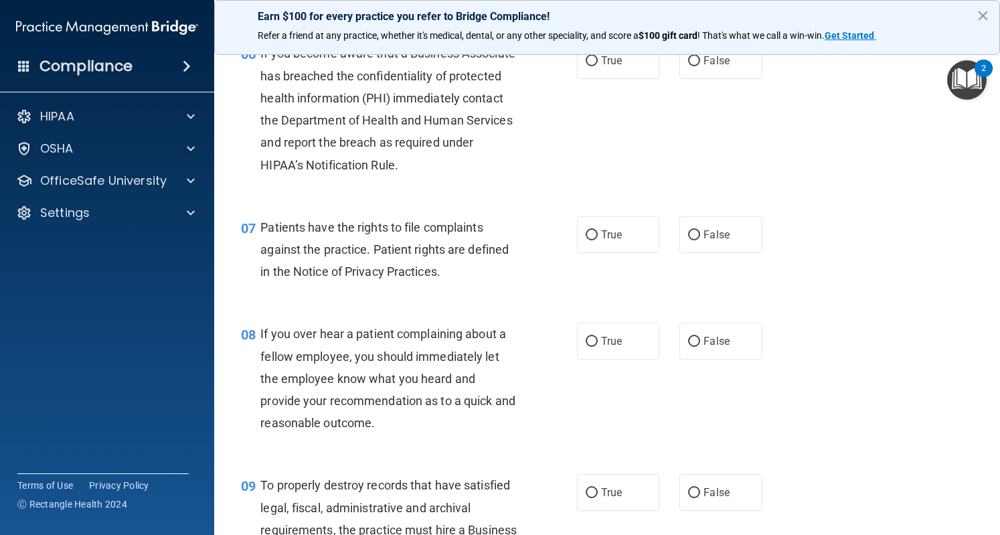
scroll to position [777, 0]
click at [692, 78] on label "False" at bounding box center [721, 60] width 82 height 37
click at [692, 66] on input "False" at bounding box center [694, 61] width 12 height 10
radio input "true"
click at [583, 252] on label "True" at bounding box center [618, 234] width 82 height 37
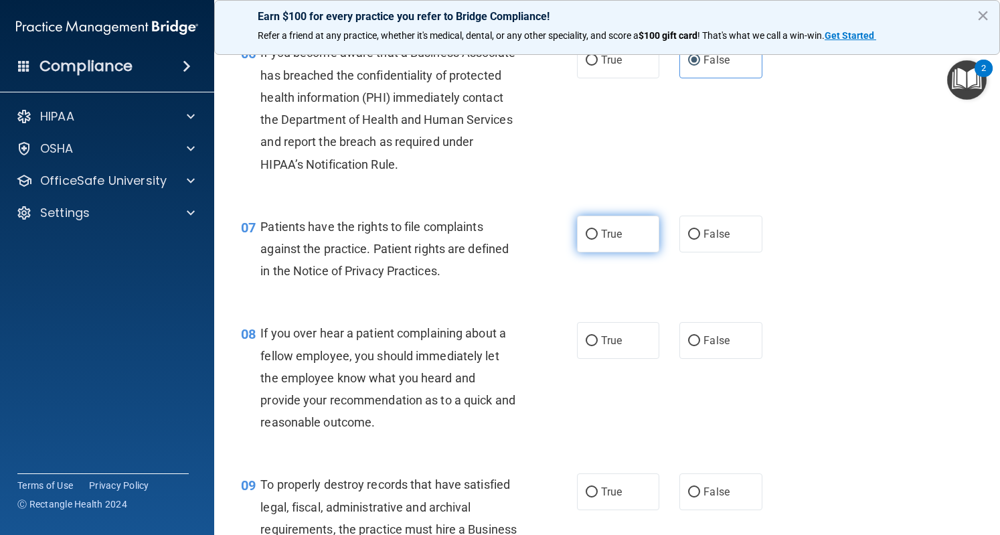
click at [586, 240] on input "True" at bounding box center [592, 235] width 12 height 10
radio input "true"
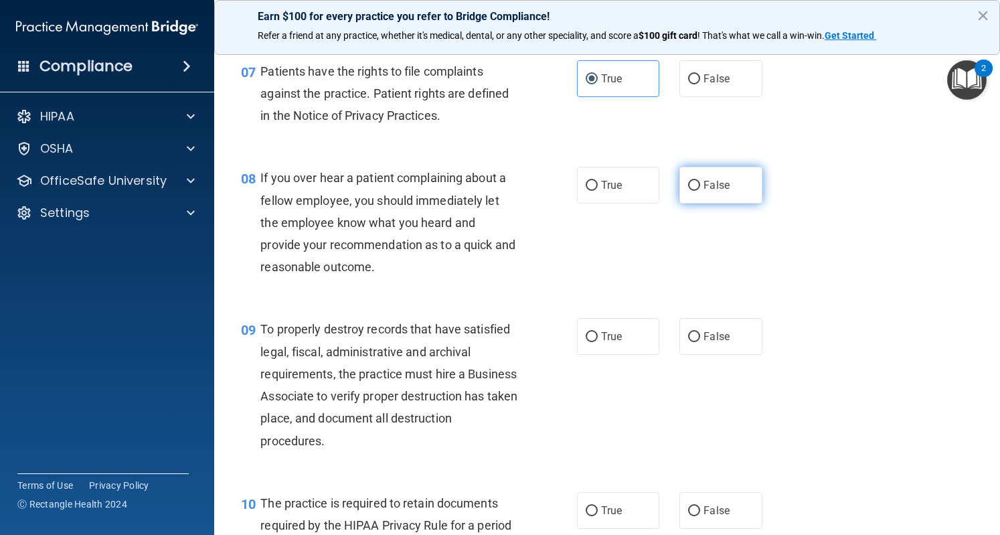
click at [729, 200] on label "False" at bounding box center [721, 185] width 82 height 37
click at [700, 191] on input "False" at bounding box center [694, 186] width 12 height 10
radio input "true"
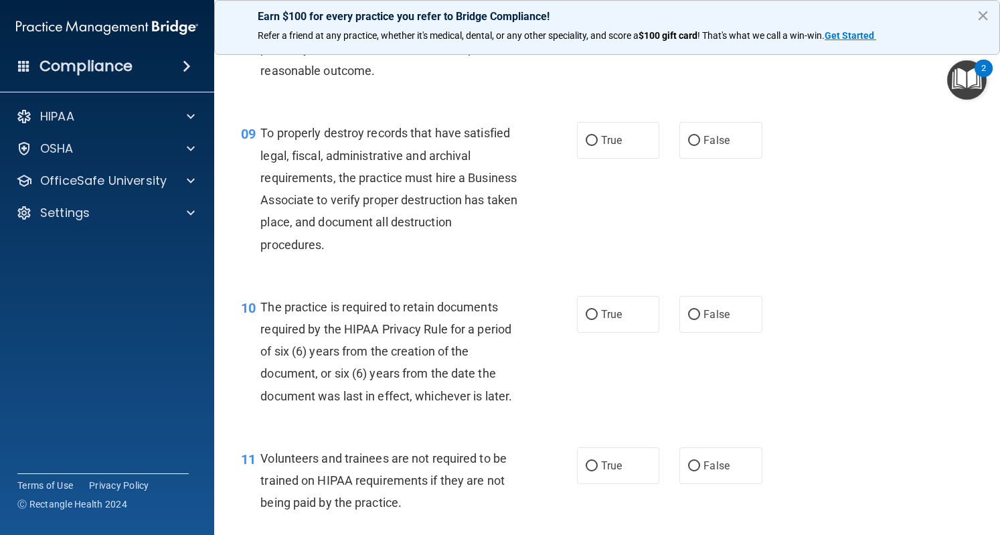
scroll to position [1122, 0]
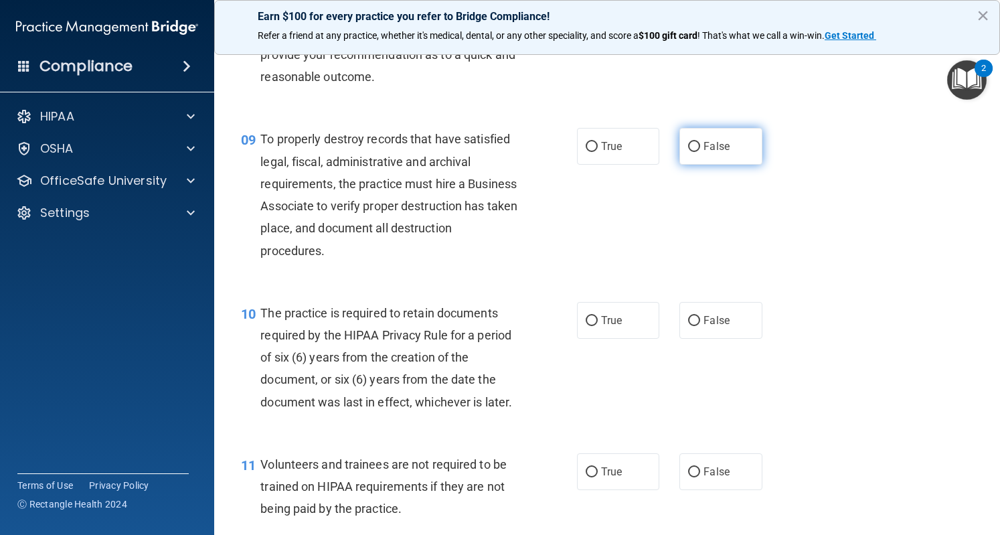
click at [695, 165] on label "False" at bounding box center [721, 146] width 82 height 37
click at [695, 152] on input "False" at bounding box center [694, 147] width 12 height 10
radio input "true"
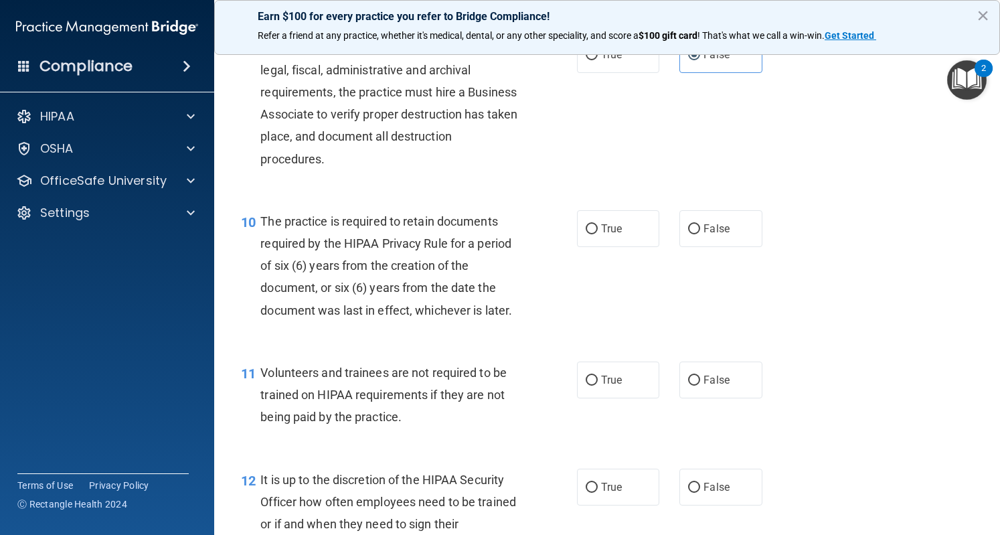
scroll to position [1216, 0]
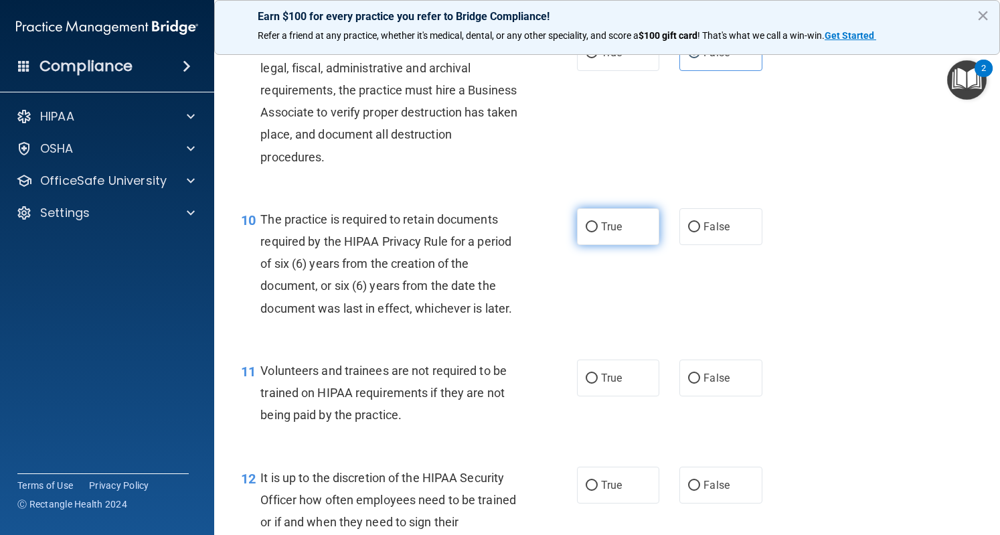
click at [587, 245] on label "True" at bounding box center [618, 226] width 82 height 37
click at [587, 232] on input "True" at bounding box center [592, 227] width 12 height 10
radio input "true"
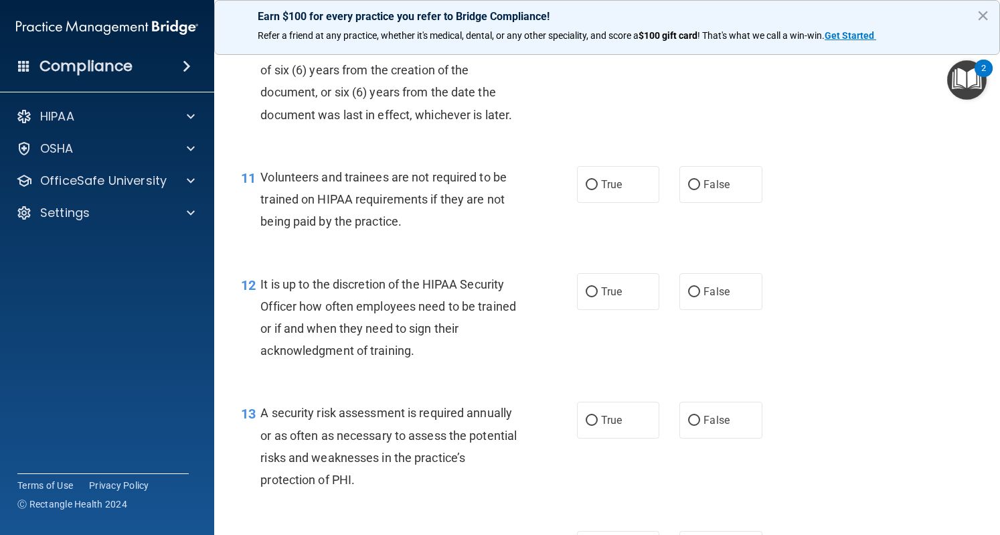
scroll to position [1410, 0]
click at [698, 202] on label "False" at bounding box center [721, 183] width 82 height 37
click at [698, 190] on input "False" at bounding box center [694, 184] width 12 height 10
radio input "true"
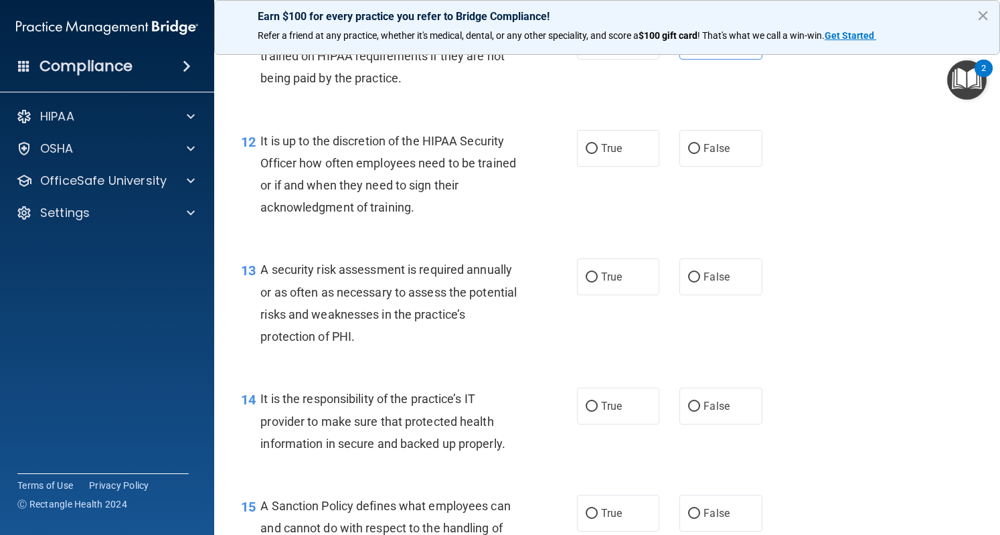
scroll to position [1554, 0]
click at [713, 154] on span "False" at bounding box center [717, 147] width 26 height 13
click at [700, 153] on input "False" at bounding box center [694, 148] width 12 height 10
radio input "true"
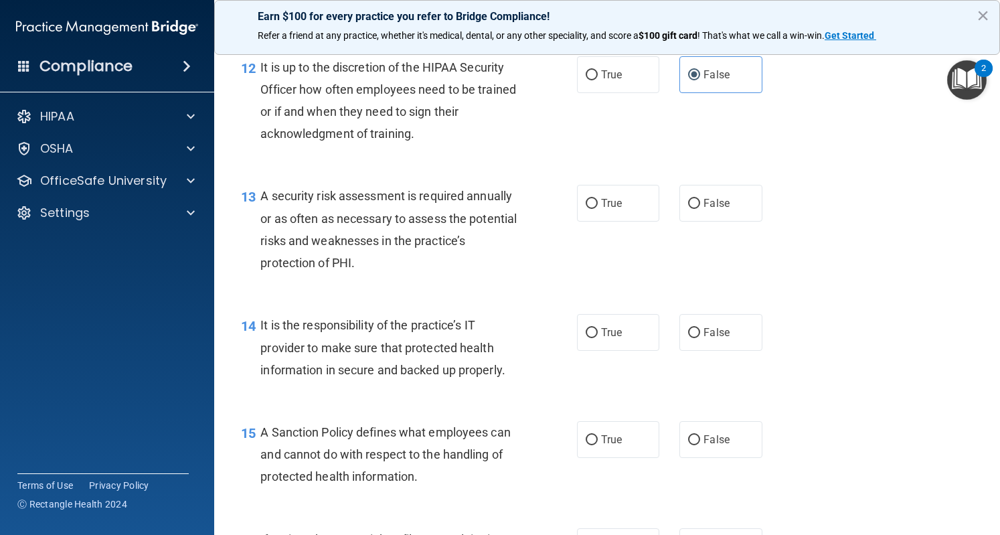
scroll to position [1615, 0]
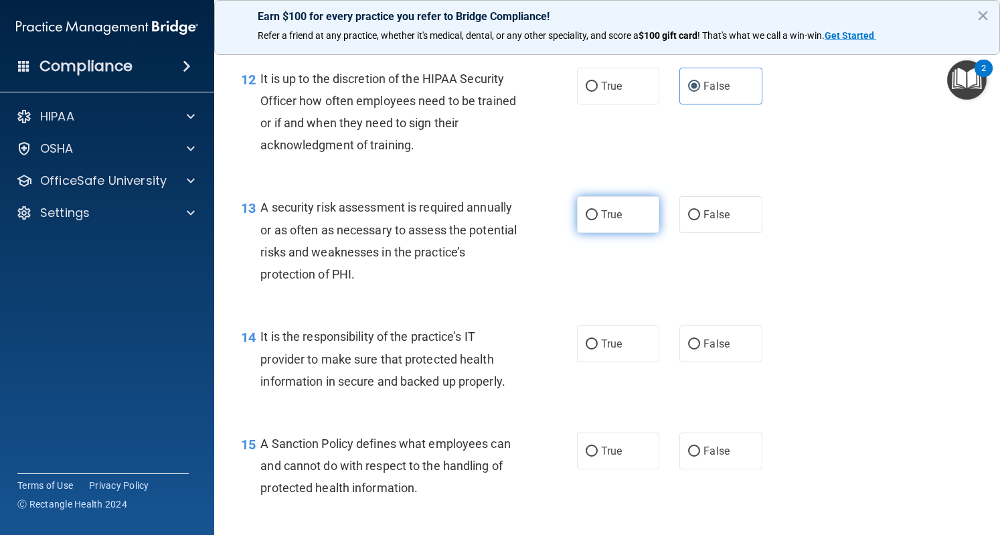
click at [590, 233] on label "True" at bounding box center [618, 214] width 82 height 37
click at [590, 220] on input "True" at bounding box center [592, 215] width 12 height 10
radio input "true"
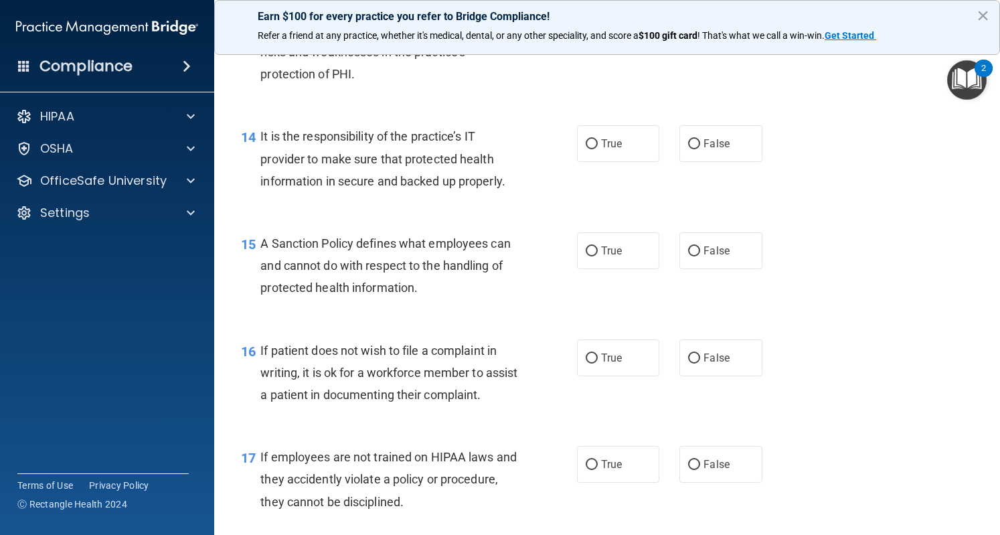
scroll to position [1816, 0]
click at [601, 149] on span "True" at bounding box center [611, 143] width 21 height 13
click at [596, 149] on input "True" at bounding box center [592, 144] width 12 height 10
radio input "true"
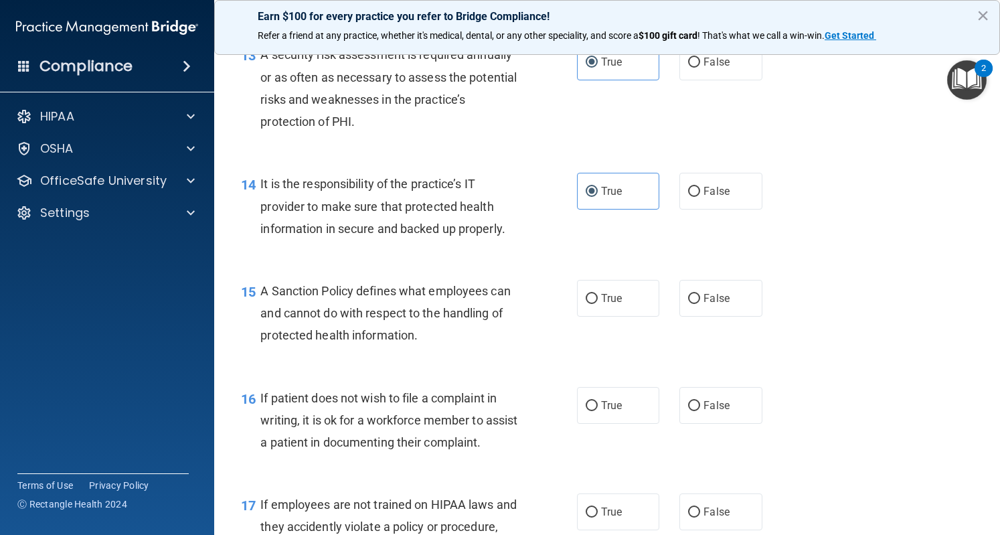
scroll to position [1759, 0]
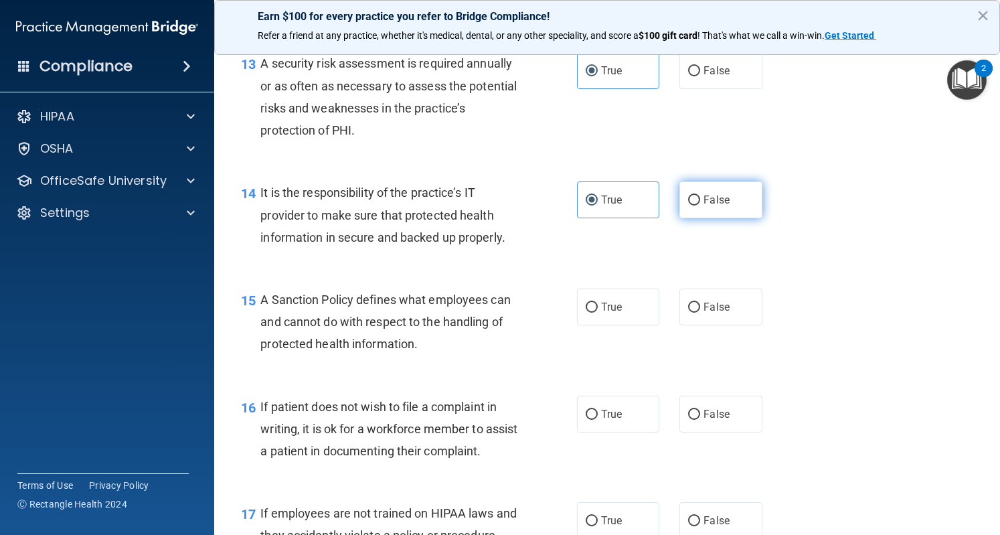
click at [680, 218] on label "False" at bounding box center [721, 199] width 82 height 37
click at [688, 206] on input "False" at bounding box center [694, 201] width 12 height 10
radio input "true"
radio input "false"
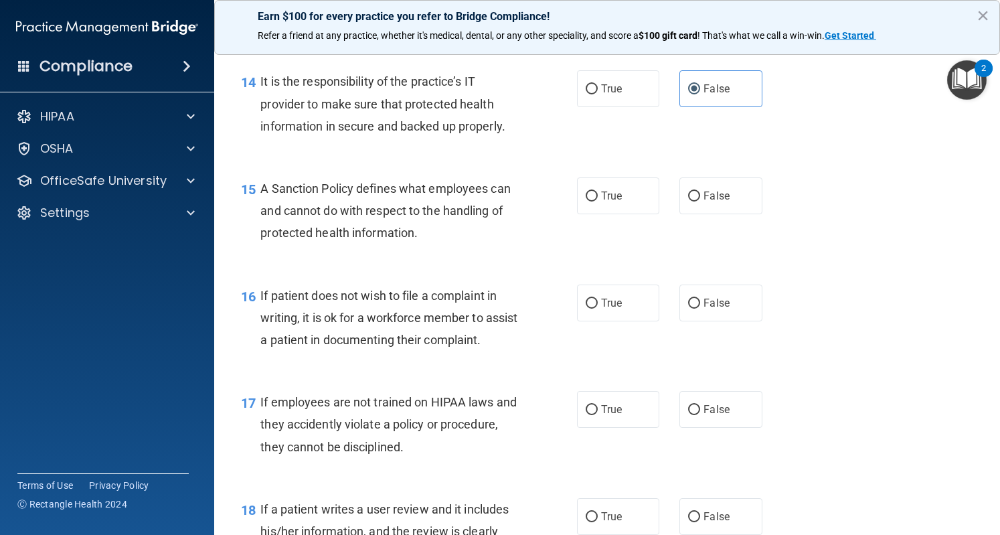
scroll to position [1888, 0]
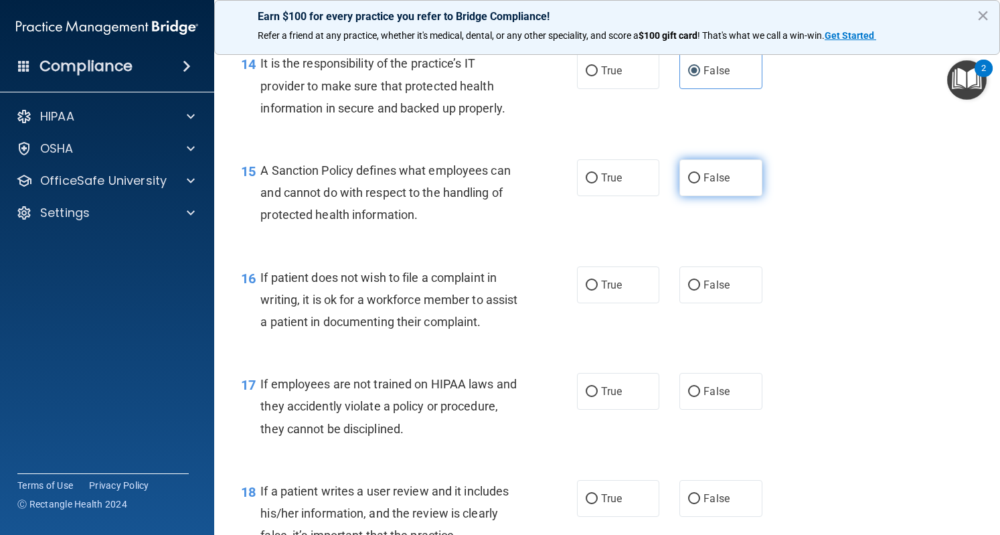
click at [706, 196] on label "False" at bounding box center [721, 177] width 82 height 37
click at [700, 183] on input "False" at bounding box center [694, 178] width 12 height 10
radio input "true"
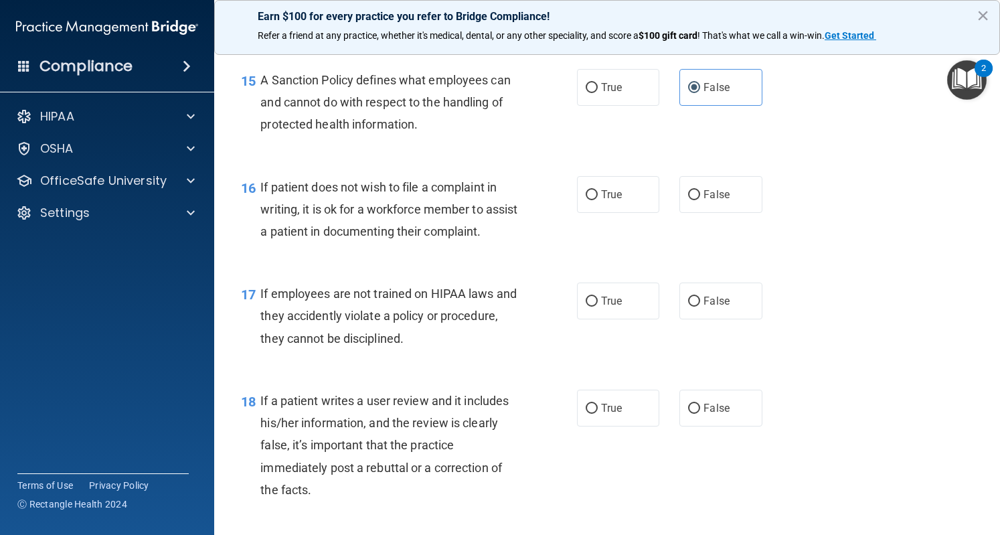
scroll to position [2001, 0]
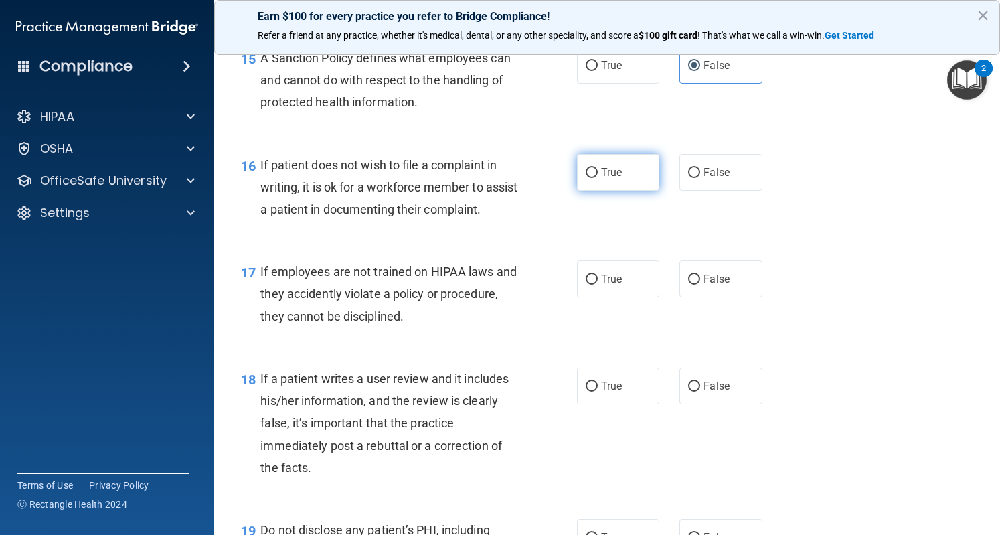
click at [617, 191] on label "True" at bounding box center [618, 172] width 82 height 37
click at [598, 178] on input "True" at bounding box center [592, 173] width 12 height 10
radio input "true"
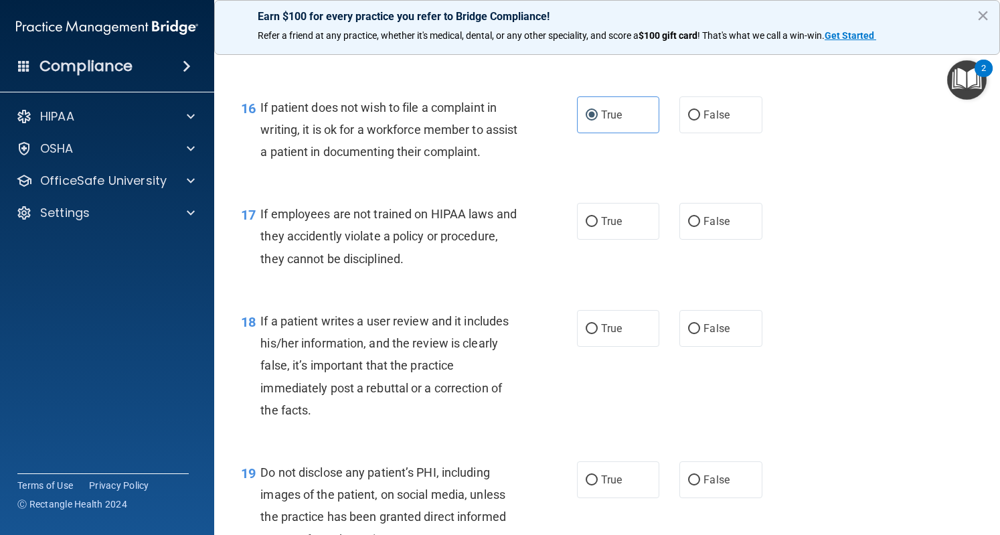
scroll to position [2058, 0]
click at [704, 228] on span "False" at bounding box center [717, 222] width 26 height 13
click at [700, 228] on input "False" at bounding box center [694, 223] width 12 height 10
radio input "true"
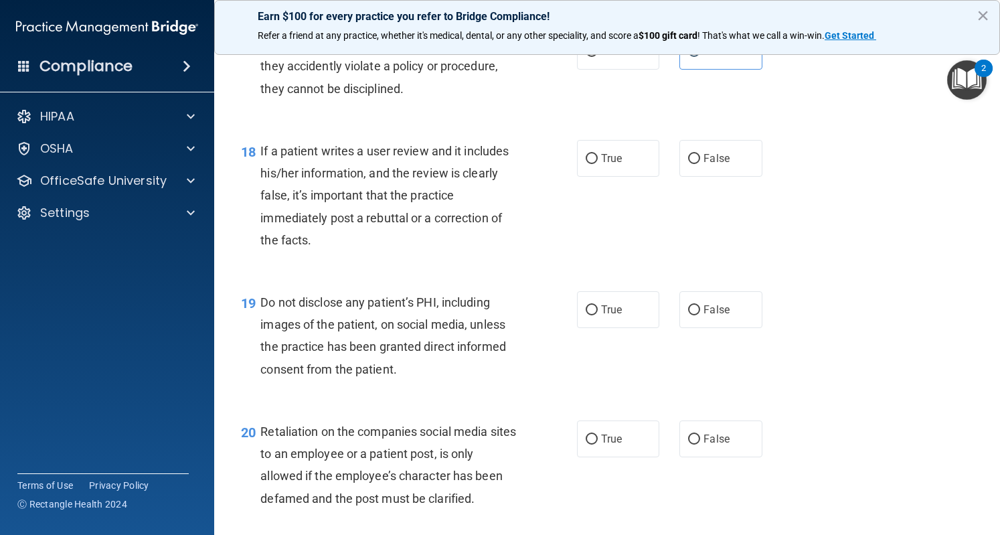
scroll to position [2229, 0]
click at [727, 176] on label "False" at bounding box center [721, 157] width 82 height 37
click at [700, 163] on input "False" at bounding box center [694, 158] width 12 height 10
radio input "true"
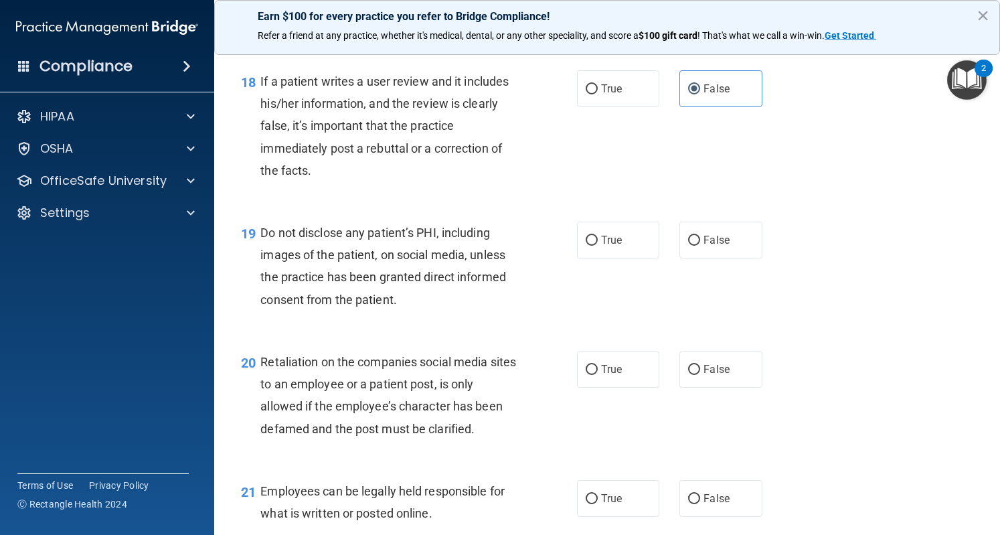
scroll to position [2299, 0]
click at [595, 258] on label "True" at bounding box center [618, 239] width 82 height 37
click at [595, 245] on input "True" at bounding box center [592, 240] width 12 height 10
radio input "true"
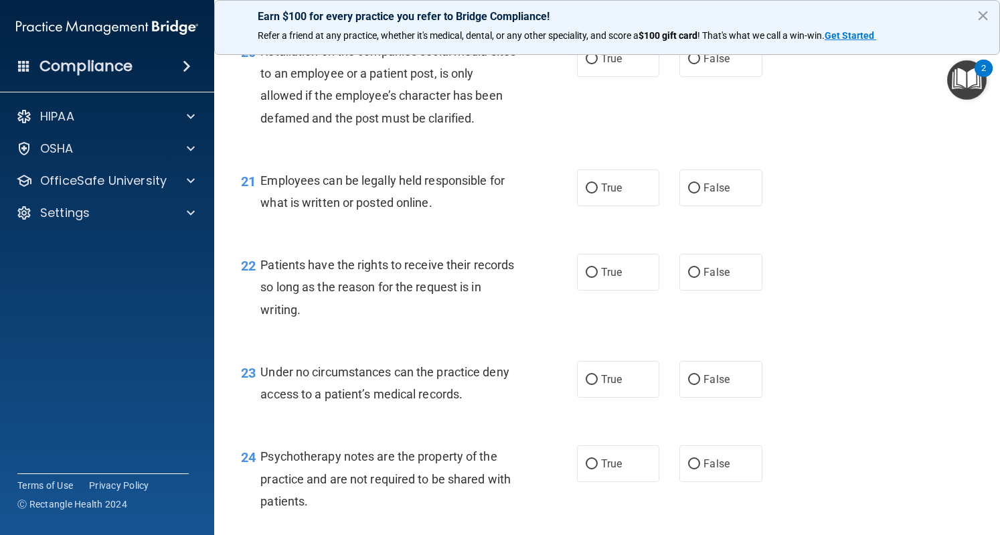
scroll to position [2602, 0]
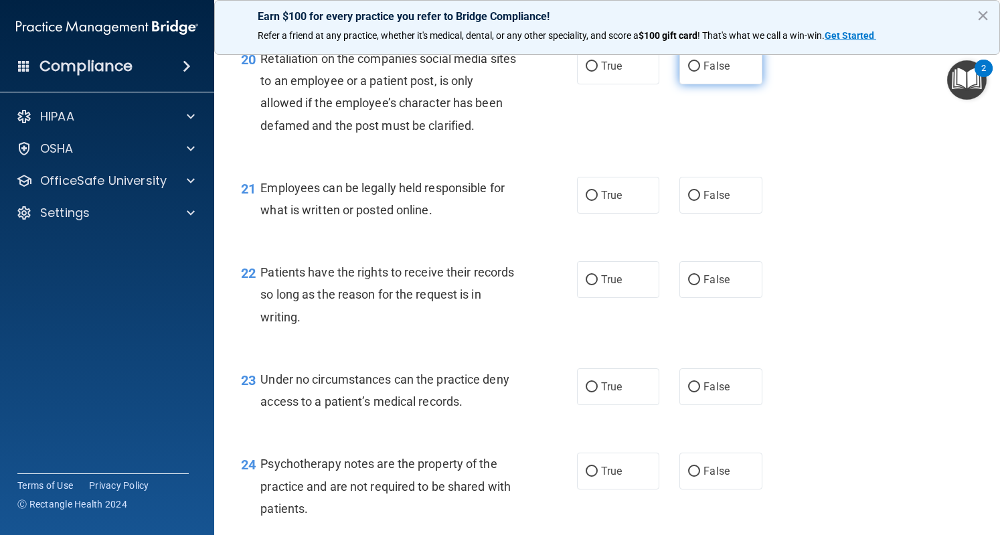
drag, startPoint x: 722, startPoint y: 117, endPoint x: 686, endPoint y: 120, distance: 35.6
click at [686, 84] on label "False" at bounding box center [721, 66] width 82 height 37
click at [688, 72] on input "False" at bounding box center [694, 67] width 12 height 10
radio input "true"
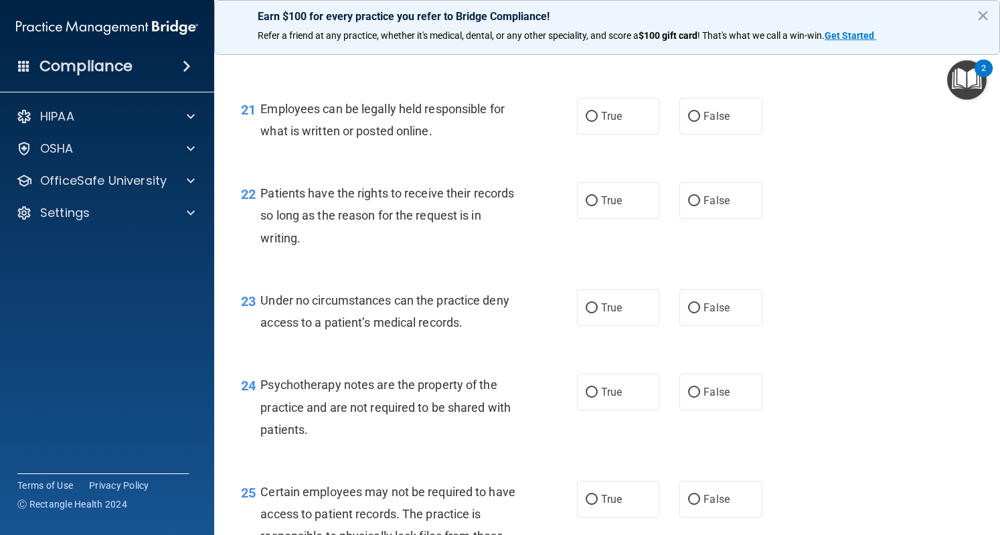
scroll to position [2683, 0]
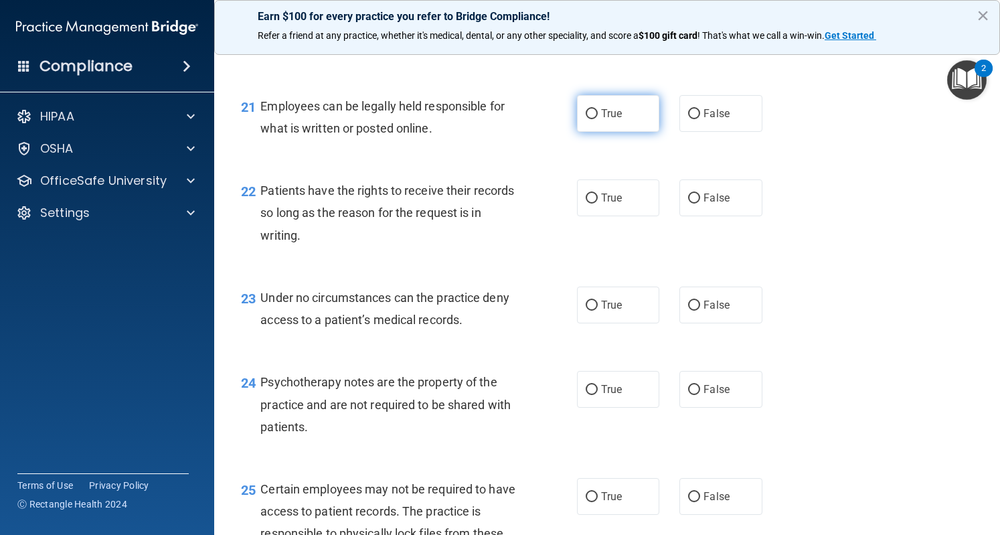
click at [615, 120] on span "True" at bounding box center [611, 113] width 21 height 13
click at [598, 119] on input "True" at bounding box center [592, 114] width 12 height 10
radio input "true"
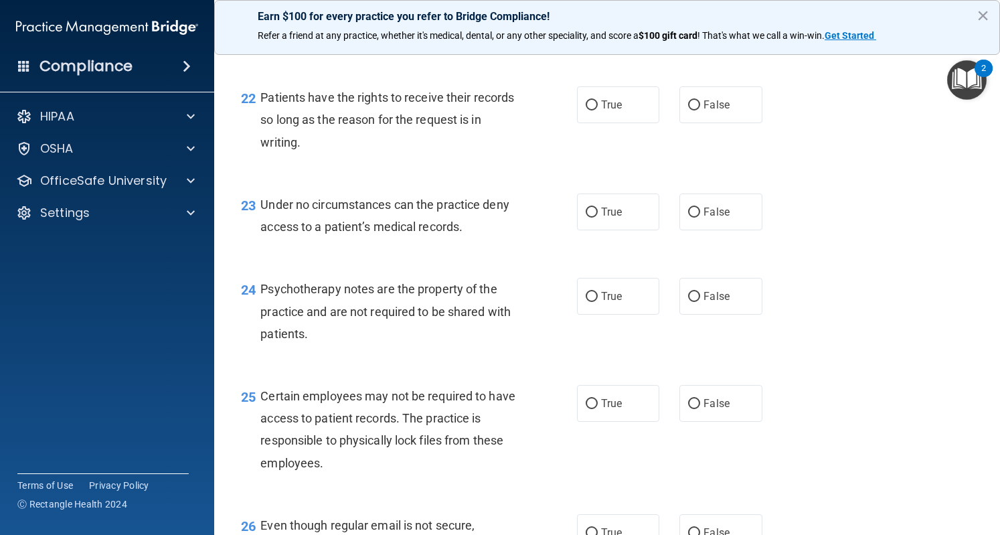
scroll to position [2777, 0]
click at [713, 110] on span "False" at bounding box center [717, 104] width 26 height 13
click at [700, 110] on input "False" at bounding box center [694, 105] width 12 height 10
radio input "true"
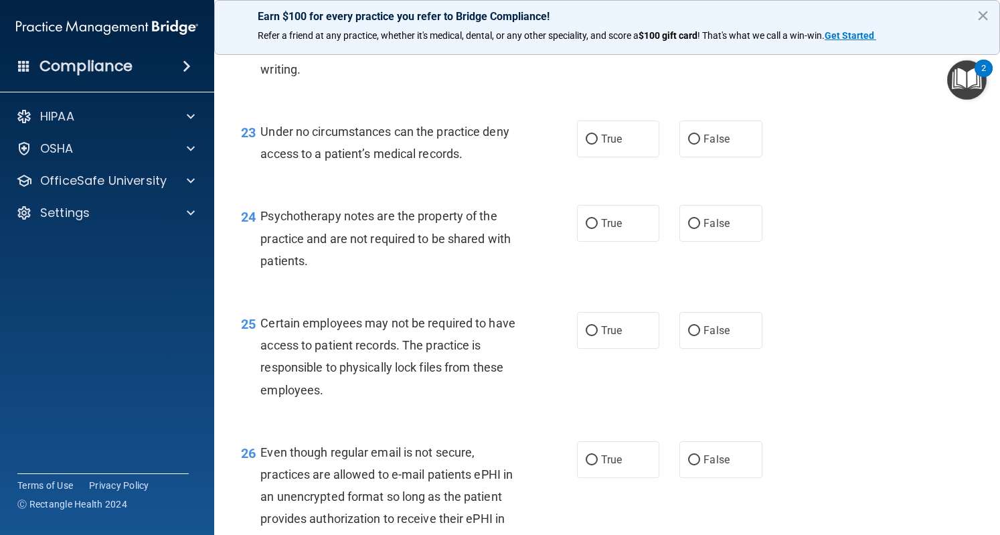
scroll to position [2850, 0]
click at [705, 145] on span "False" at bounding box center [717, 138] width 26 height 13
click at [700, 144] on input "False" at bounding box center [694, 139] width 12 height 10
radio input "true"
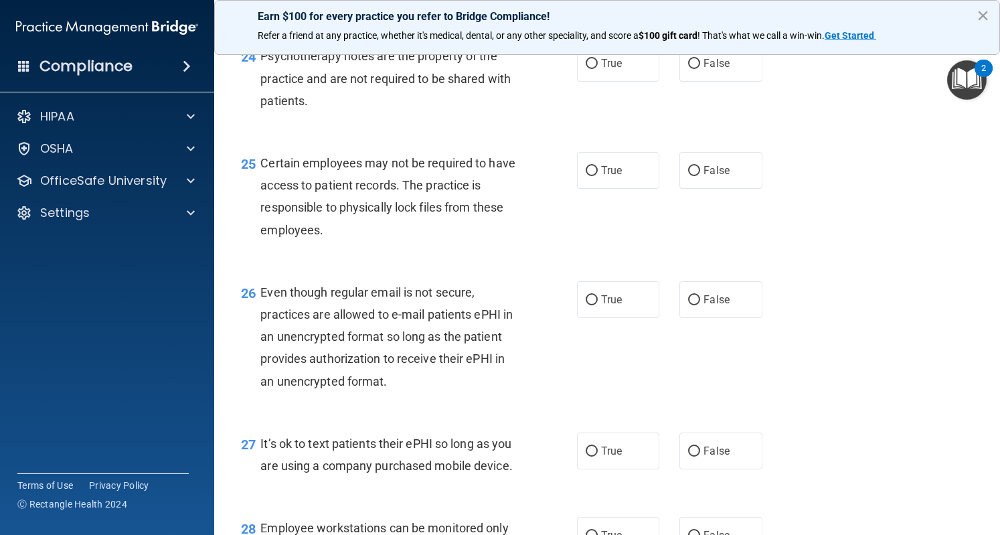
scroll to position [3018, 0]
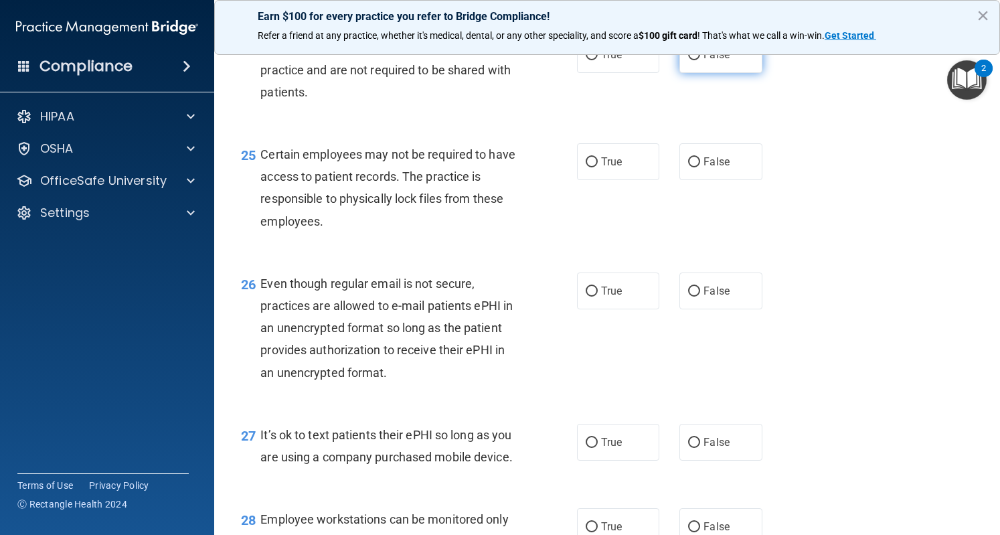
click at [721, 61] on span "False" at bounding box center [717, 54] width 26 height 13
click at [700, 60] on input "False" at bounding box center [694, 55] width 12 height 10
radio input "true"
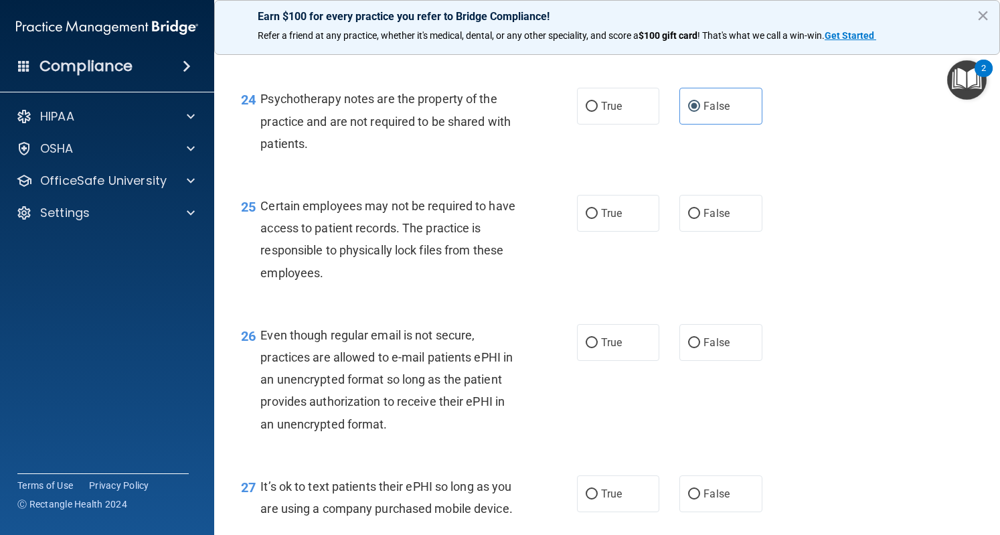
scroll to position [2964, 0]
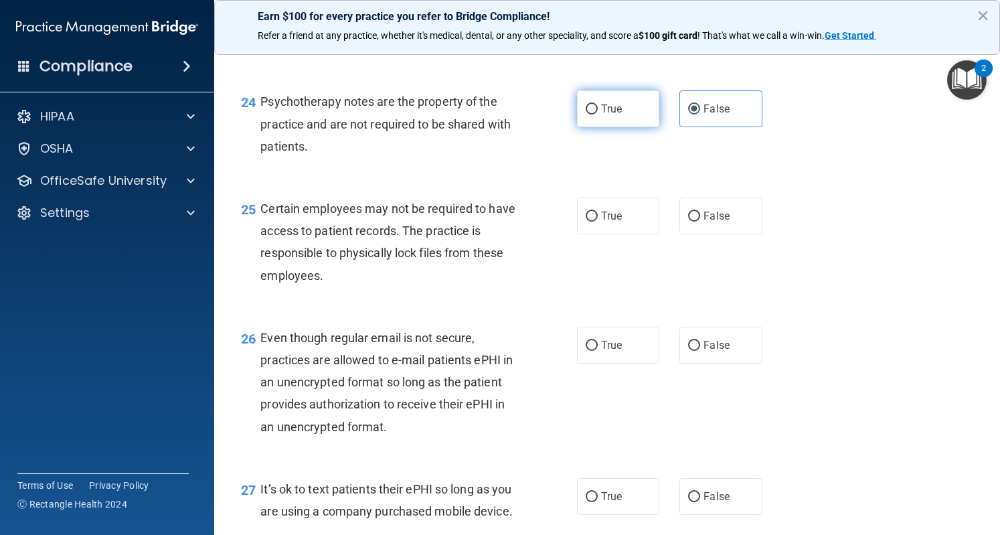
click at [601, 115] on span "True" at bounding box center [611, 108] width 21 height 13
click at [597, 115] on input "True" at bounding box center [592, 109] width 12 height 10
radio input "true"
radio input "false"
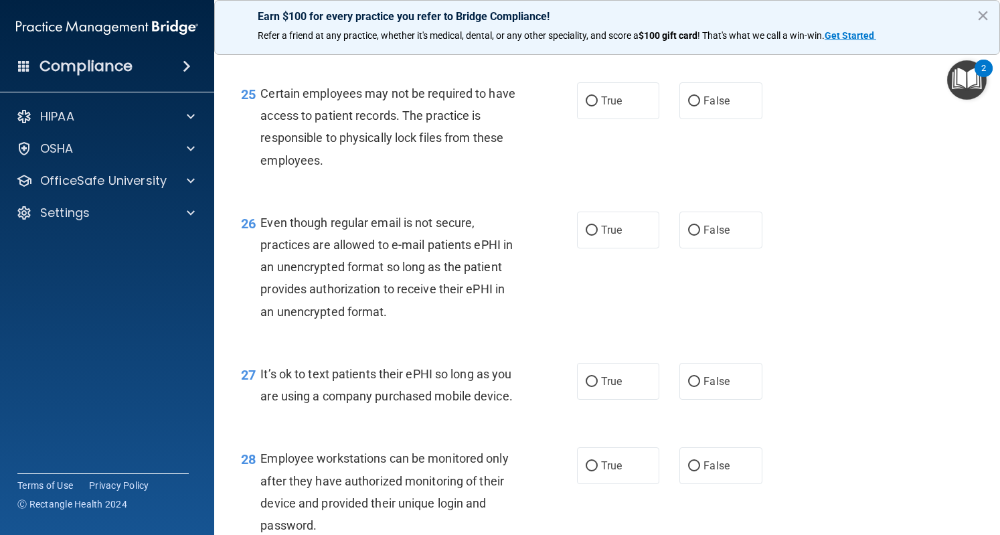
scroll to position [3080, 0]
click at [708, 106] on span "False" at bounding box center [717, 99] width 26 height 13
click at [700, 105] on input "False" at bounding box center [694, 100] width 12 height 10
radio input "true"
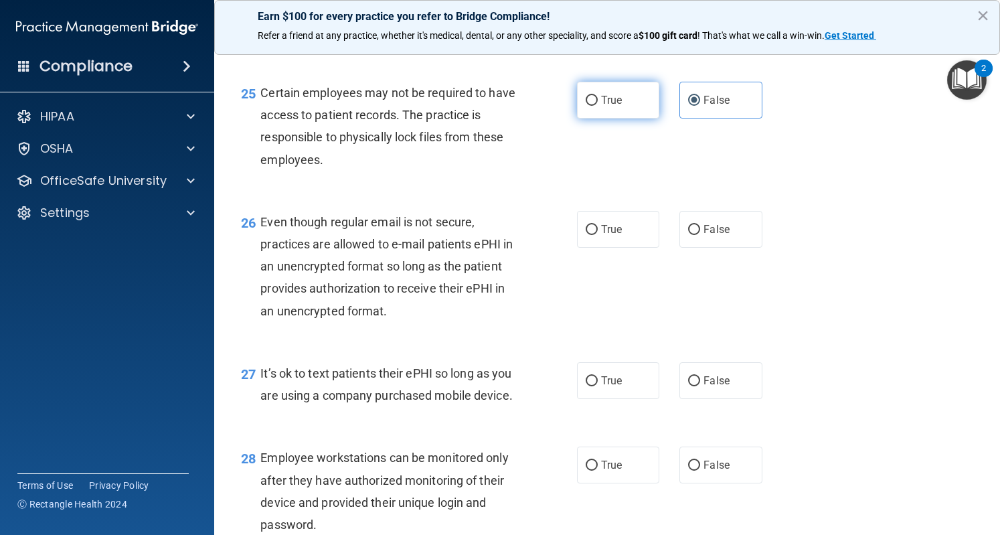
click at [607, 119] on label "True" at bounding box center [618, 100] width 82 height 37
click at [598, 106] on input "True" at bounding box center [592, 101] width 12 height 10
radio input "true"
radio input "false"
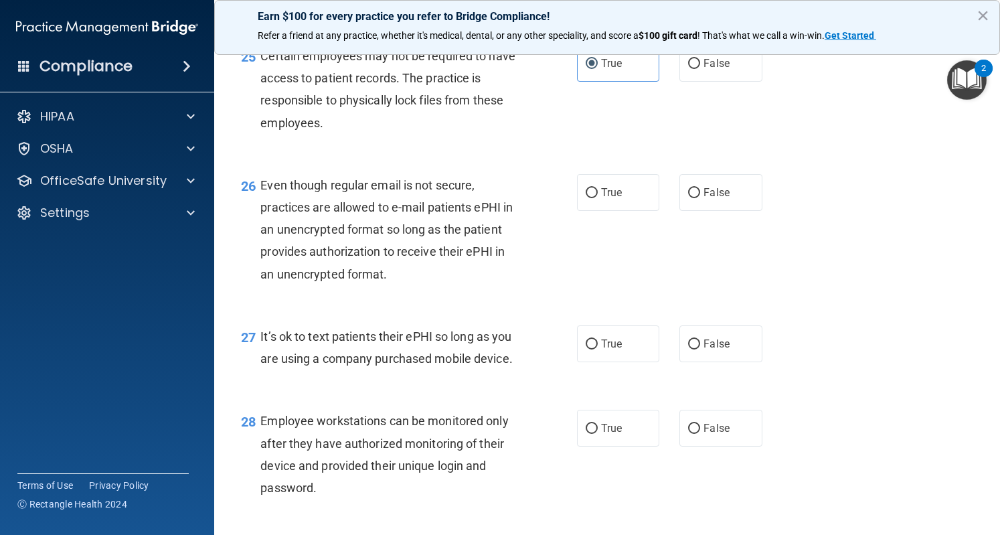
scroll to position [3124, 0]
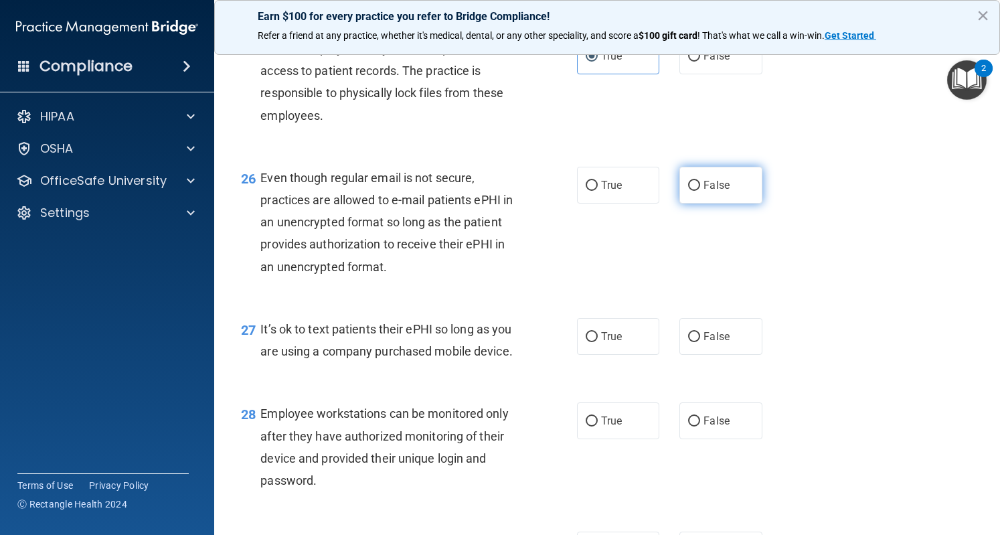
click at [731, 204] on label "False" at bounding box center [721, 185] width 82 height 37
click at [700, 191] on input "False" at bounding box center [694, 186] width 12 height 10
radio input "true"
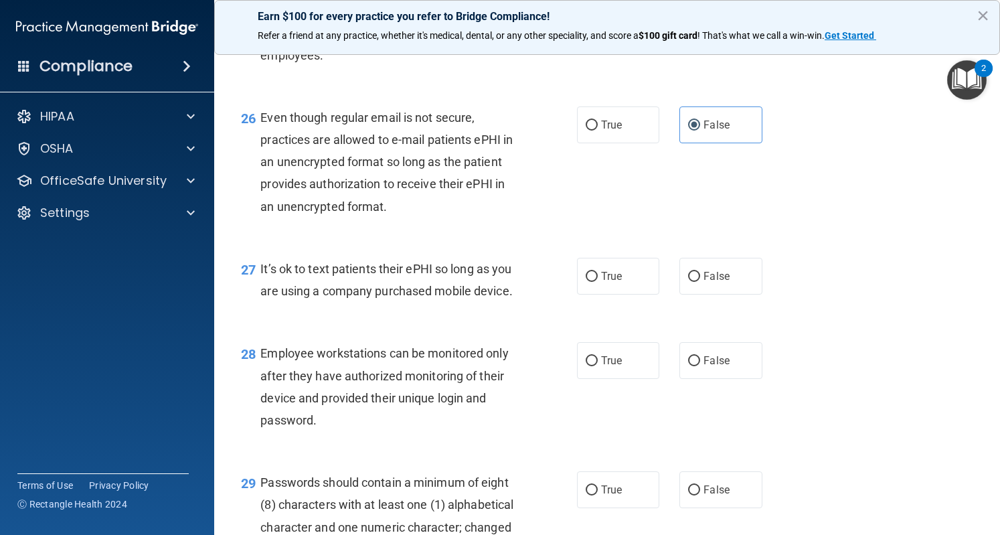
scroll to position [3187, 0]
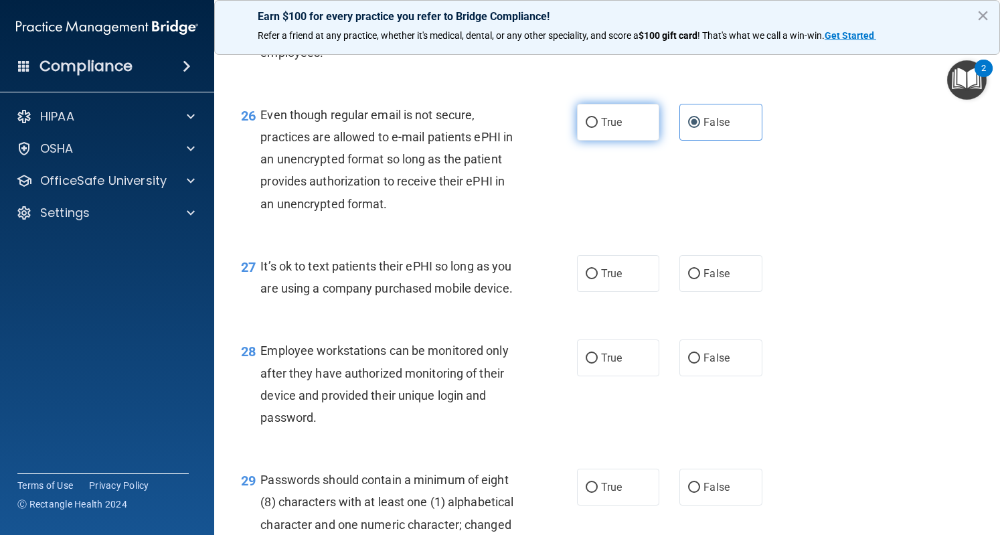
click at [592, 141] on label "True" at bounding box center [618, 122] width 82 height 37
click at [592, 128] on input "True" at bounding box center [592, 123] width 12 height 10
radio input "true"
radio input "false"
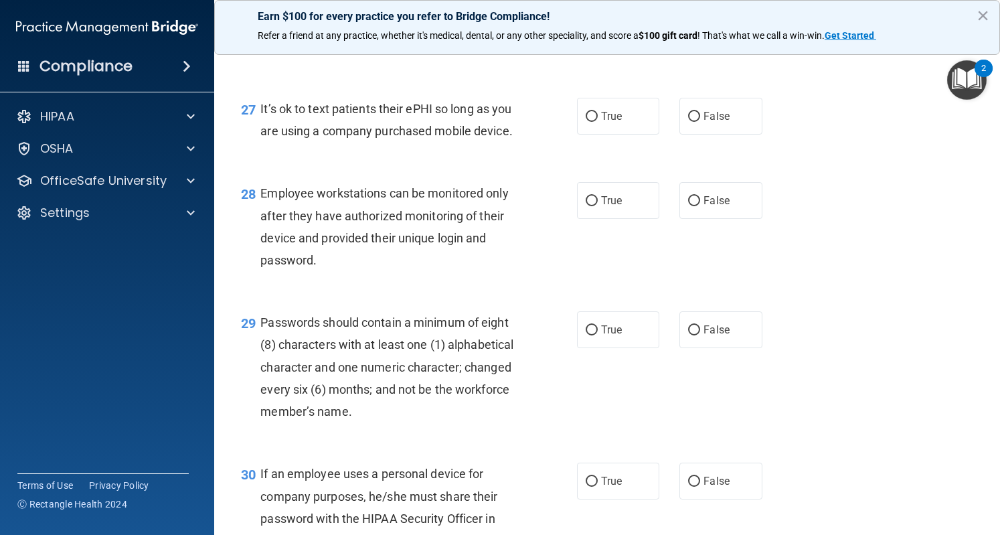
scroll to position [3342, 0]
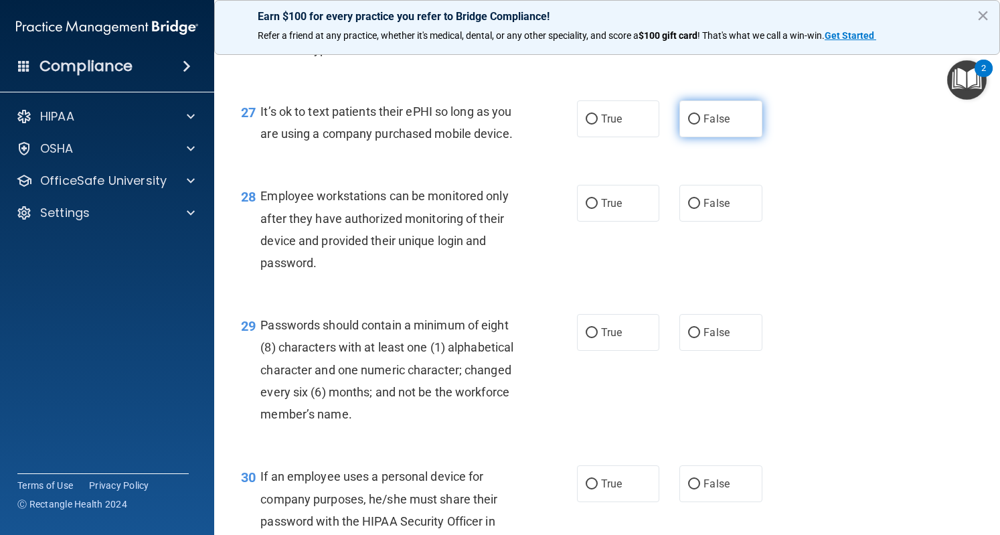
click at [690, 125] on input "False" at bounding box center [694, 120] width 12 height 10
radio input "true"
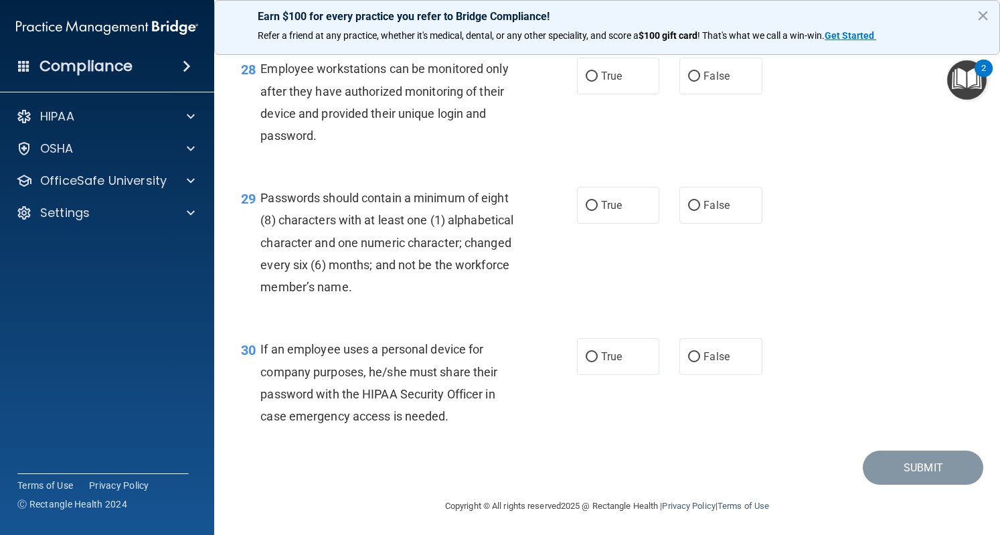
scroll to position [3473, 0]
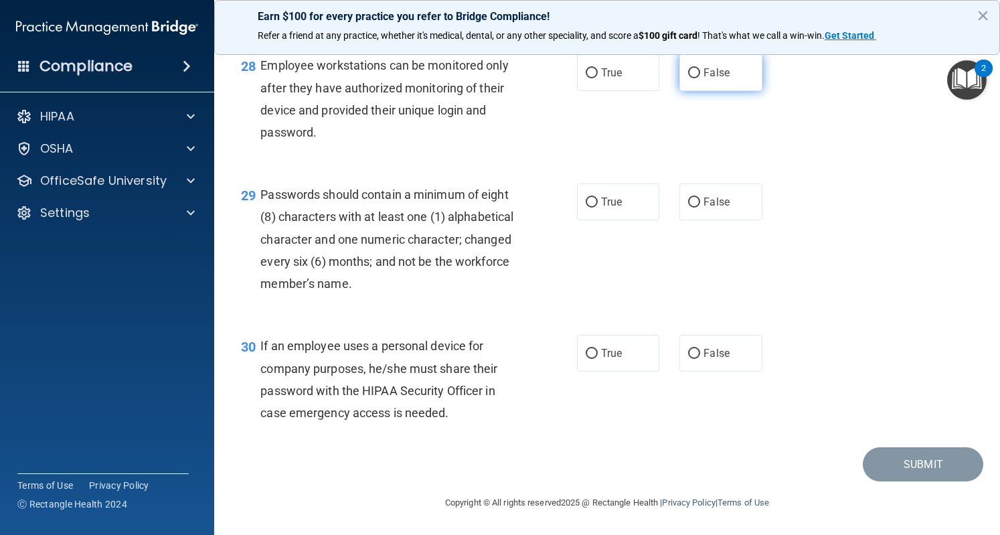
click at [721, 91] on label "False" at bounding box center [721, 72] width 82 height 37
click at [700, 78] on input "False" at bounding box center [694, 73] width 12 height 10
radio input "true"
click at [608, 206] on span "True" at bounding box center [611, 202] width 21 height 13
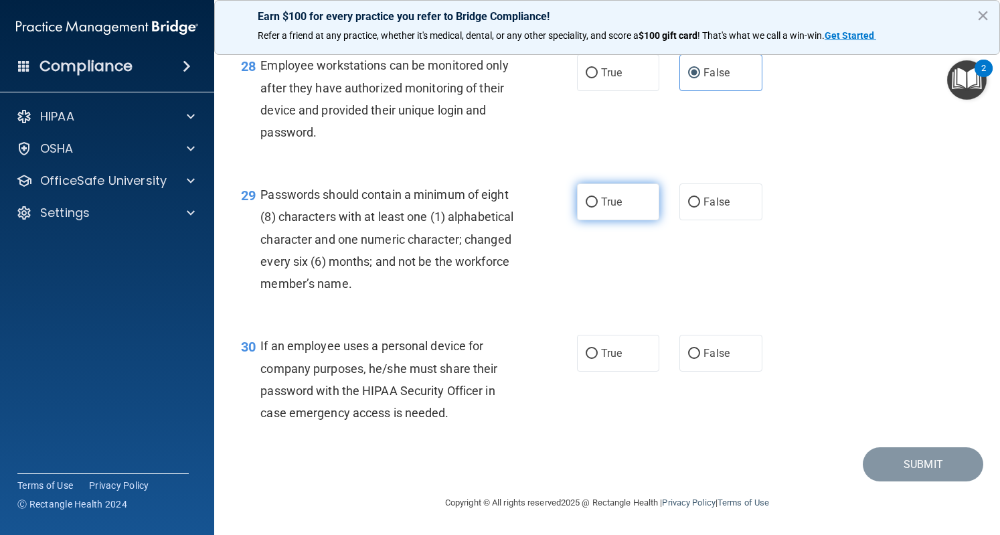
click at [598, 206] on input "True" at bounding box center [592, 203] width 12 height 10
radio input "true"
click at [704, 349] on span "False" at bounding box center [717, 353] width 26 height 13
click at [700, 349] on input "False" at bounding box center [694, 354] width 12 height 10
radio input "true"
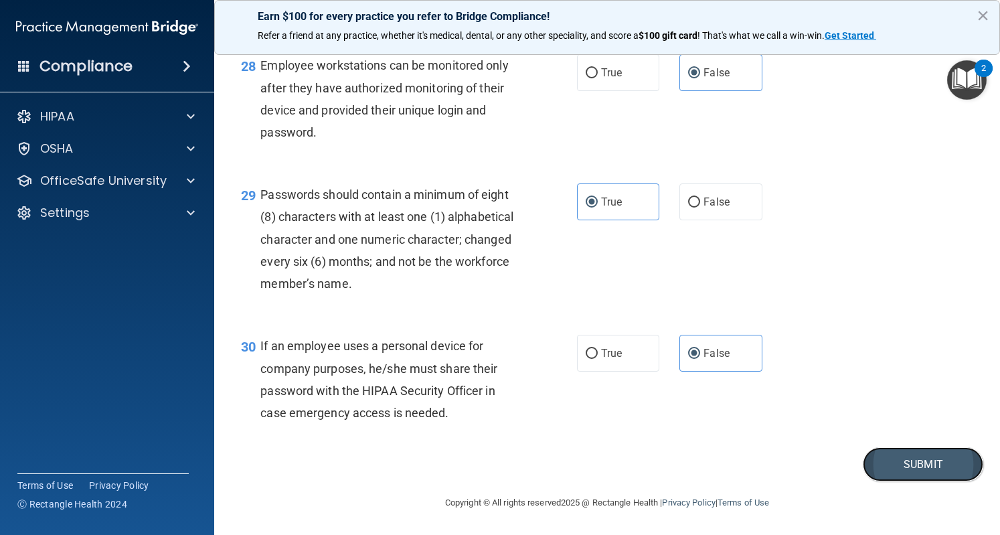
click at [902, 472] on button "Submit" at bounding box center [923, 464] width 121 height 34
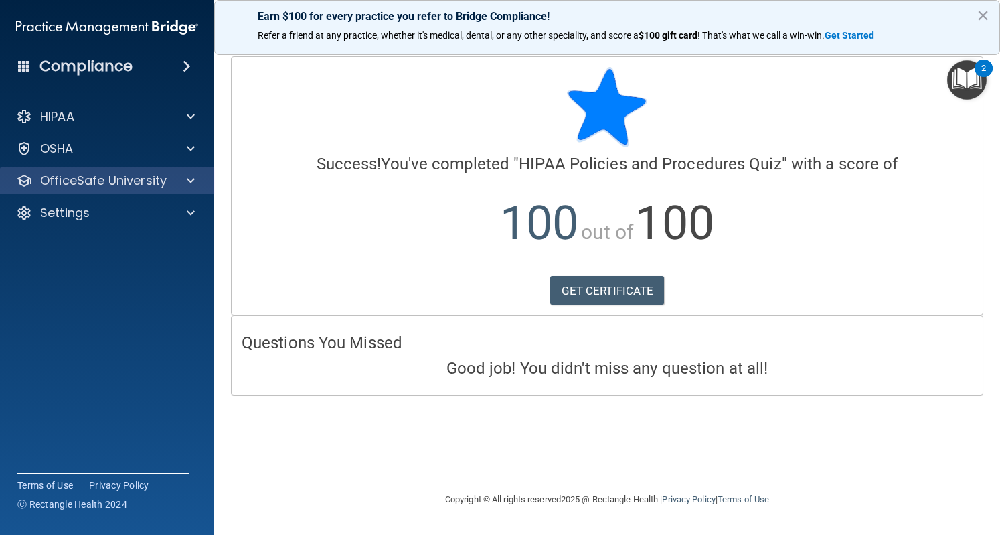
click at [86, 194] on div "OfficeSafe University" at bounding box center [107, 180] width 215 height 27
click at [189, 181] on span at bounding box center [191, 181] width 8 height 16
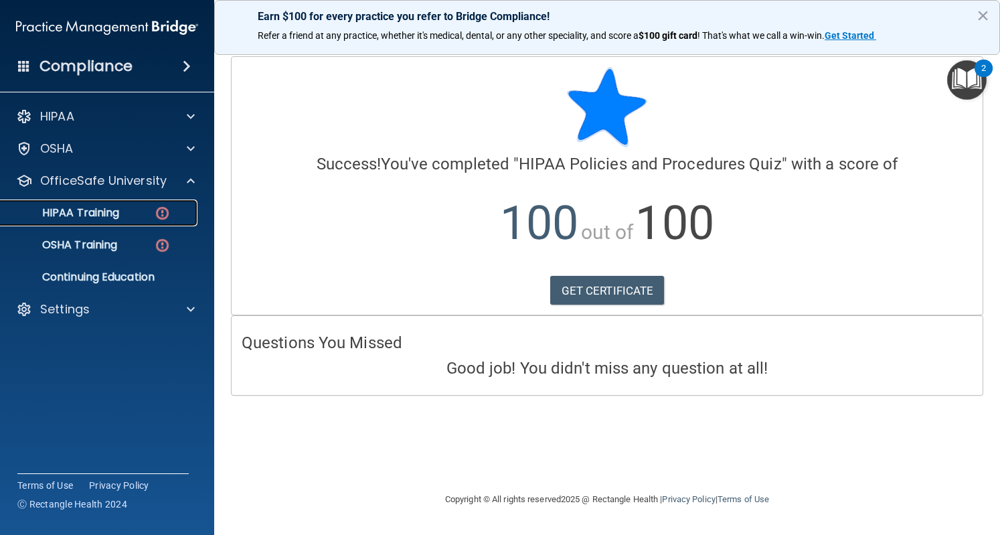
click at [108, 212] on p "HIPAA Training" at bounding box center [64, 212] width 110 height 13
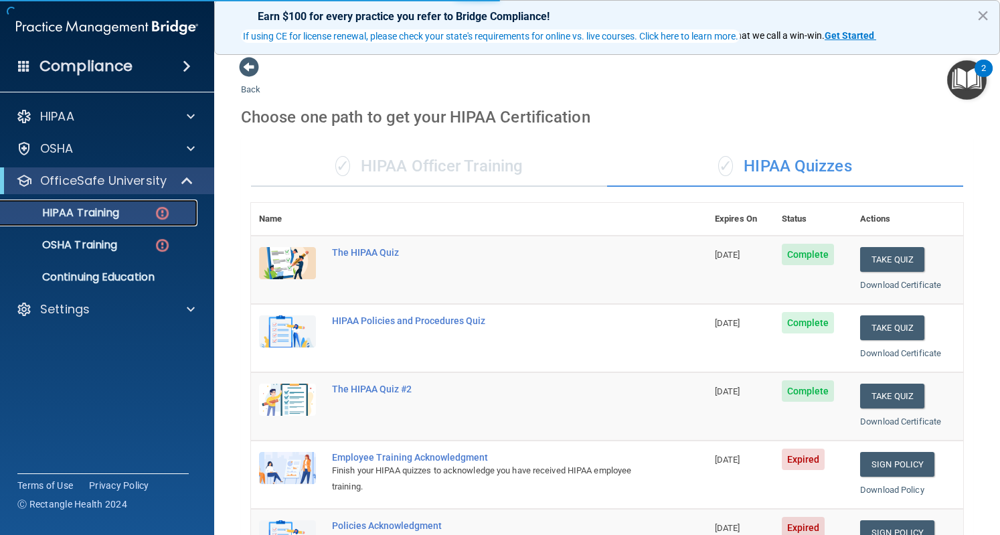
scroll to position [214, 0]
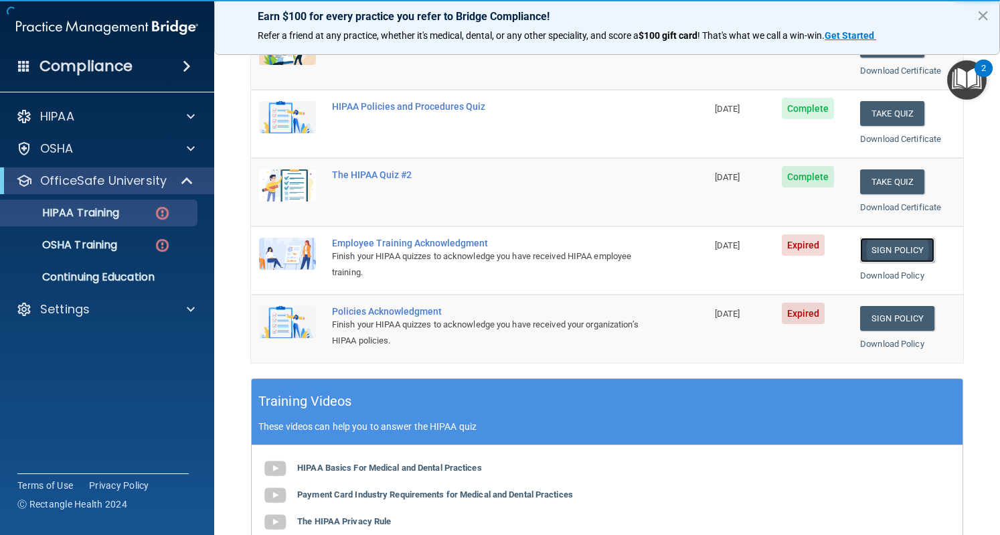
click at [869, 247] on link "Sign Policy" at bounding box center [897, 250] width 74 height 25
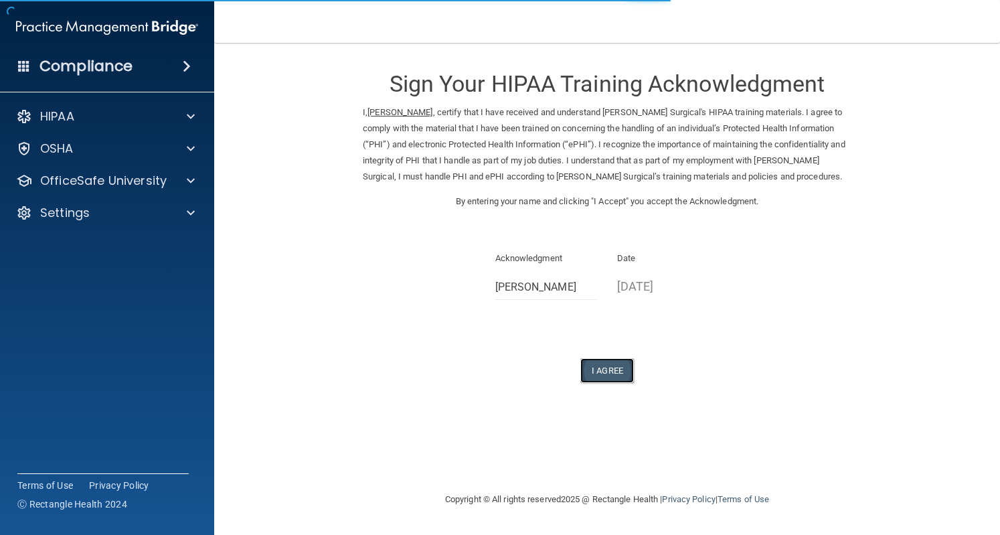
click at [604, 373] on button "I Agree" at bounding box center [608, 370] width 54 height 25
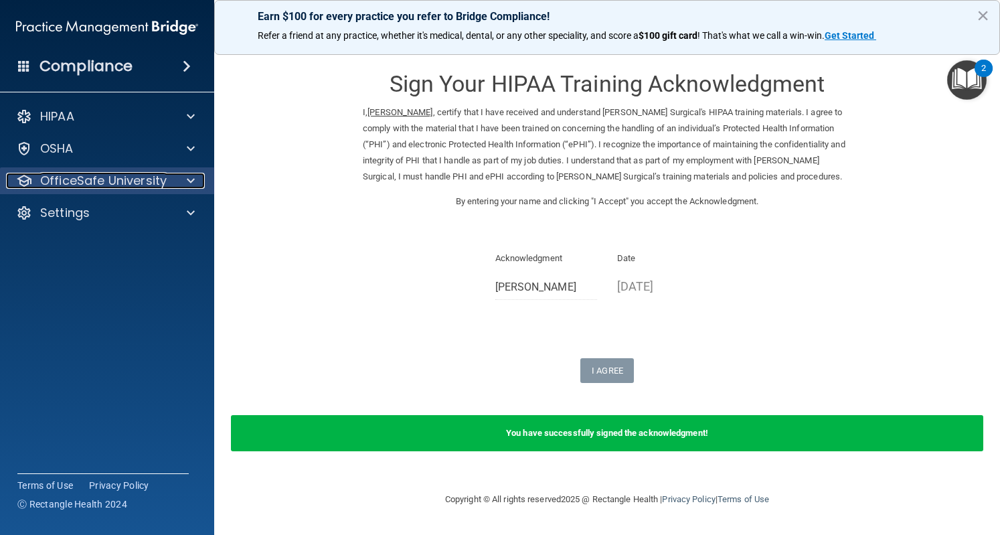
click at [73, 188] on p "OfficeSafe University" at bounding box center [103, 181] width 127 height 16
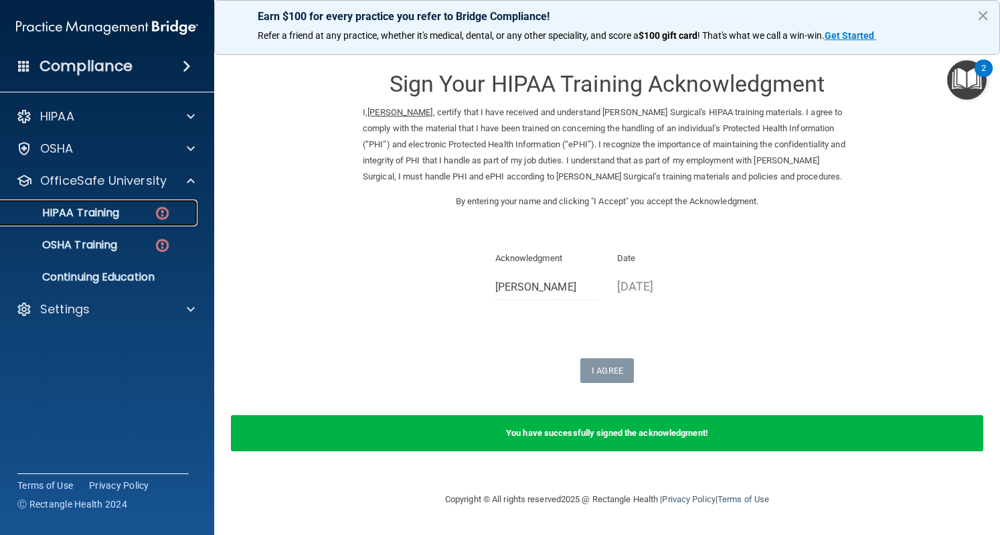
click at [88, 221] on link "HIPAA Training" at bounding box center [92, 213] width 211 height 27
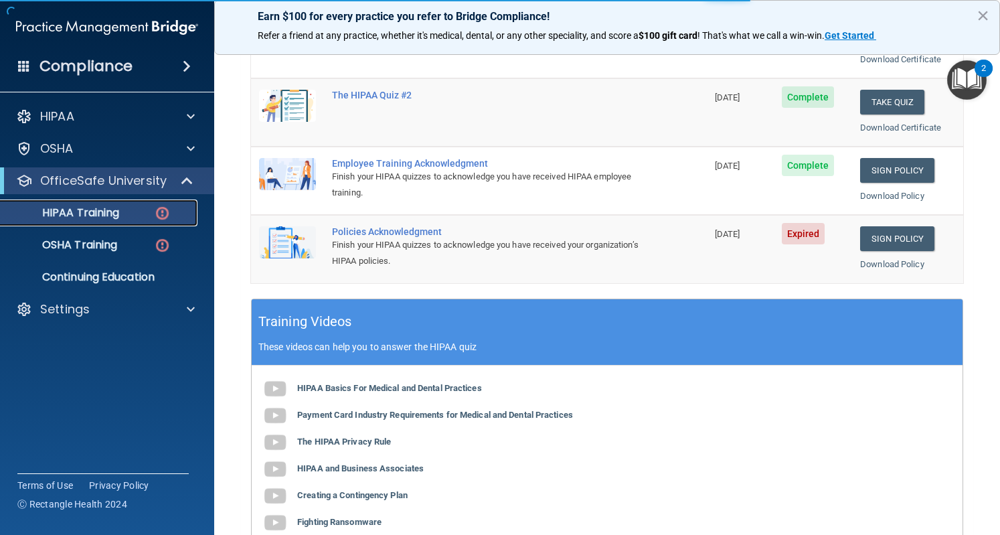
scroll to position [299, 0]
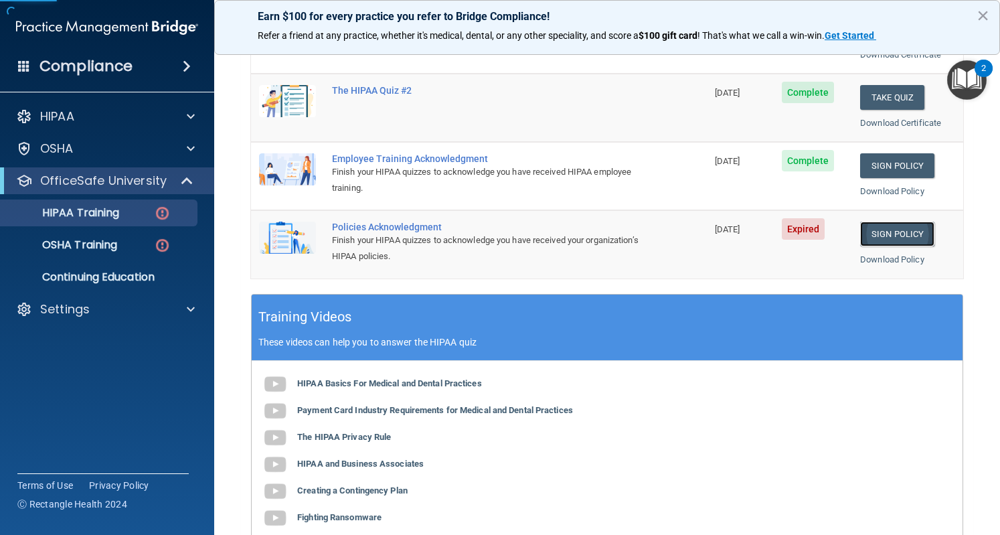
click at [880, 226] on link "Sign Policy" at bounding box center [897, 234] width 74 height 25
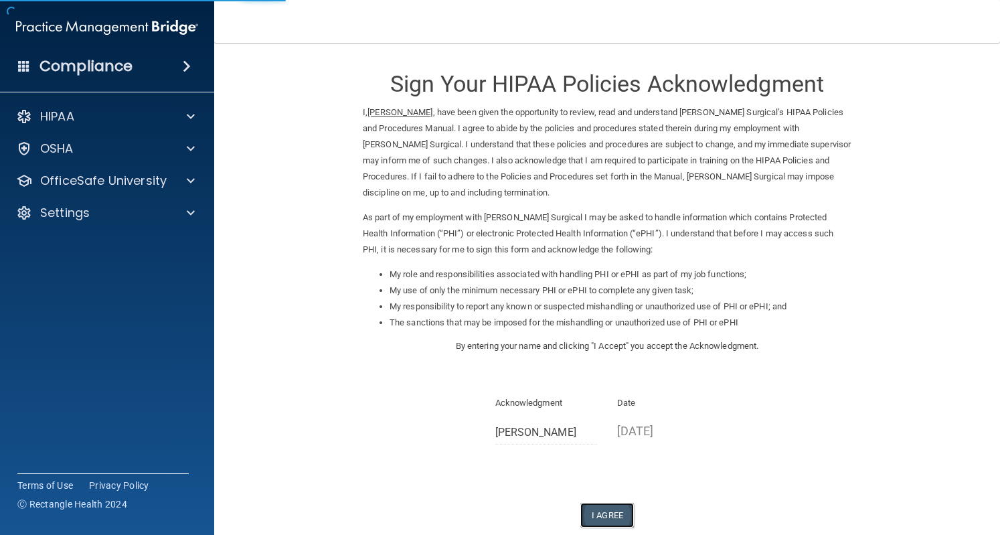
click at [607, 506] on button "I Agree" at bounding box center [608, 515] width 54 height 25
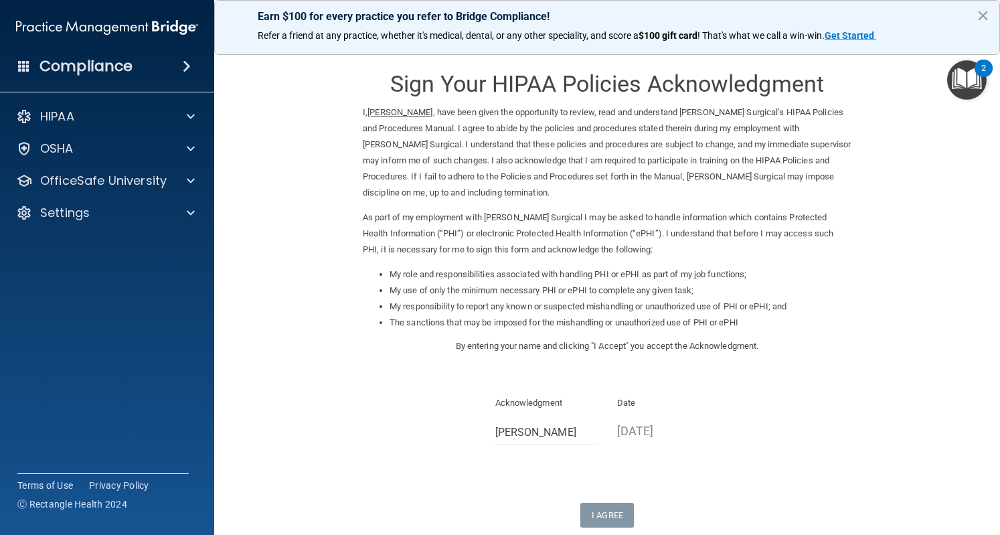
click at [605, 501] on div "Sign Your HIPAA Policies Acknowledgment I, Melanie Quintanilla , have been give…" at bounding box center [607, 291] width 489 height 471
click at [985, 13] on button "×" at bounding box center [983, 15] width 13 height 21
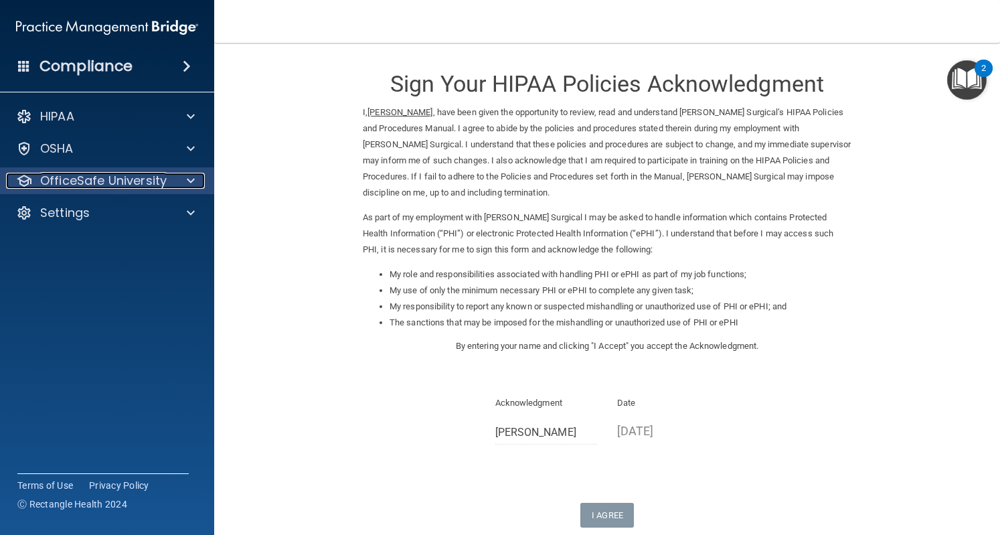
click at [139, 187] on p "OfficeSafe University" at bounding box center [103, 181] width 127 height 16
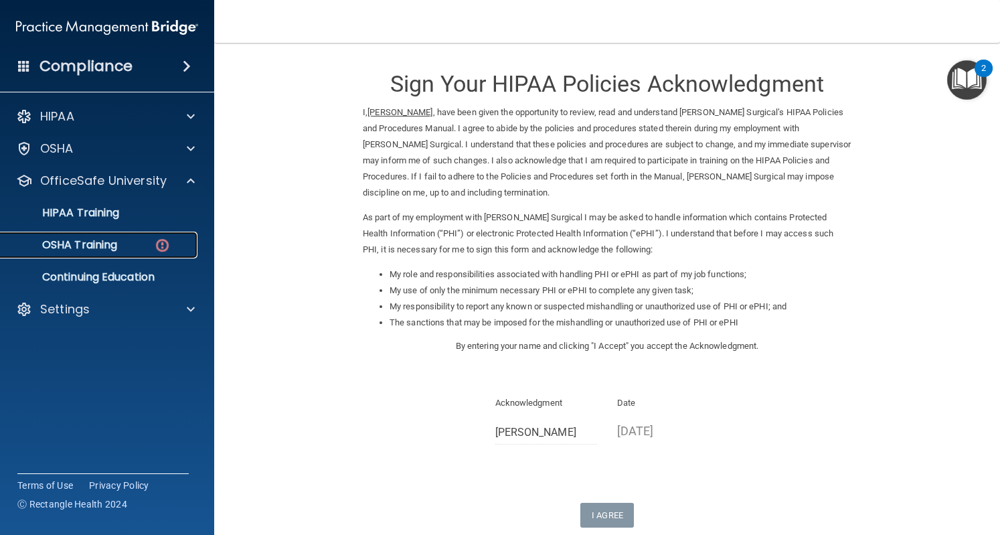
click at [106, 252] on link "OSHA Training" at bounding box center [92, 245] width 211 height 27
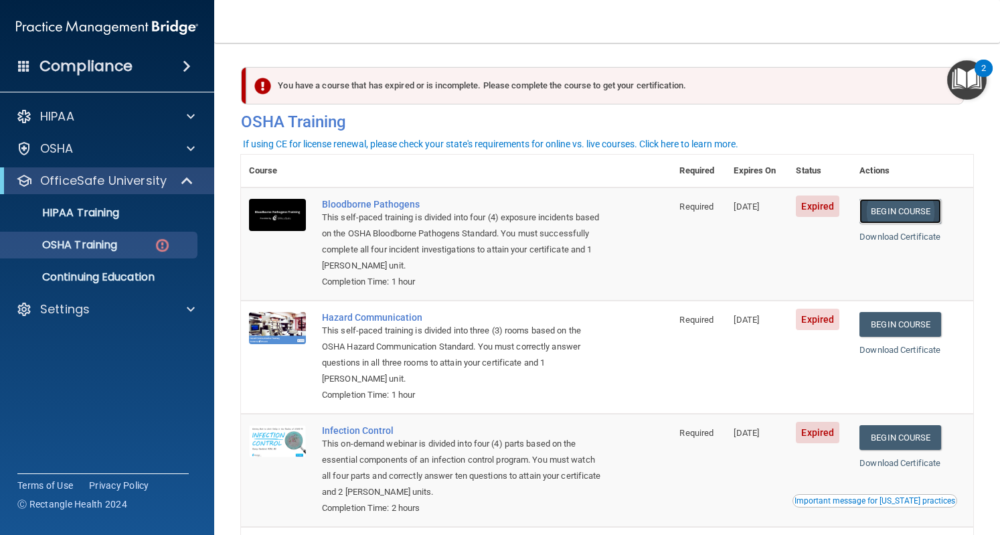
click at [908, 206] on link "Begin Course" at bounding box center [901, 211] width 82 height 25
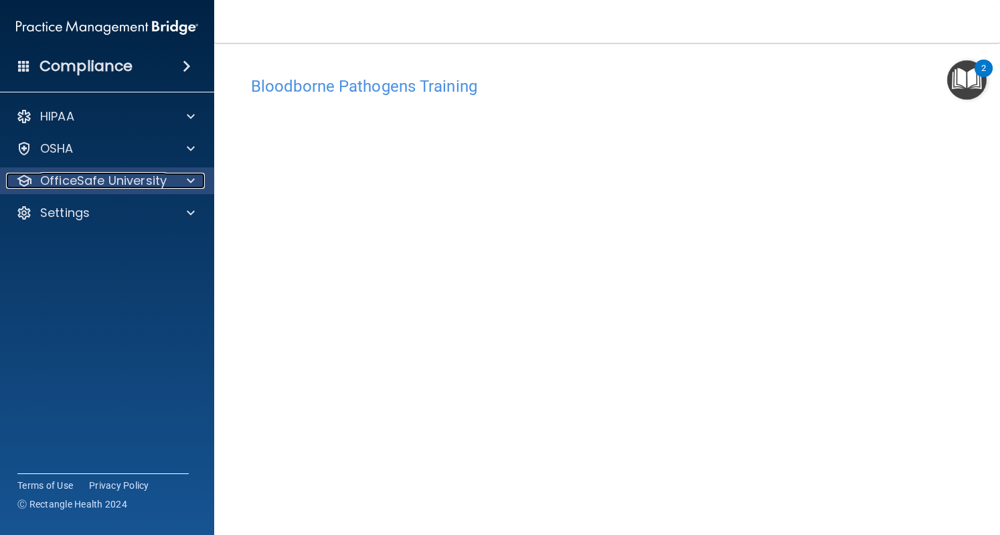
click at [116, 175] on p "OfficeSafe University" at bounding box center [103, 181] width 127 height 16
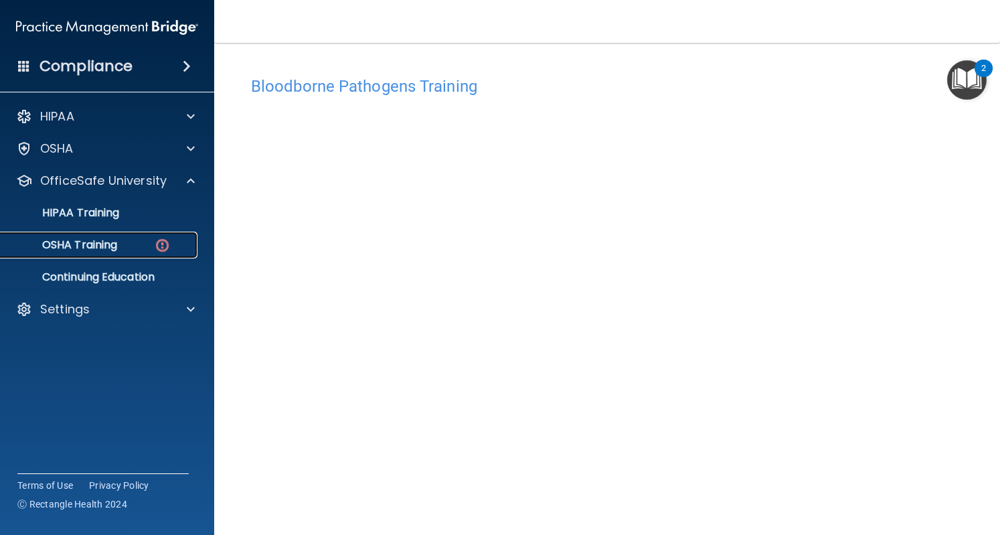
click at [108, 244] on p "OSHA Training" at bounding box center [63, 244] width 108 height 13
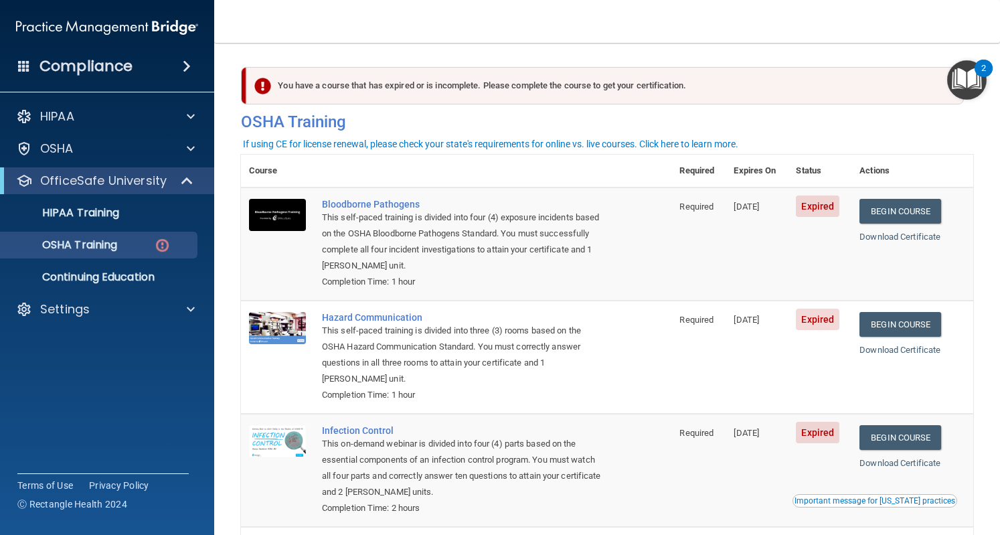
click at [818, 209] on span "Expired" at bounding box center [818, 206] width 44 height 21
click at [632, 78] on div "You have a course that has expired or is incomplete. Please complete the course…" at bounding box center [605, 86] width 718 height 38
click at [875, 234] on link "Download Certificate" at bounding box center [900, 237] width 81 height 10
click at [886, 224] on td "Begin Course Download Certificate" at bounding box center [913, 244] width 122 height 113
click at [877, 219] on link "Begin Course" at bounding box center [901, 211] width 82 height 25
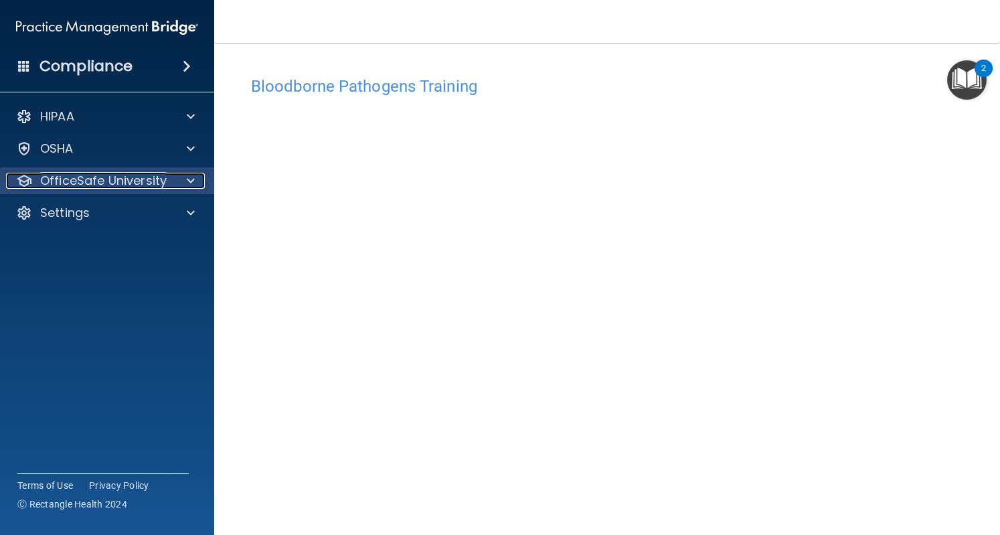
click at [109, 184] on p "OfficeSafe University" at bounding box center [103, 181] width 127 height 16
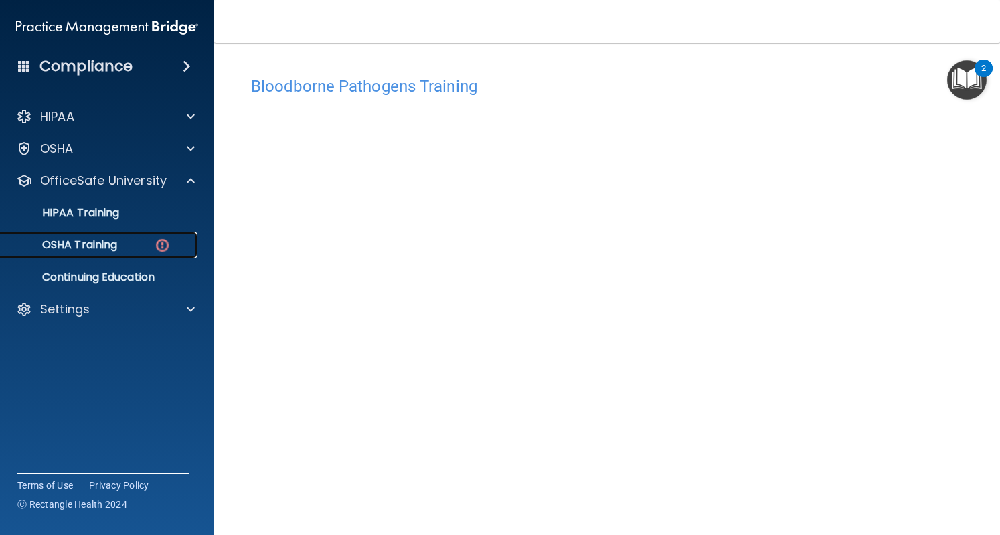
click at [102, 238] on p "OSHA Training" at bounding box center [63, 244] width 108 height 13
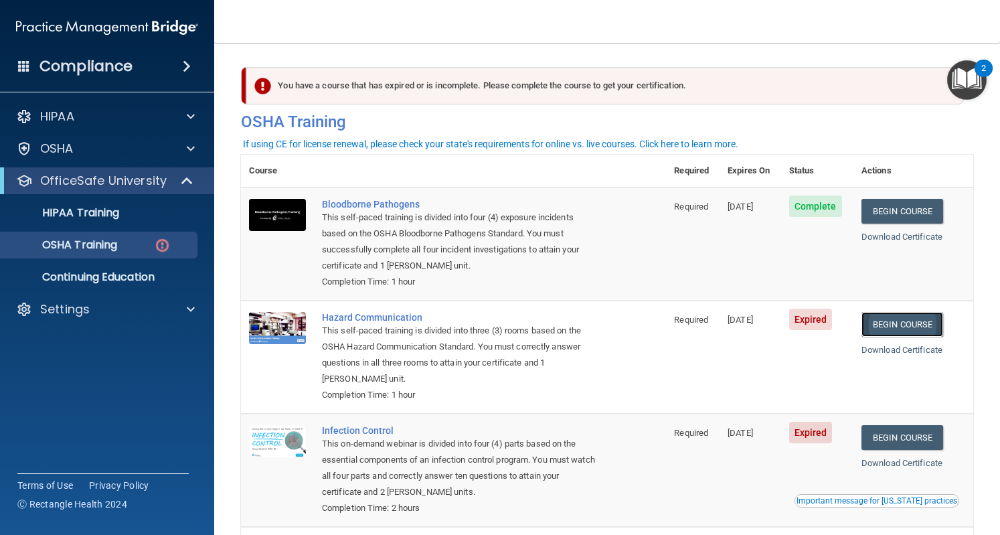
click at [896, 325] on link "Begin Course" at bounding box center [903, 324] width 82 height 25
